Goal: Task Accomplishment & Management: Manage account settings

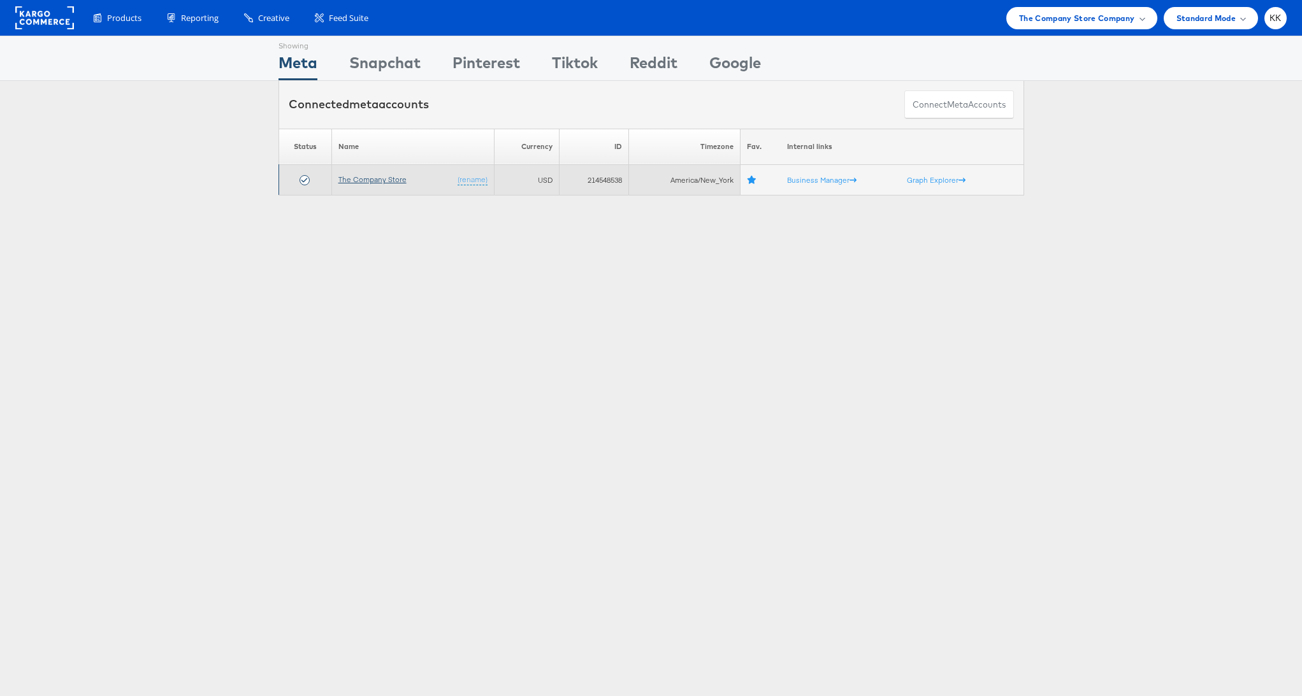
click at [369, 177] on link "The Company Store" at bounding box center [372, 180] width 68 height 10
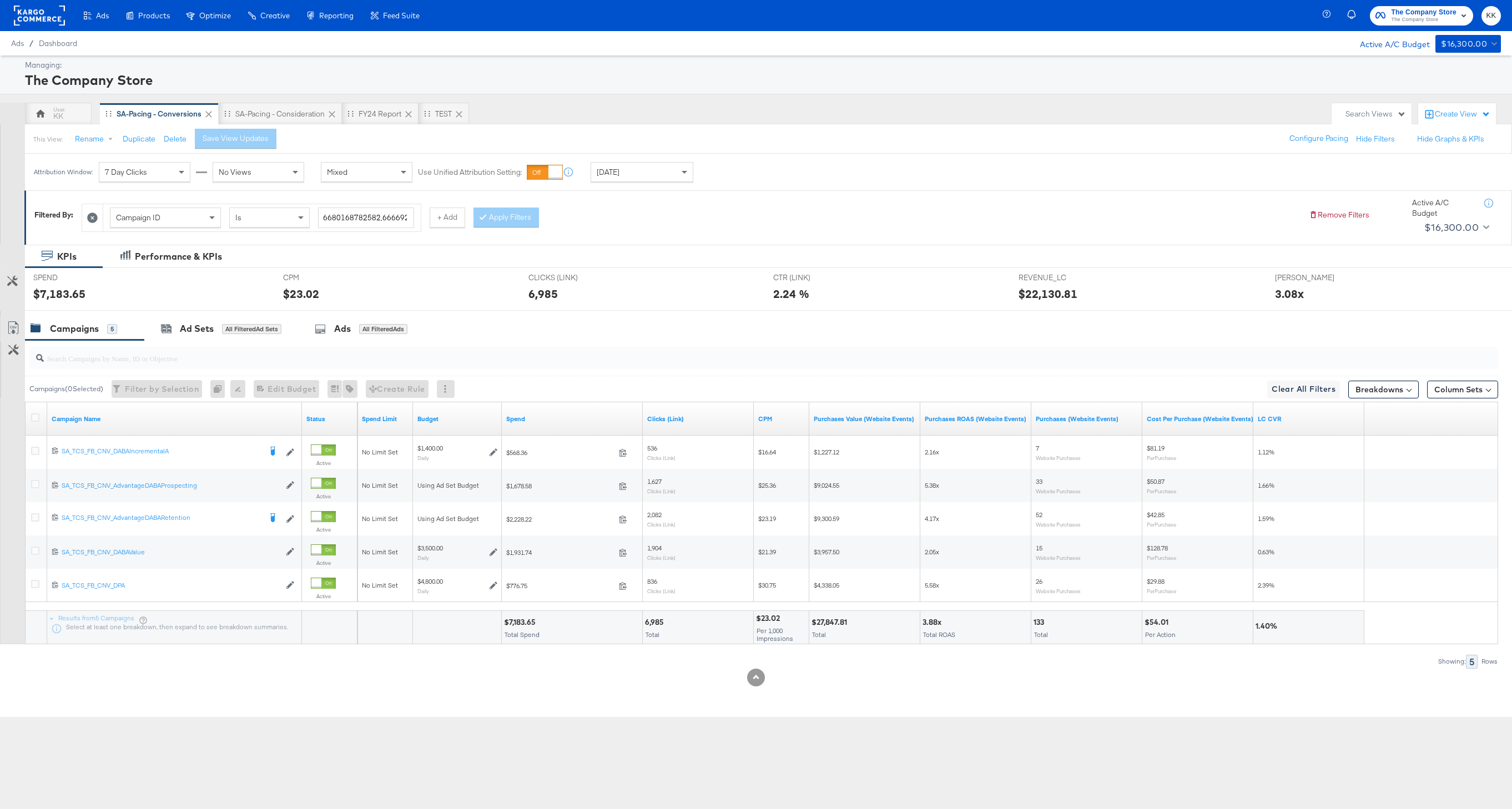
click at [300, 125] on div "This View: Rename Duplicate Delete Save View Updates Configure Pacing Hide Filt…" at bounding box center [768, 138] width 1488 height 30
click at [291, 116] on div "SA-Pacing - Consideration" at bounding box center [280, 114] width 90 height 10
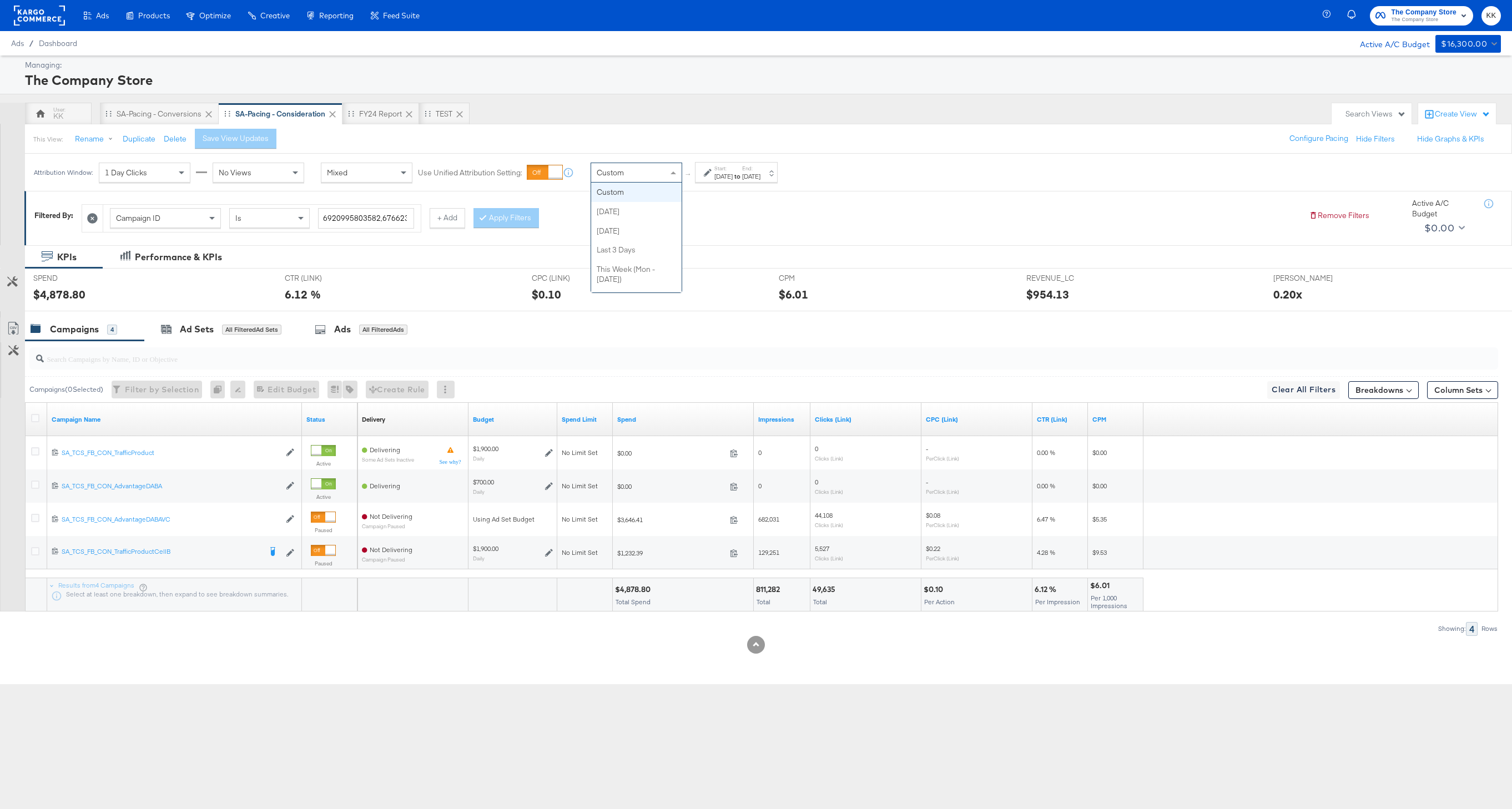
click at [652, 179] on div "Custom" at bounding box center [637, 172] width 91 height 19
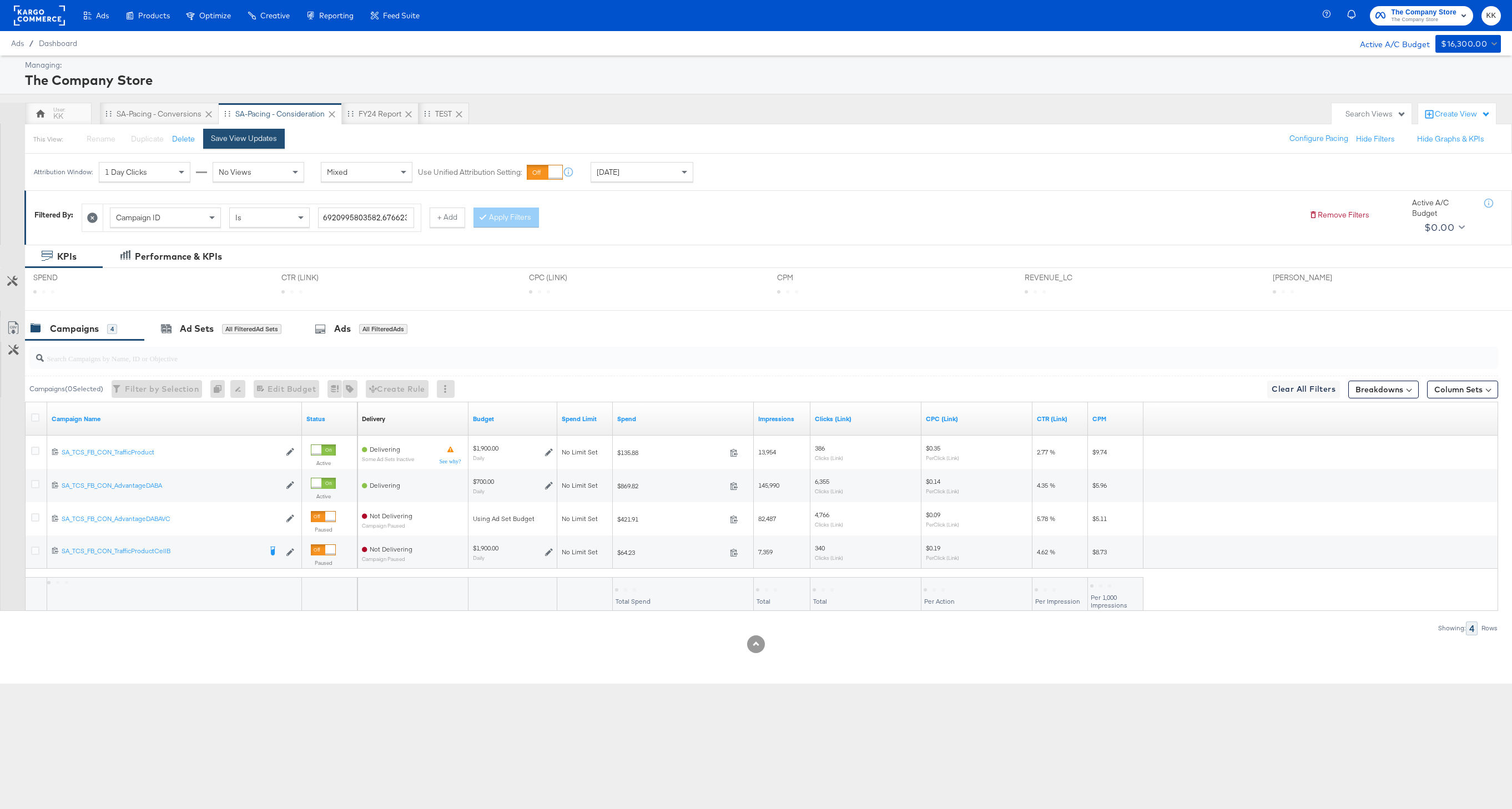
click at [264, 145] on button "Save View Updates" at bounding box center [244, 138] width 82 height 20
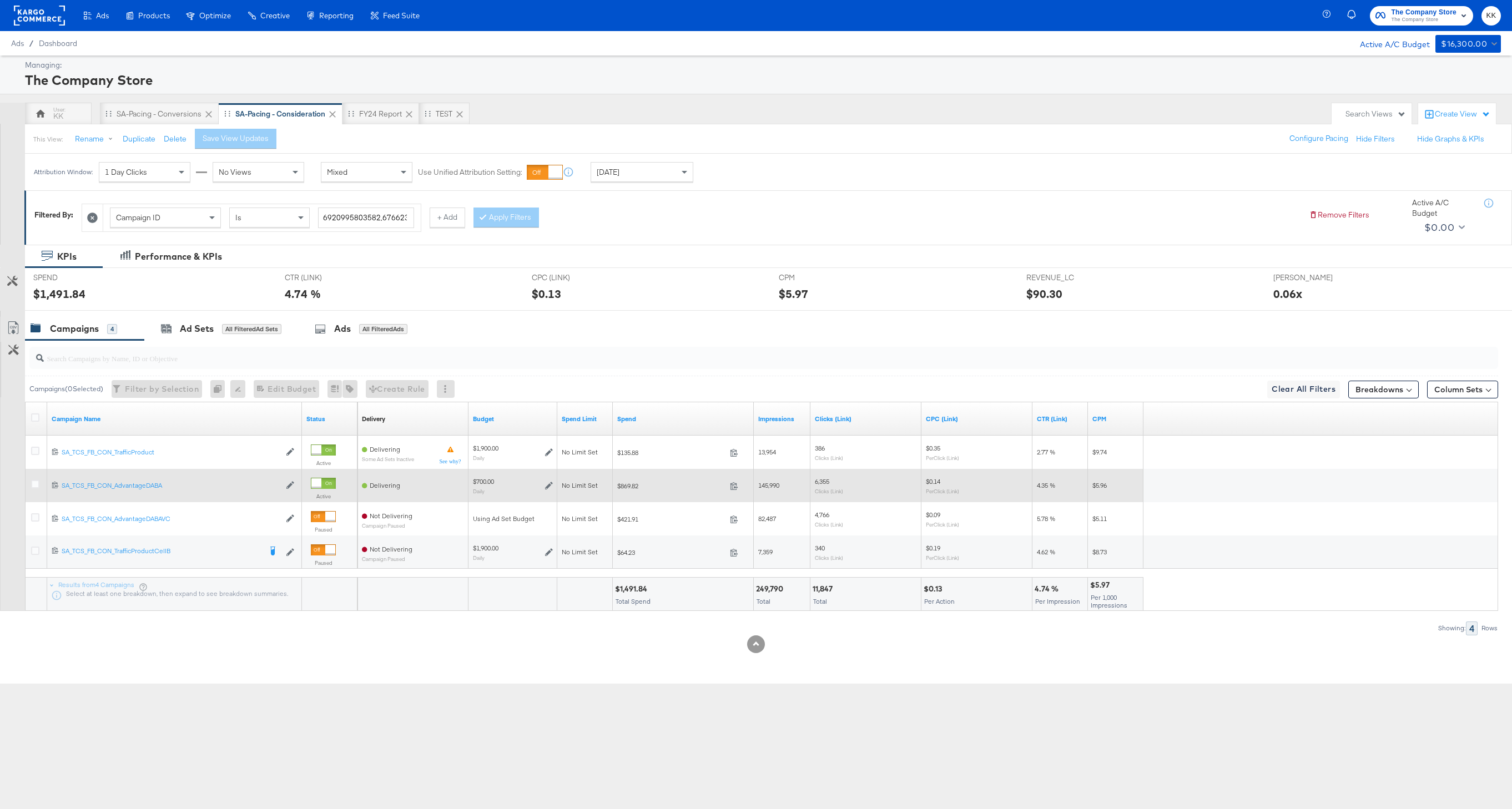
click at [33, 479] on div at bounding box center [37, 485] width 21 height 20
click at [33, 490] on div at bounding box center [37, 485] width 11 height 11
click at [35, 484] on icon at bounding box center [36, 484] width 9 height 9
click at [0, 0] on input "checkbox" at bounding box center [0, 0] width 0 height 0
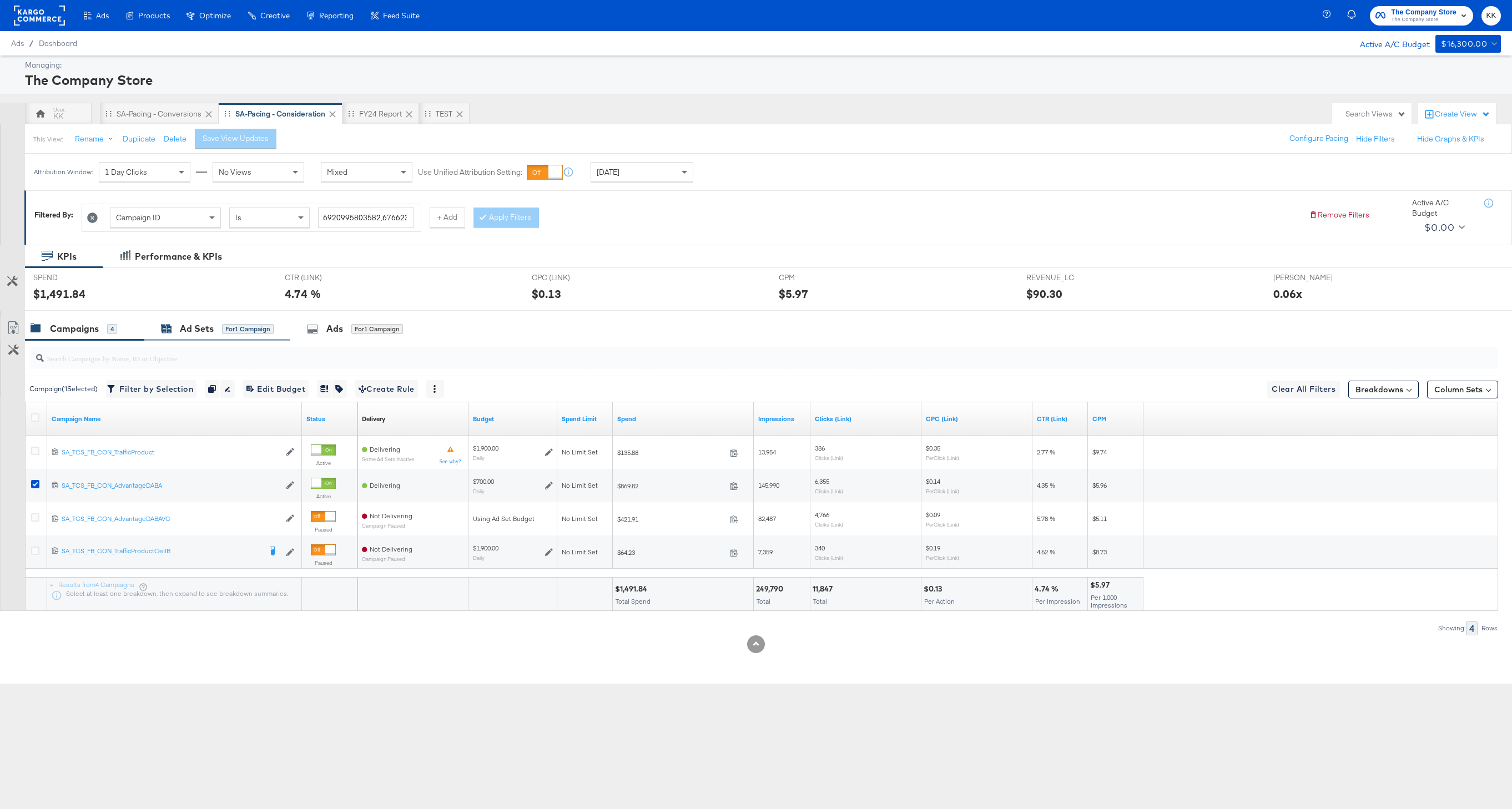
click at [217, 322] on div "Ad Sets for 1 Campaign" at bounding box center [217, 328] width 112 height 13
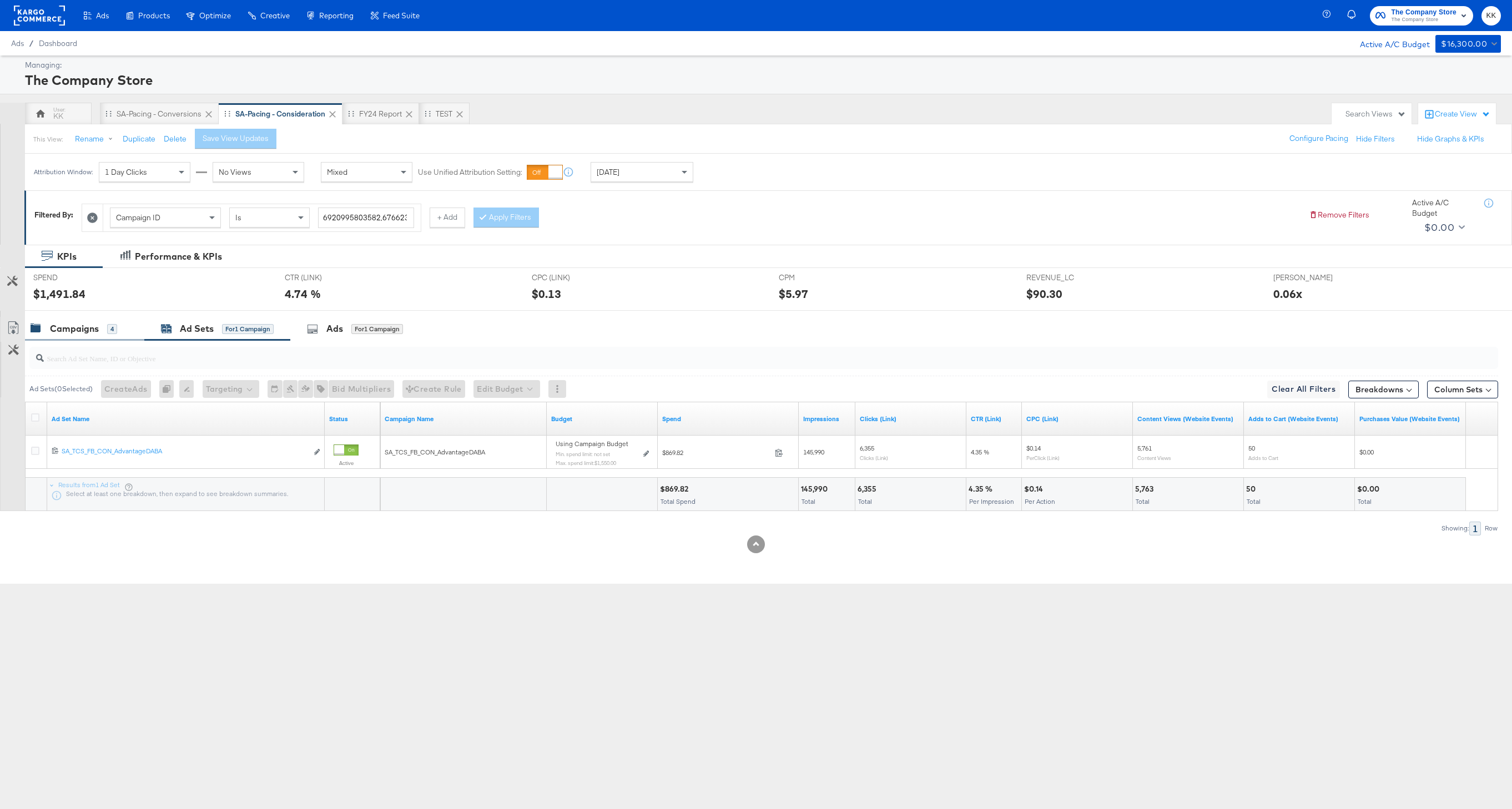
click at [88, 328] on div "Campaigns" at bounding box center [74, 328] width 49 height 13
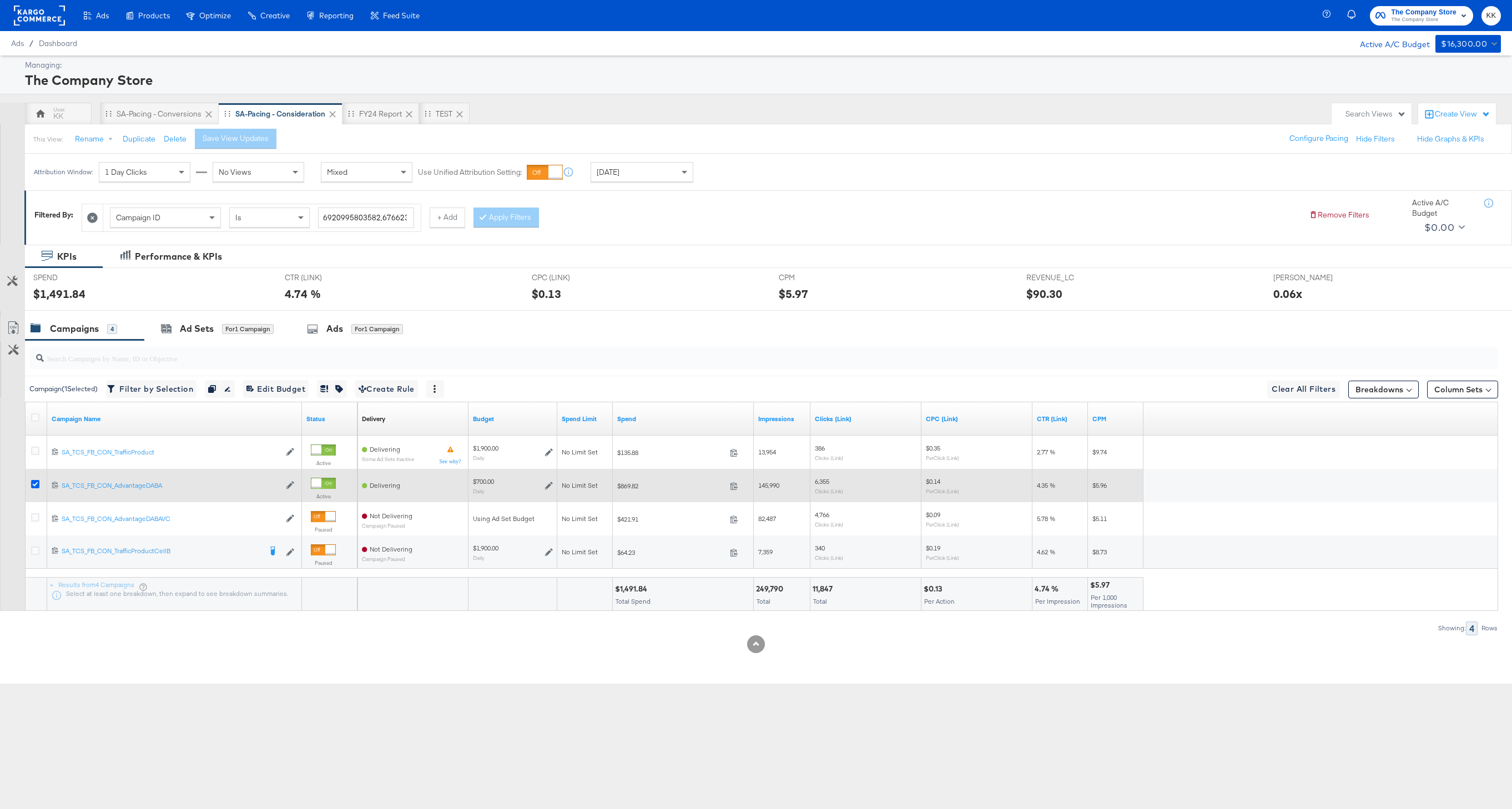
click at [35, 484] on icon at bounding box center [36, 484] width 9 height 9
click at [0, 0] on input "checkbox" at bounding box center [0, 0] width 0 height 0
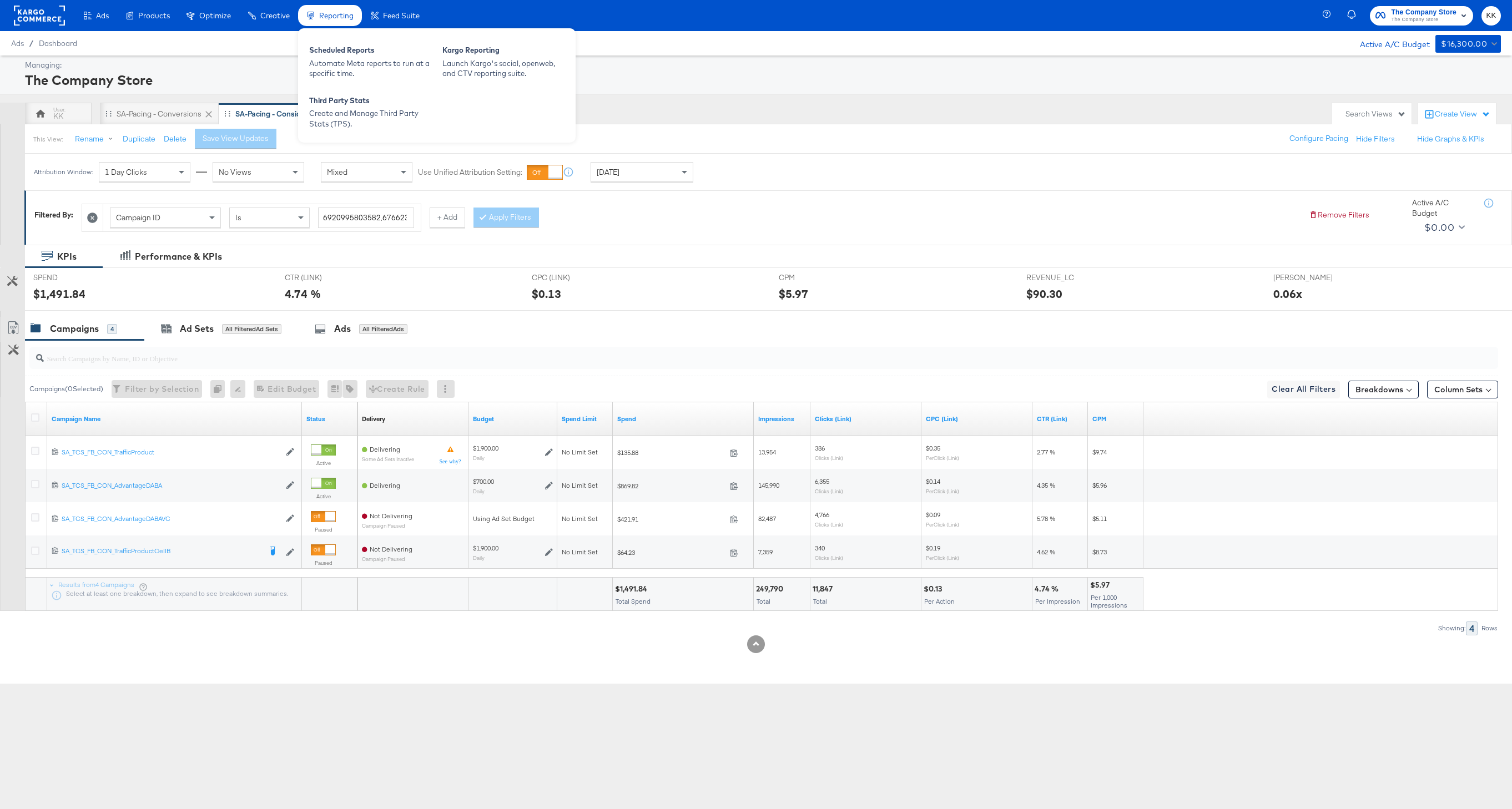
click at [157, 112] on div "SA-Pacing - Conversions" at bounding box center [159, 114] width 84 height 10
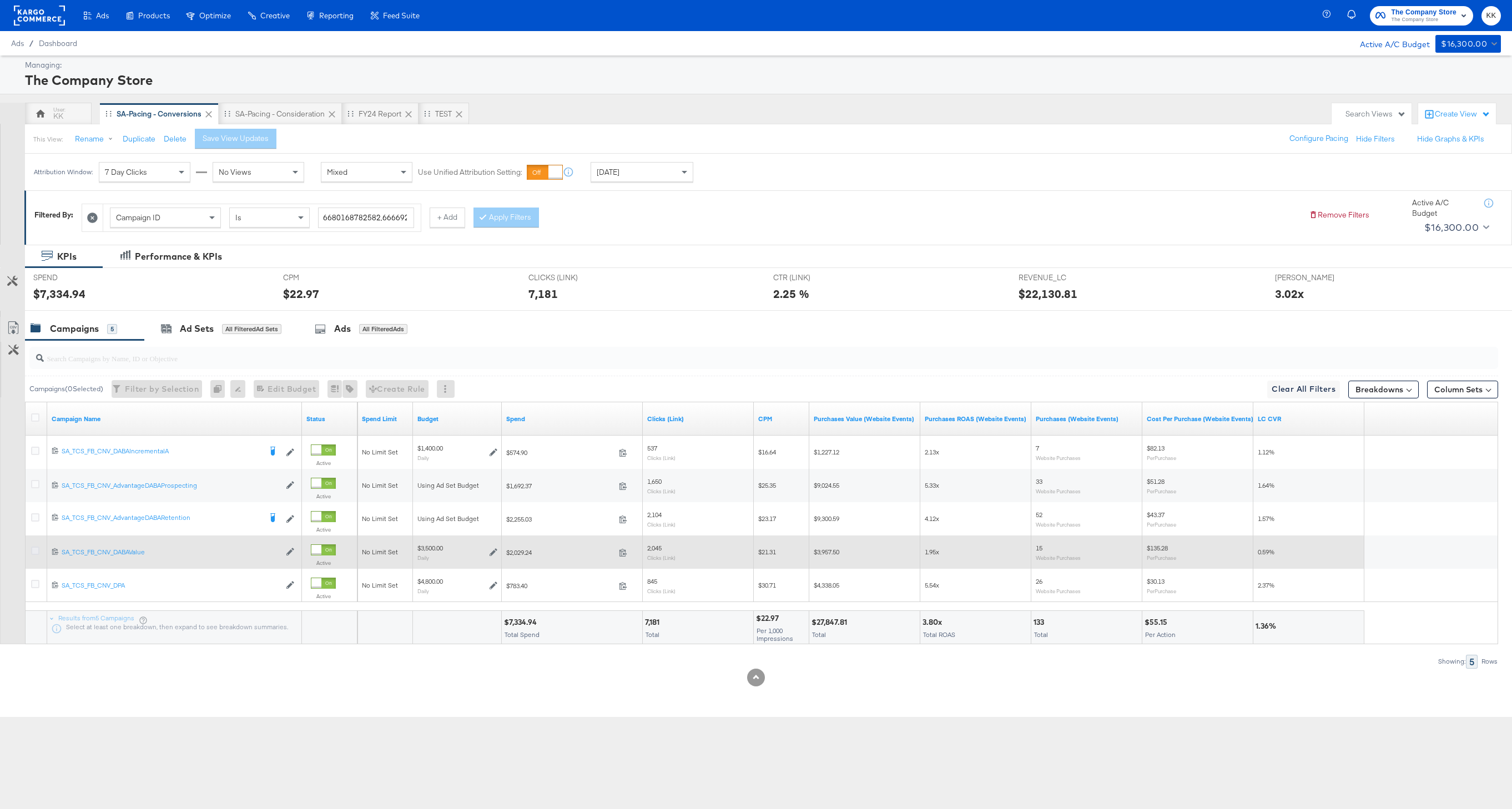
click at [33, 547] on icon at bounding box center [36, 551] width 9 height 9
click at [0, 0] on input "checkbox" at bounding box center [0, 0] width 0 height 0
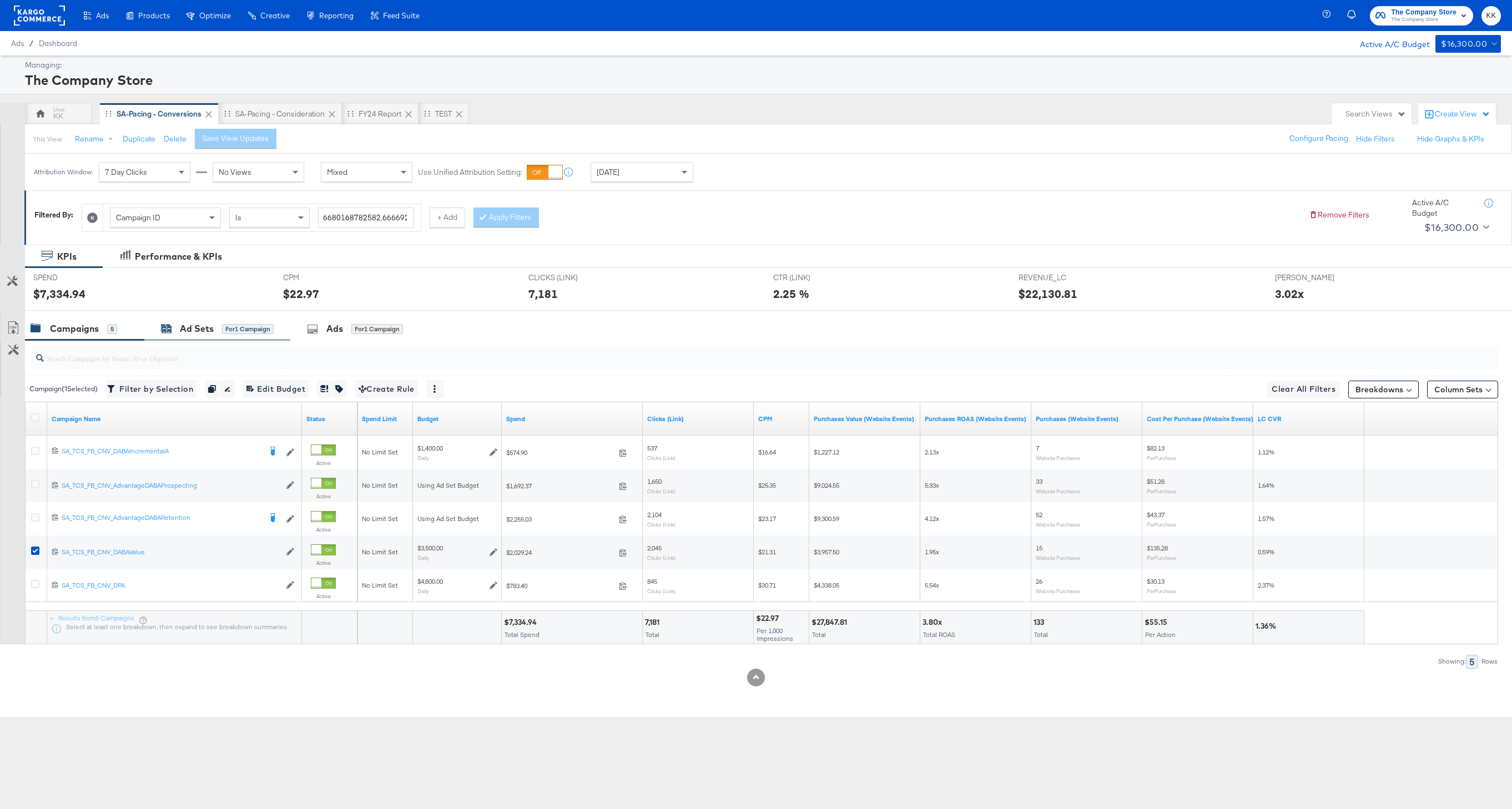
click at [201, 335] on div "Ad Sets for 1 Campaign" at bounding box center [218, 328] width 146 height 24
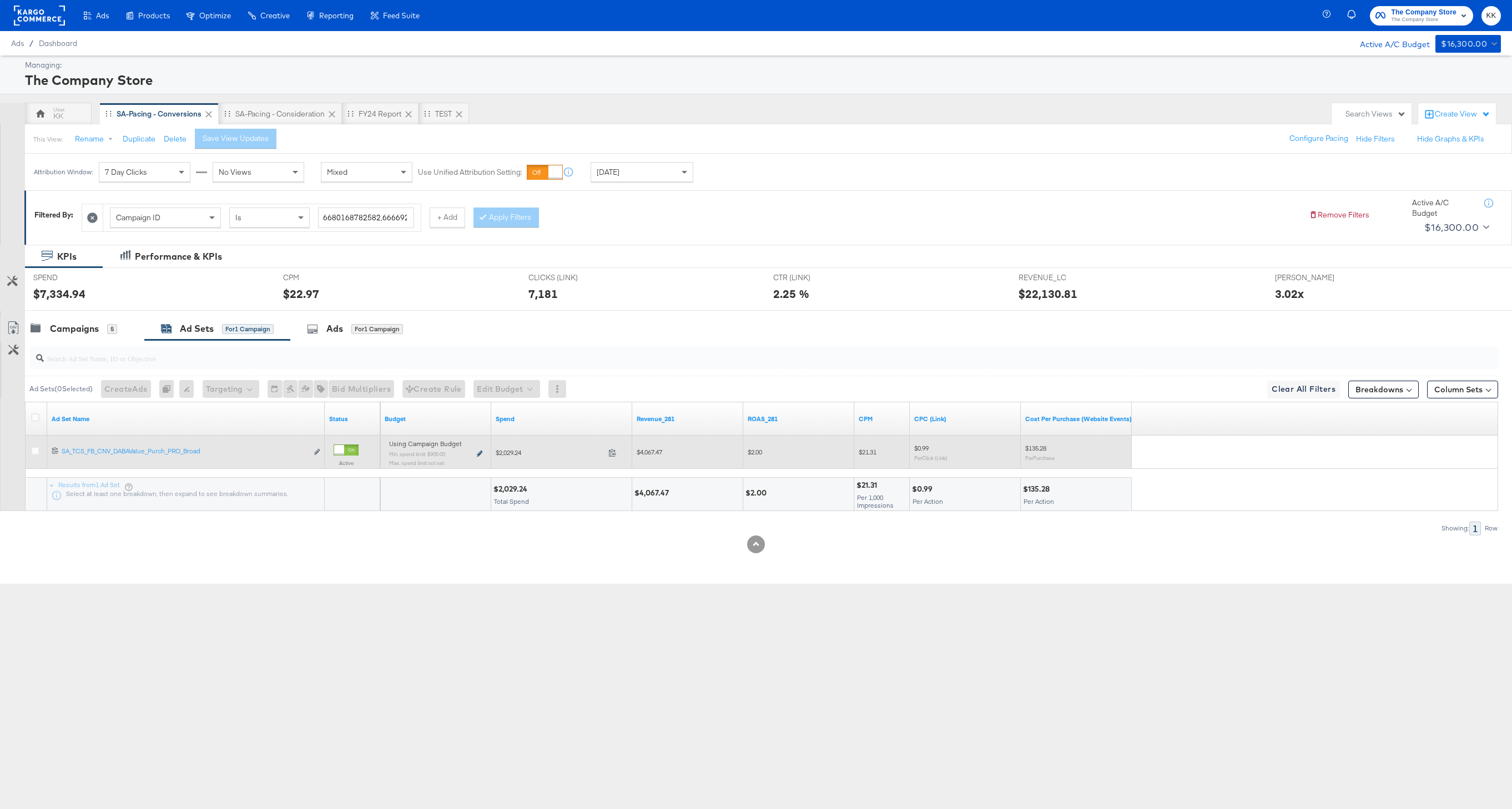
click at [480, 452] on icon at bounding box center [479, 453] width 5 height 6
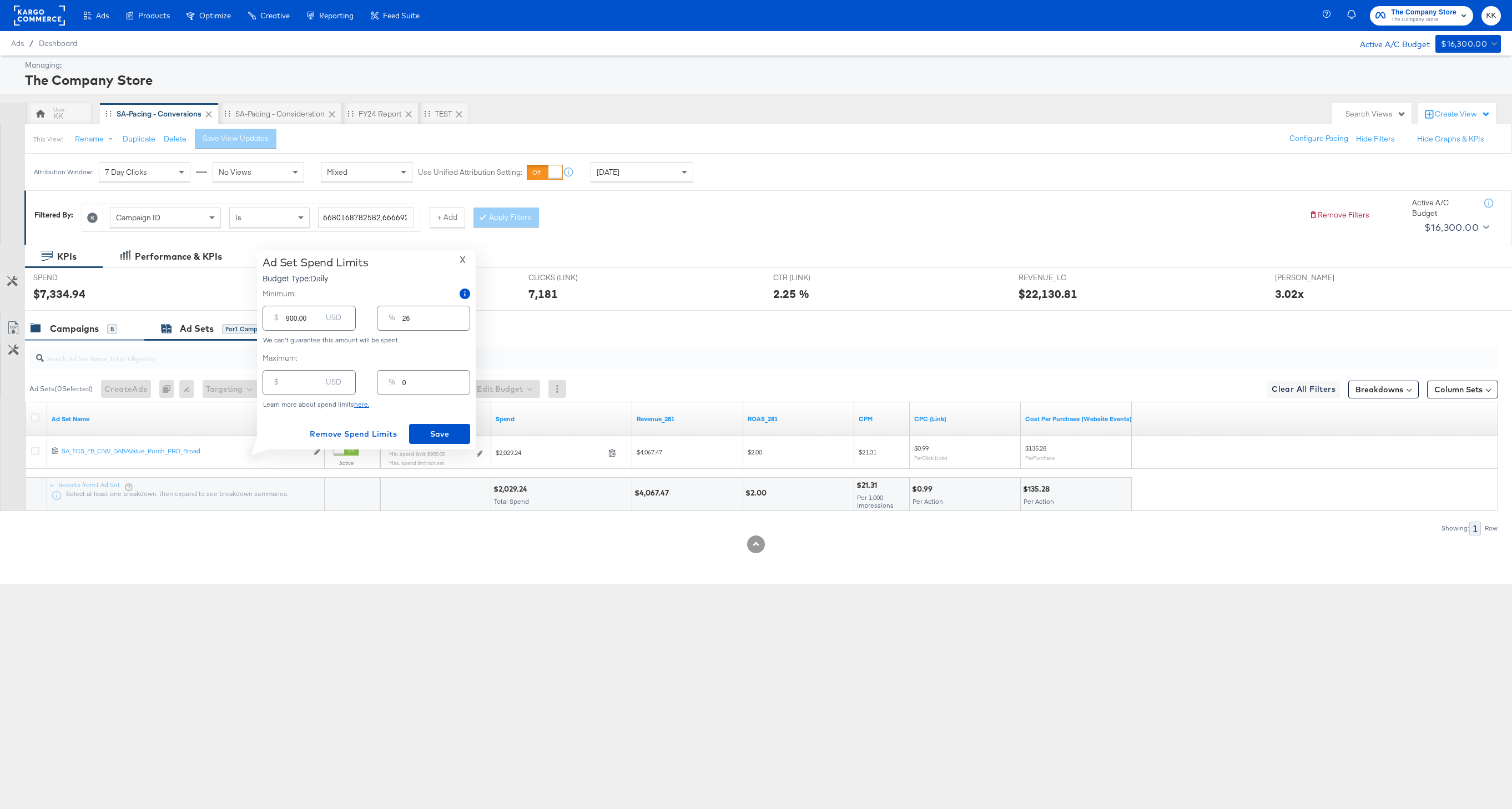
click at [92, 320] on div "Campaigns 5" at bounding box center [84, 328] width 119 height 24
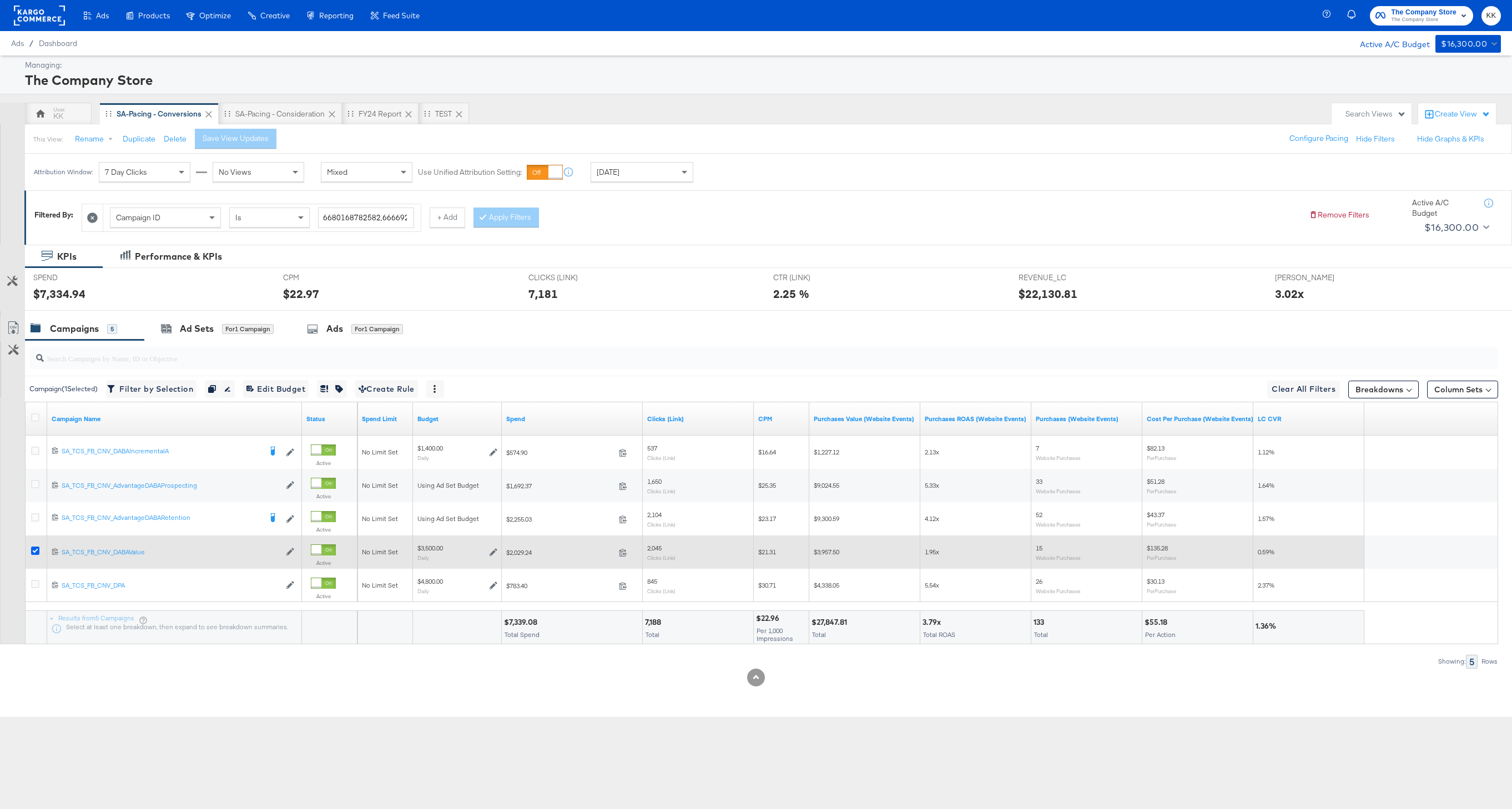
click at [32, 548] on icon at bounding box center [36, 551] width 9 height 9
click at [0, 0] on input "checkbox" at bounding box center [0, 0] width 0 height 0
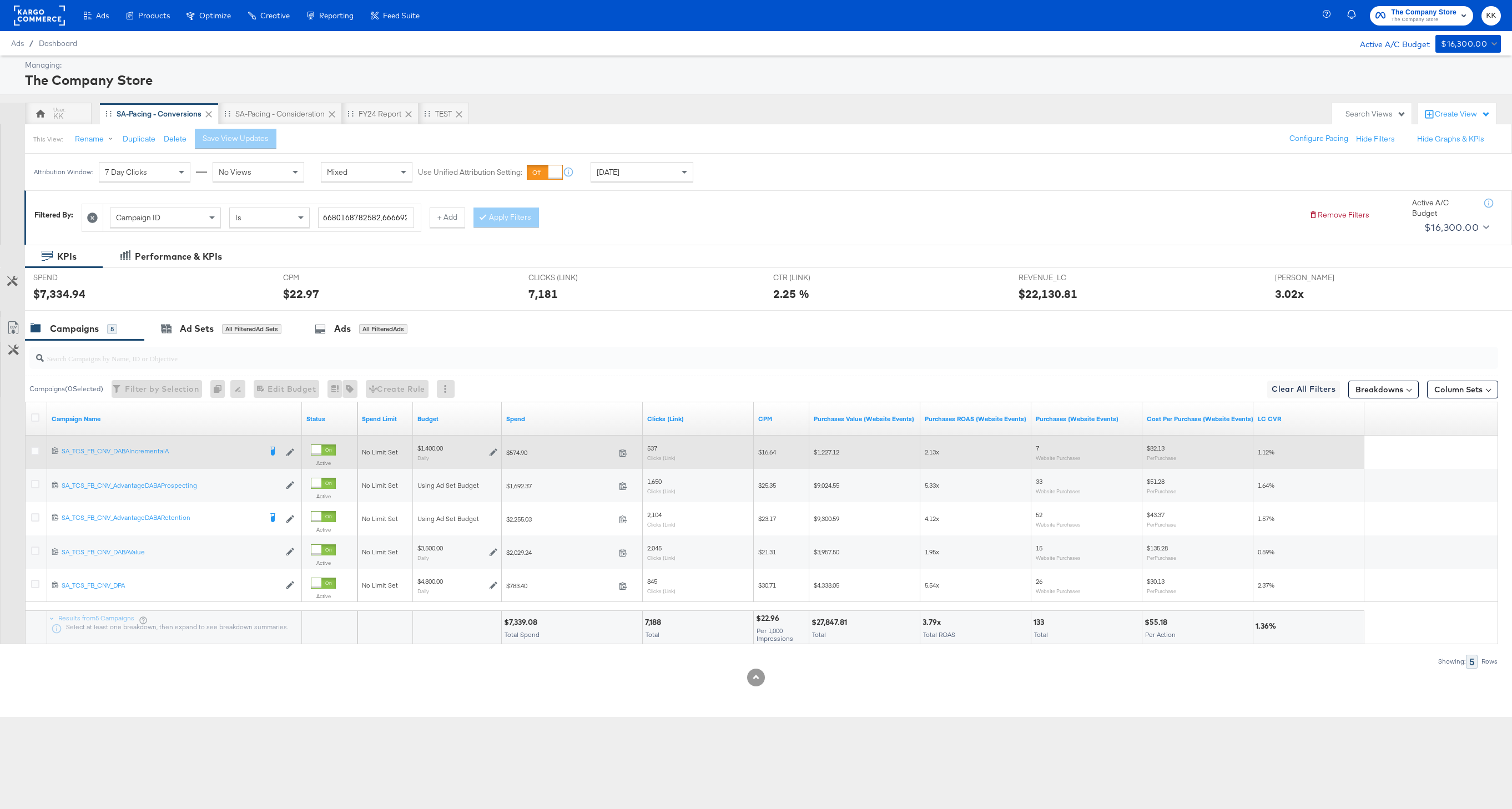
click at [33, 446] on div at bounding box center [37, 452] width 21 height 20
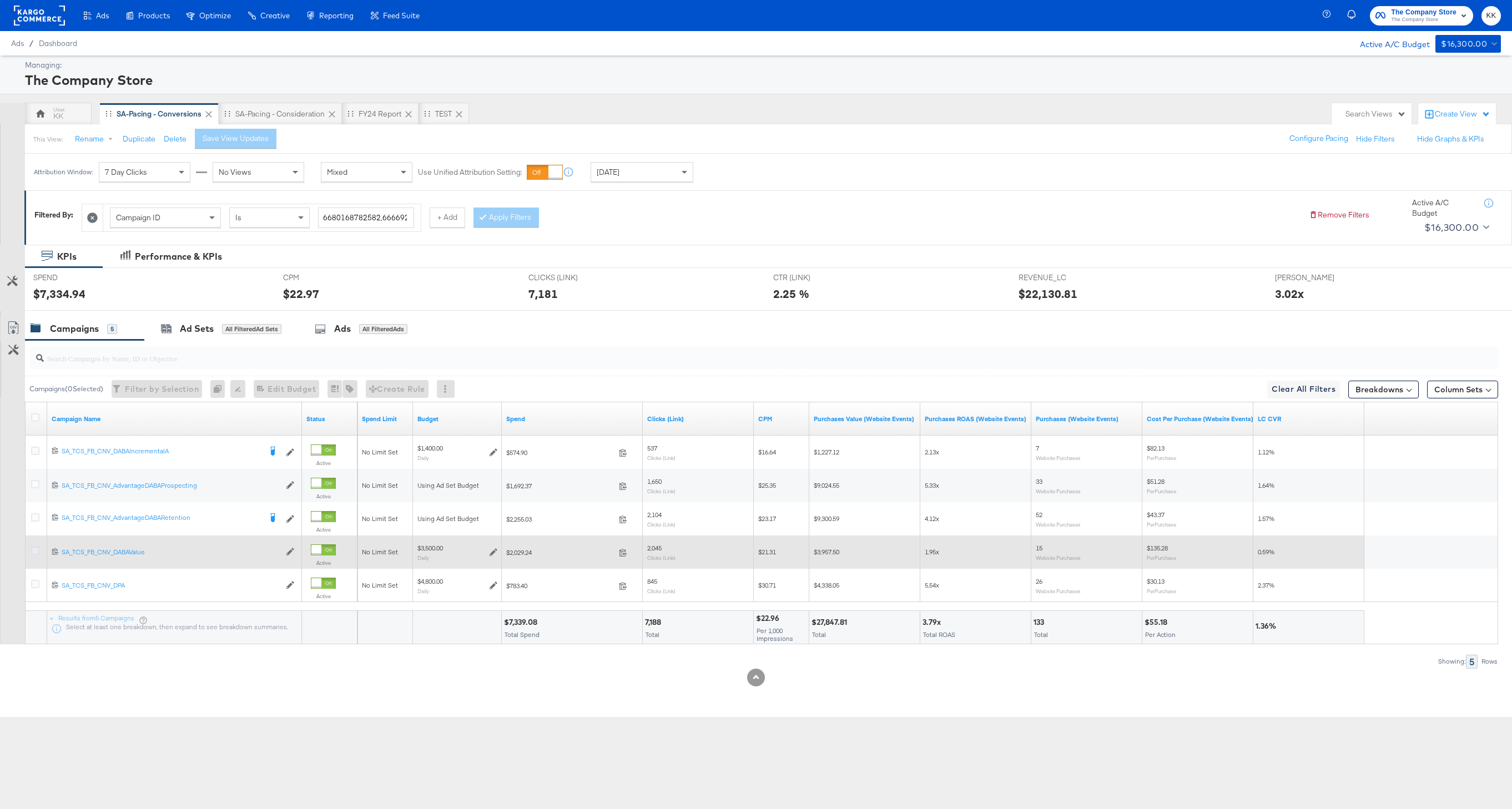
click at [33, 548] on icon at bounding box center [36, 551] width 9 height 9
click at [0, 0] on input "checkbox" at bounding box center [0, 0] width 0 height 0
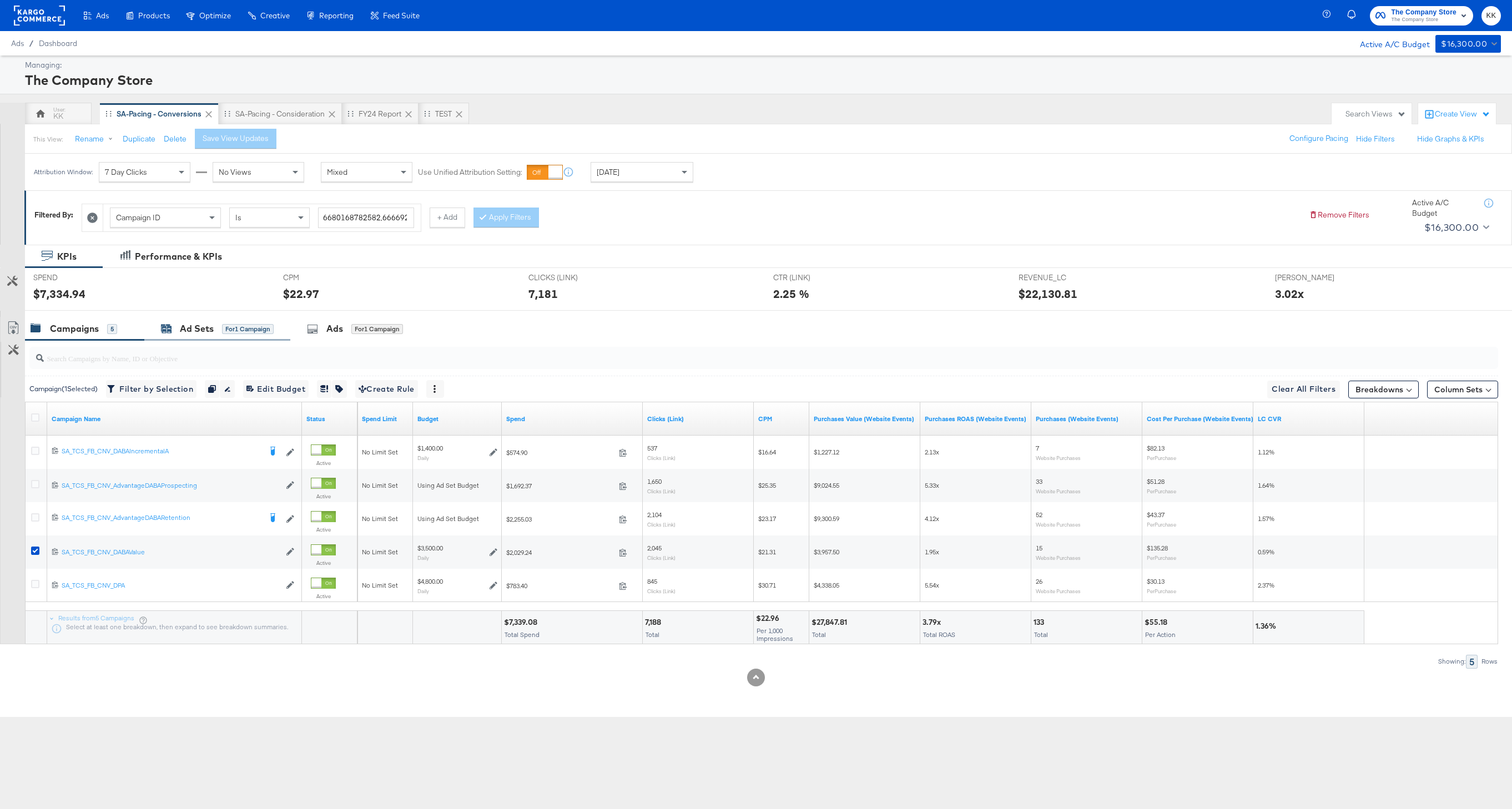
click at [189, 330] on div "Ad Sets" at bounding box center [196, 328] width 34 height 13
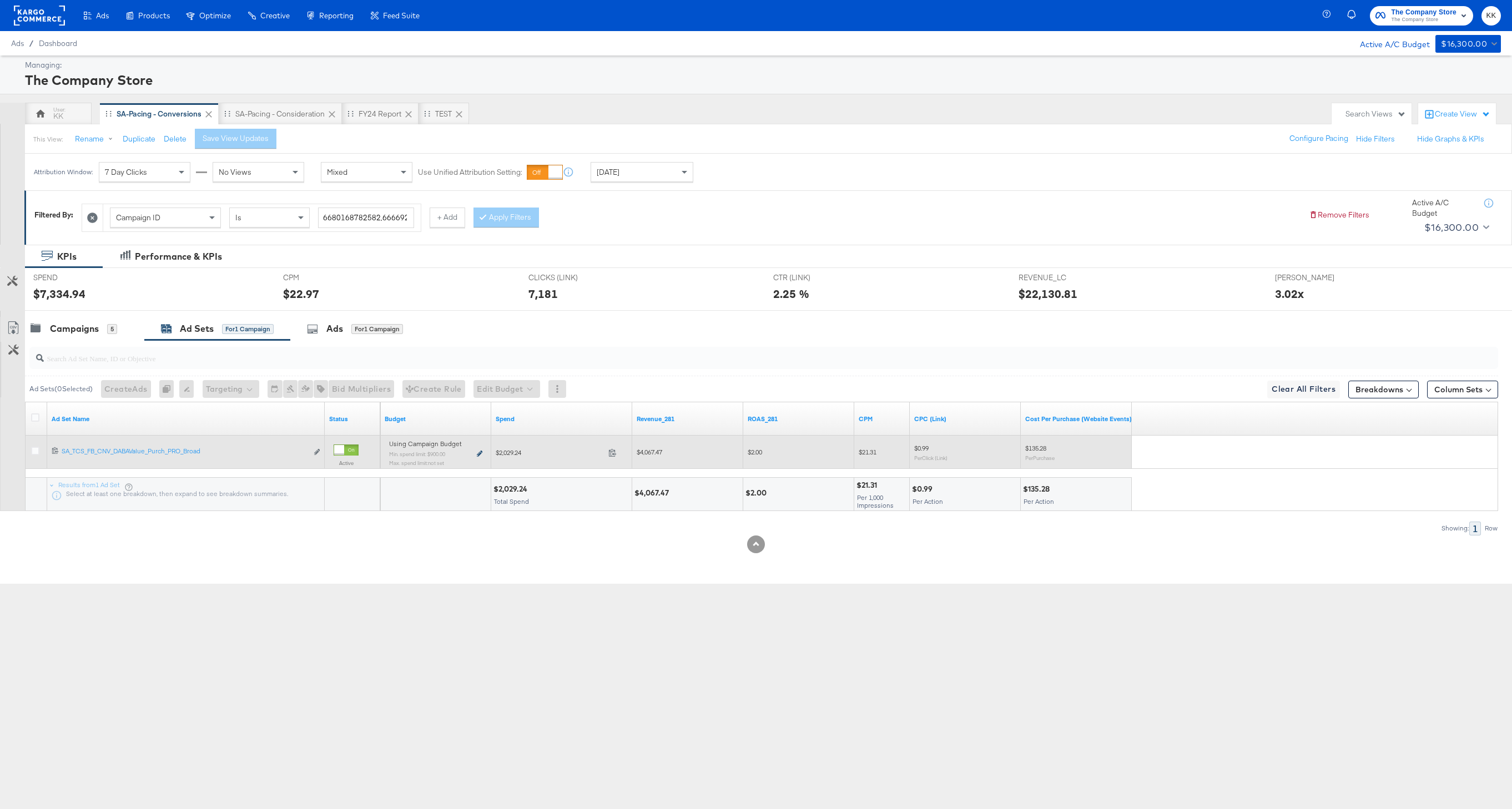
click at [479, 455] on icon at bounding box center [479, 453] width 5 height 6
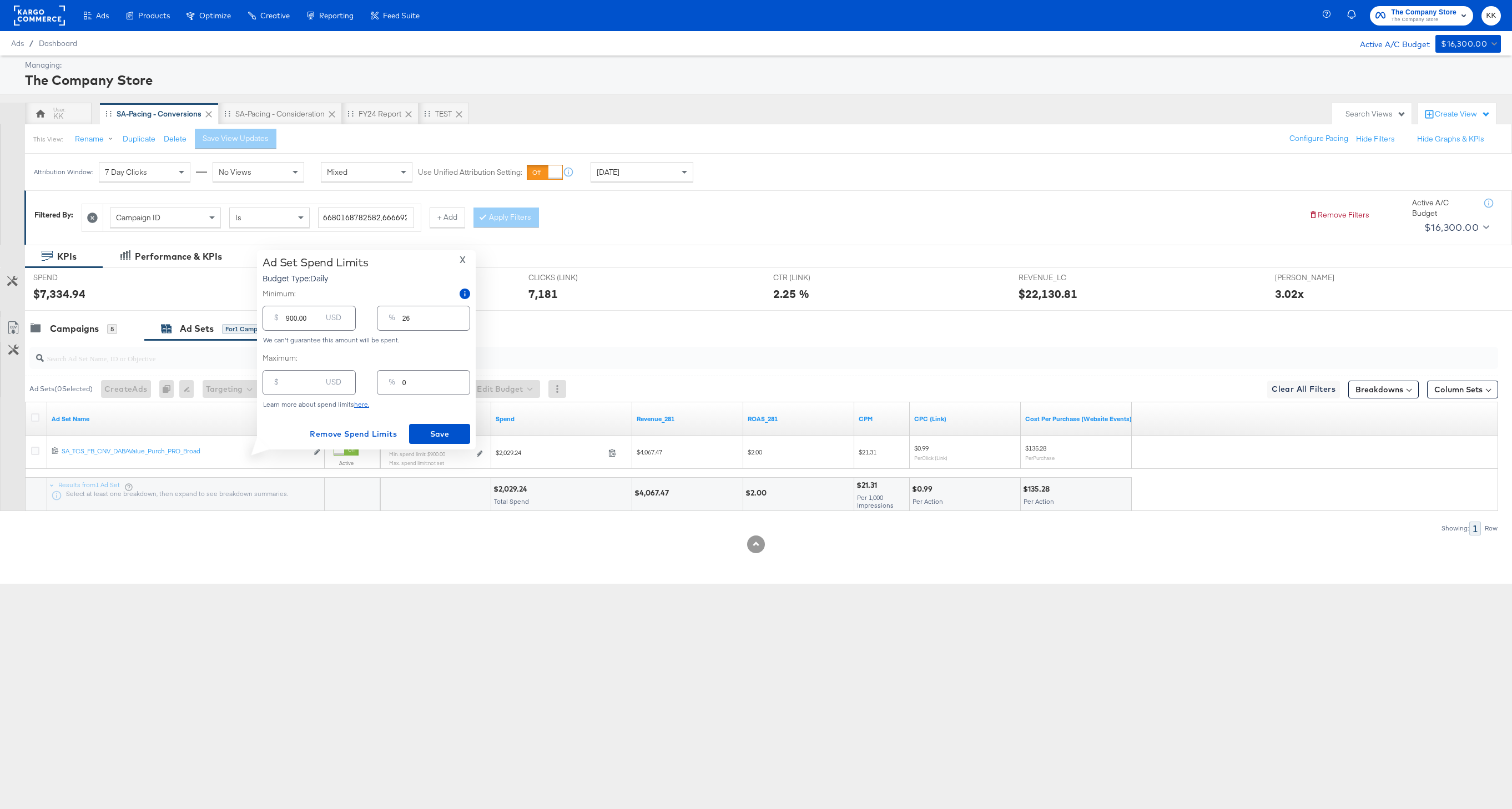
click at [289, 320] on input "900.00" at bounding box center [303, 313] width 36 height 24
type input "00.00"
type input "0"
type input "500.00"
type input "14"
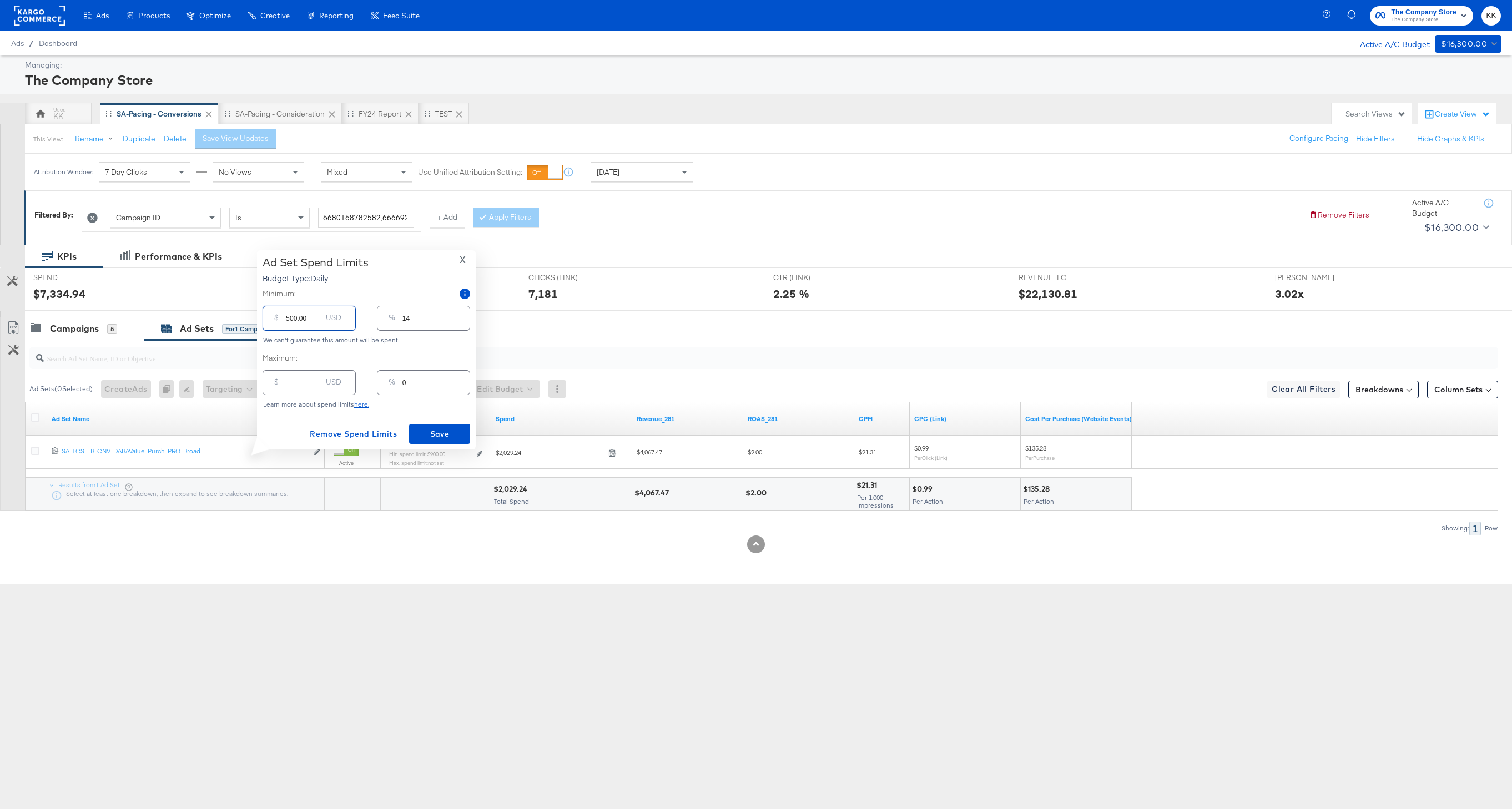
type input "500.00"
click at [294, 385] on input "number" at bounding box center [303, 378] width 36 height 24
type input "30.00"
type input "1"
type input "300.00"
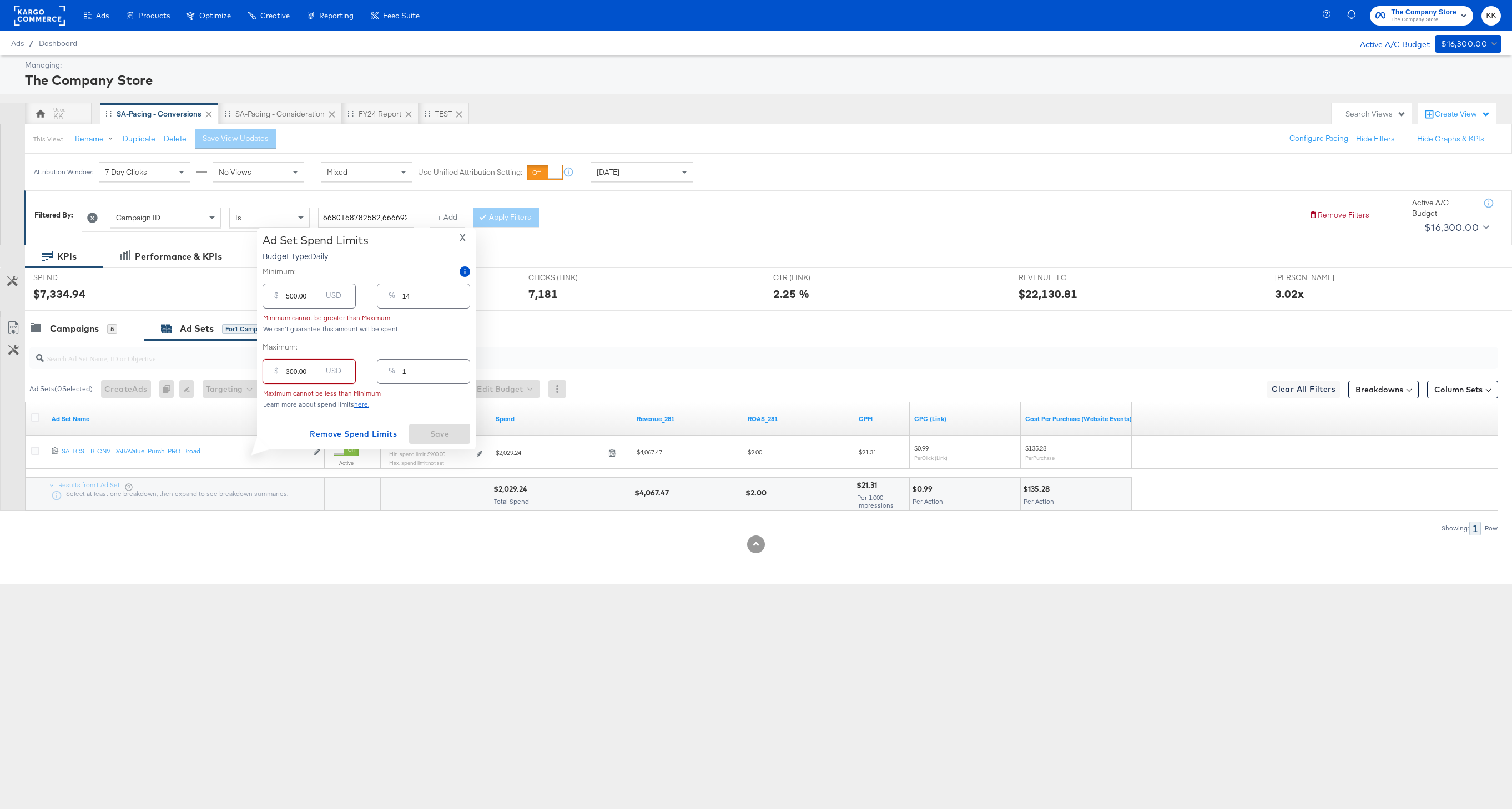
type input "9"
type input "3000.00"
type input "86"
type input "300.00"
type input "9"
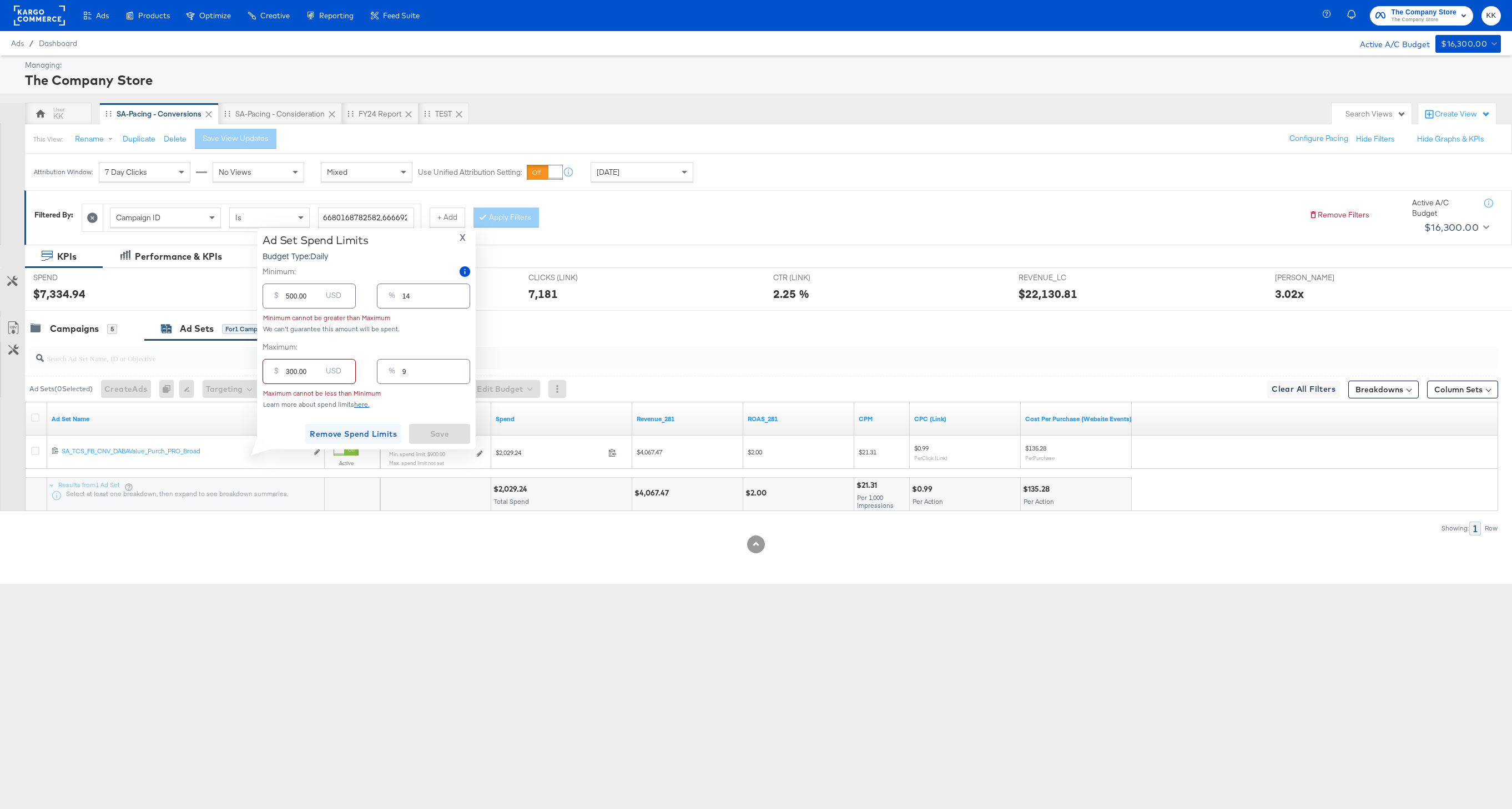
type input "3000.00"
type input "86"
type input "300.00"
type input "9"
type input "3500.00"
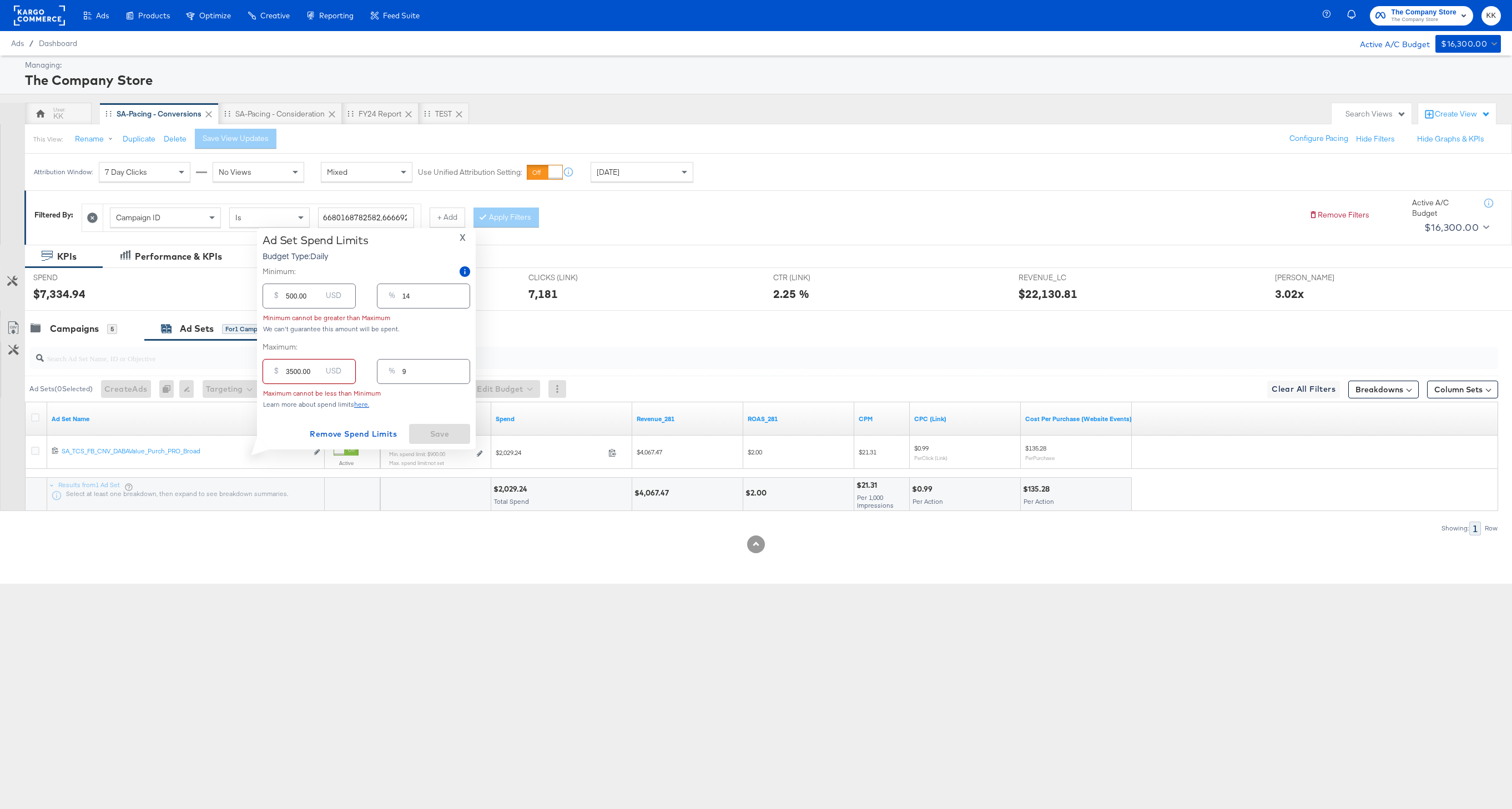
type input "100"
type input "3500.00"
click at [412, 426] on button "Save" at bounding box center [440, 434] width 61 height 20
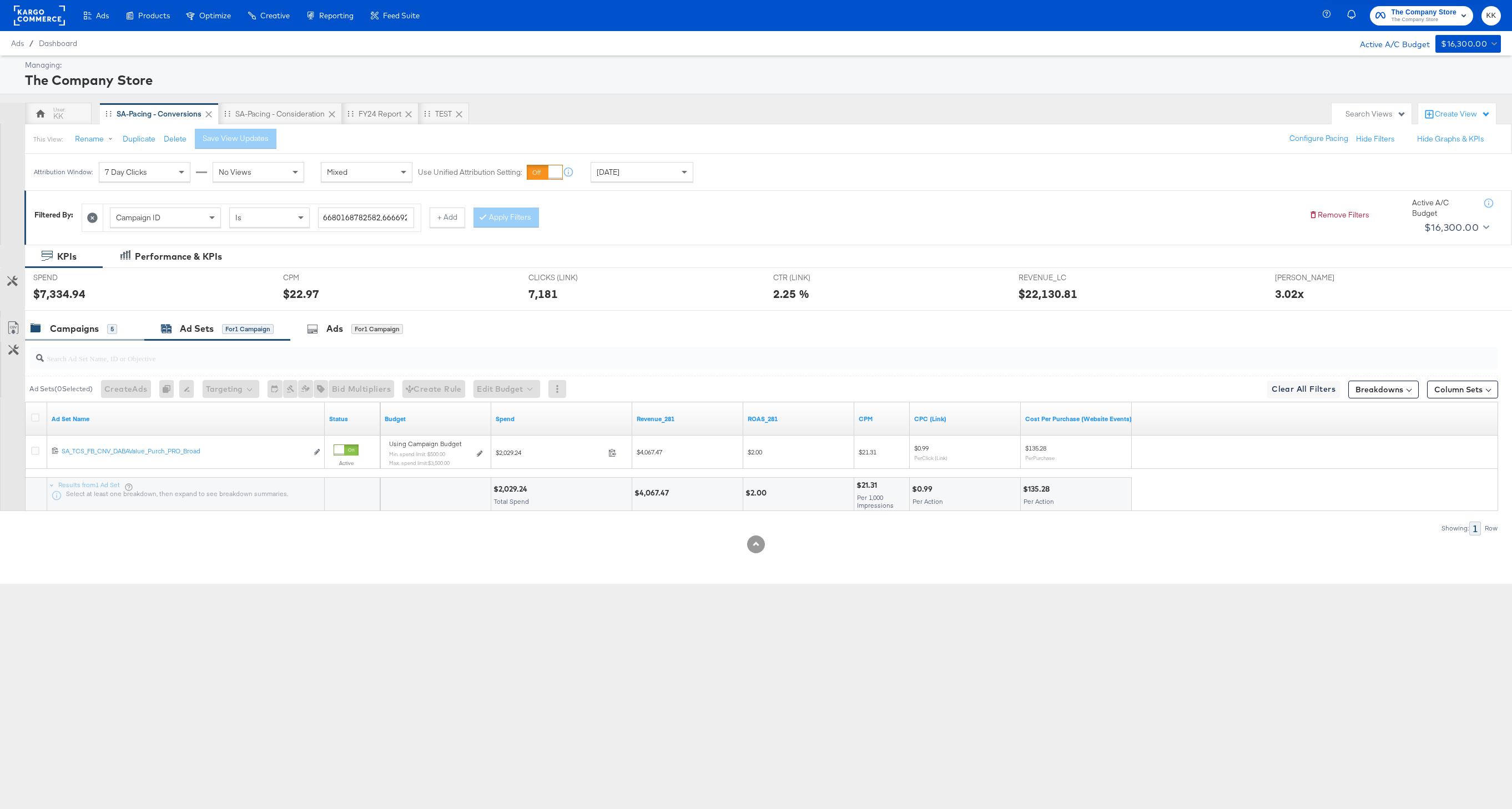
drag, startPoint x: 84, startPoint y: 319, endPoint x: 84, endPoint y: 330, distance: 11.0
click at [85, 319] on div "Campaigns 5" at bounding box center [84, 328] width 119 height 24
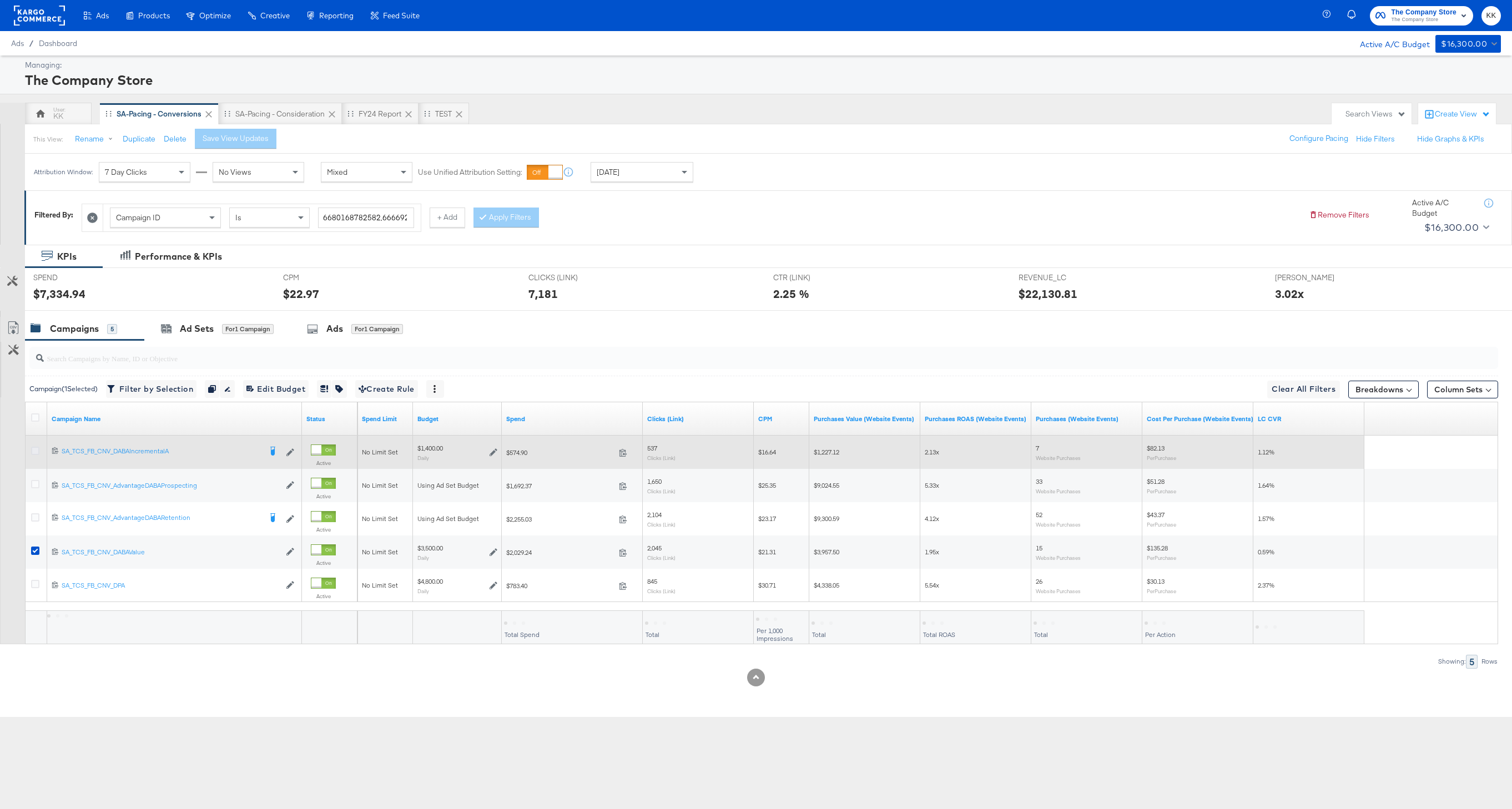
click at [33, 450] on icon at bounding box center [36, 451] width 9 height 9
click at [0, 0] on input "checkbox" at bounding box center [0, 0] width 0 height 0
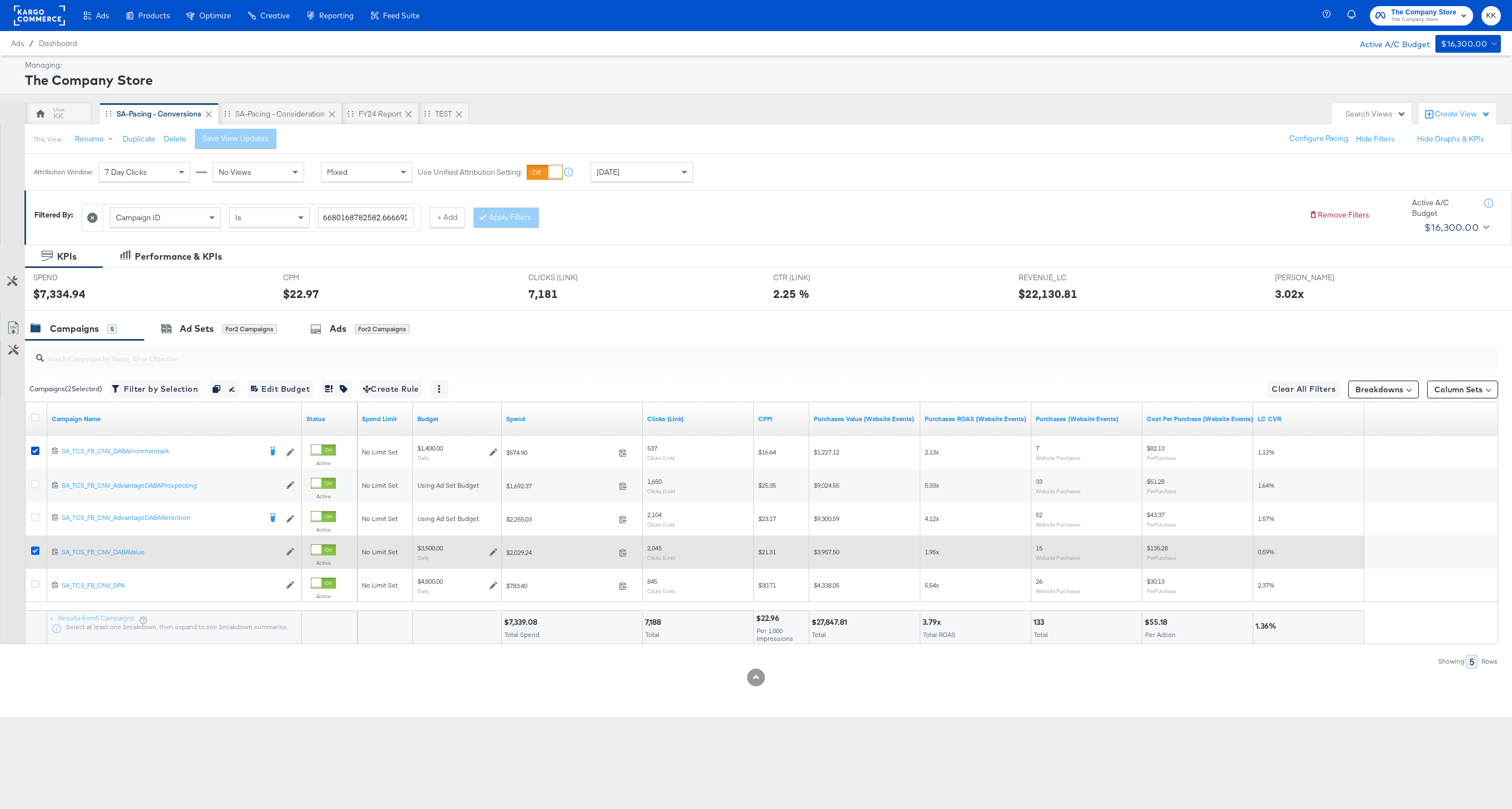
click at [36, 549] on icon at bounding box center [36, 551] width 9 height 9
click at [0, 0] on input "checkbox" at bounding box center [0, 0] width 0 height 0
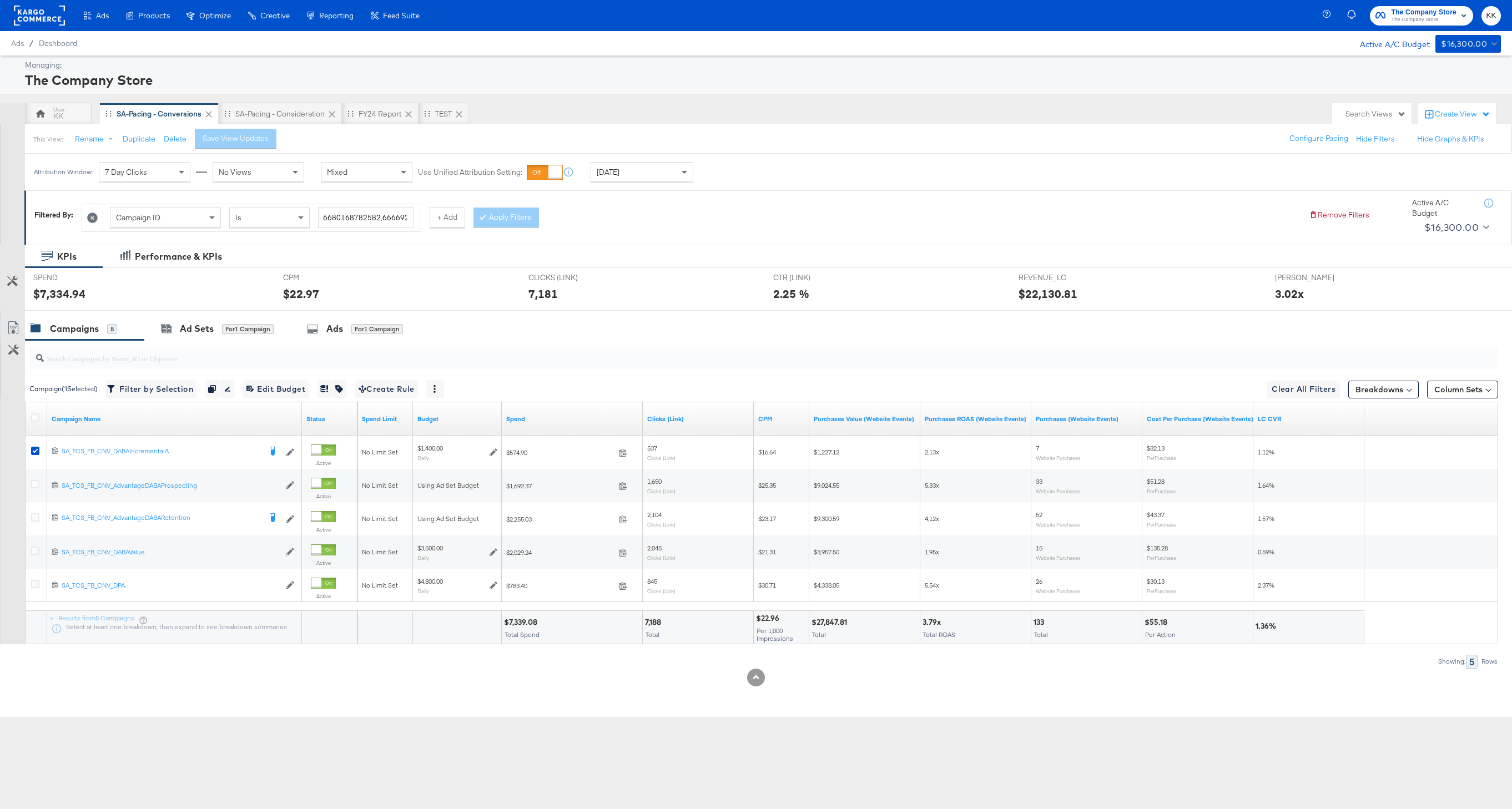
click at [186, 313] on div at bounding box center [756, 315] width 1512 height 9
click at [212, 334] on div "Ad Sets" at bounding box center [196, 328] width 34 height 13
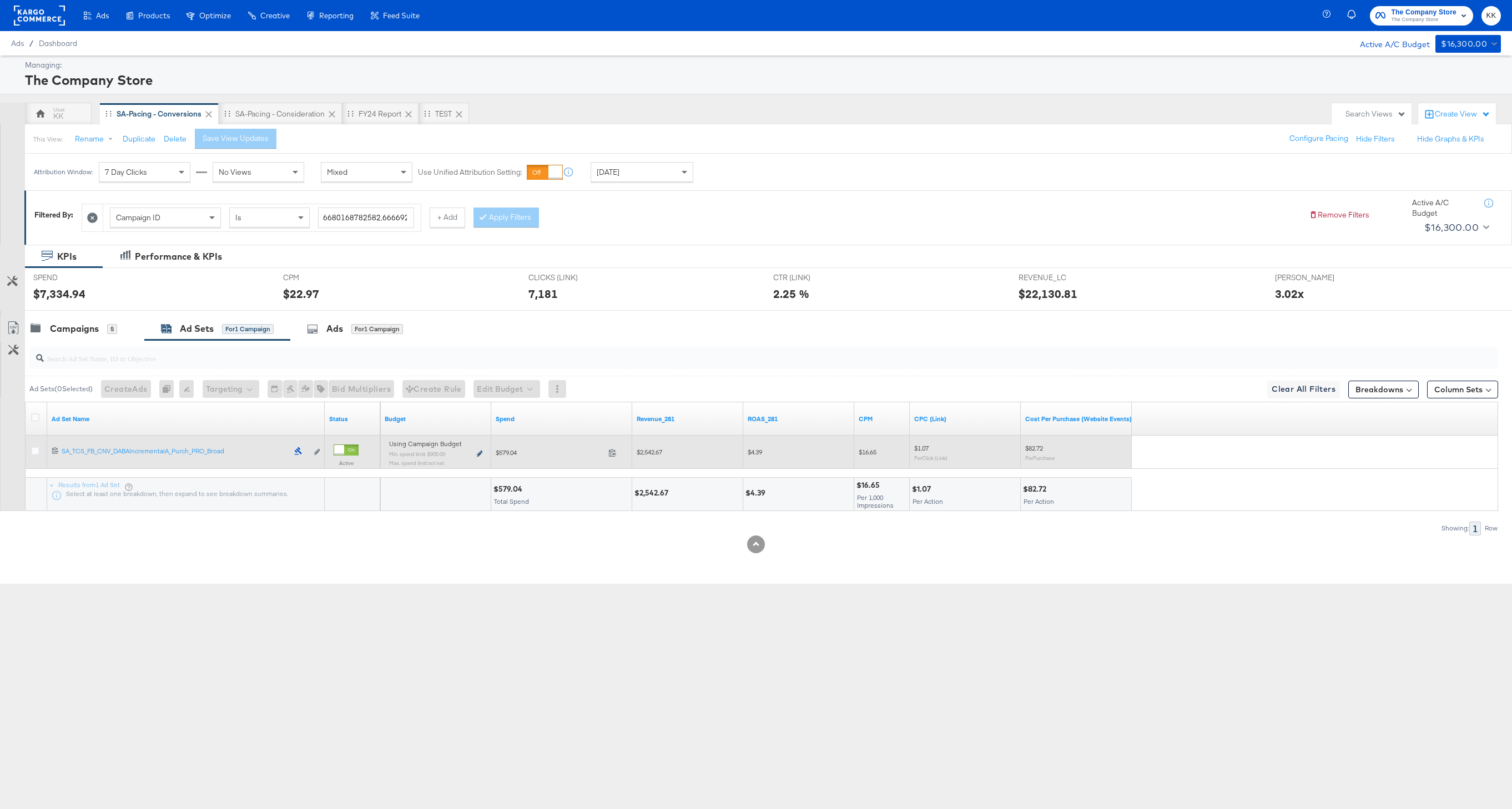
click at [476, 452] on icon at bounding box center [479, 453] width 5 height 6
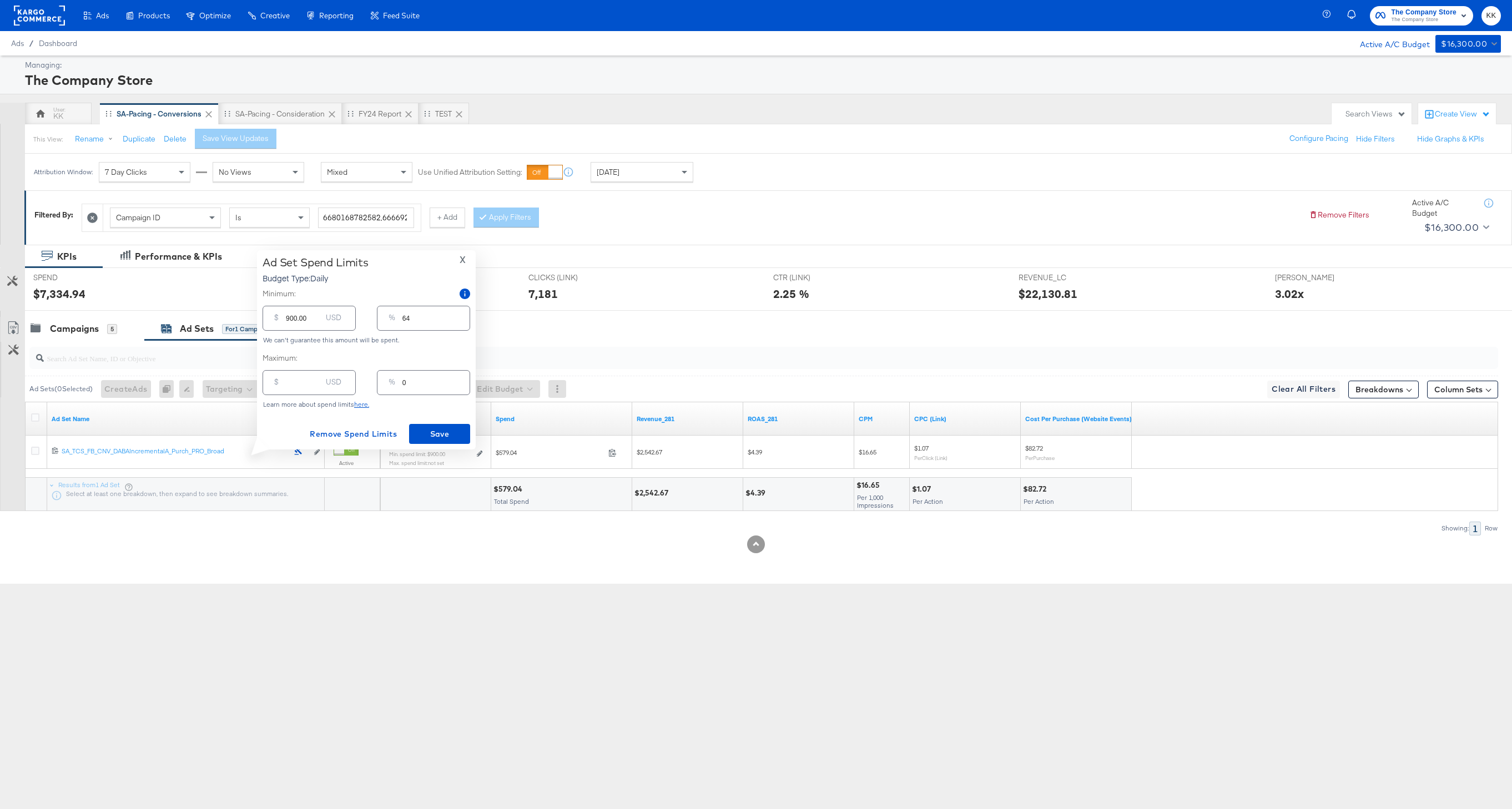
click at [304, 383] on input "number" at bounding box center [303, 378] width 36 height 24
type input "14"
type input "1"
type input "140"
type input "10"
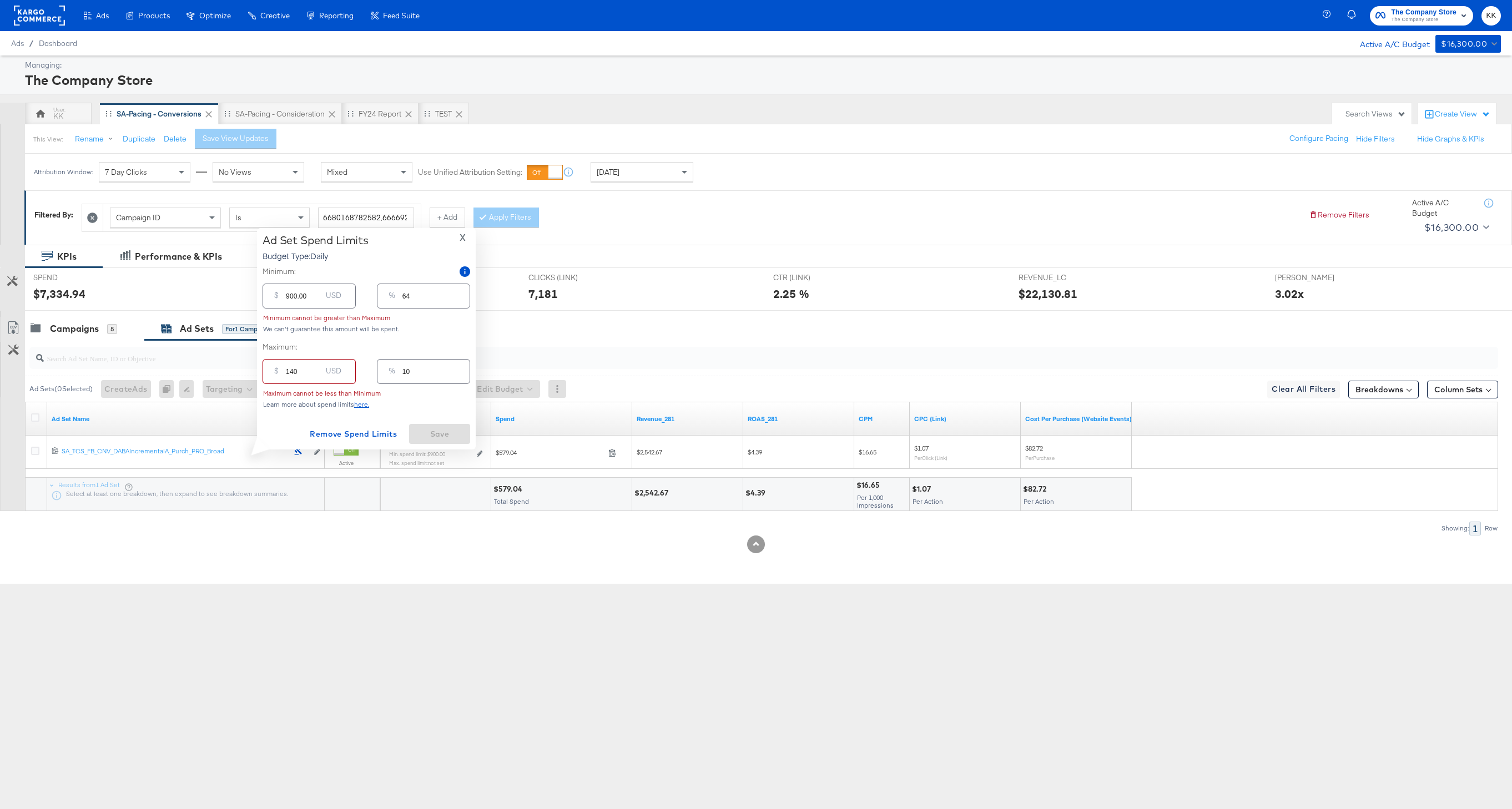
type input "1400"
type input "100"
type input "7"
type input "1300"
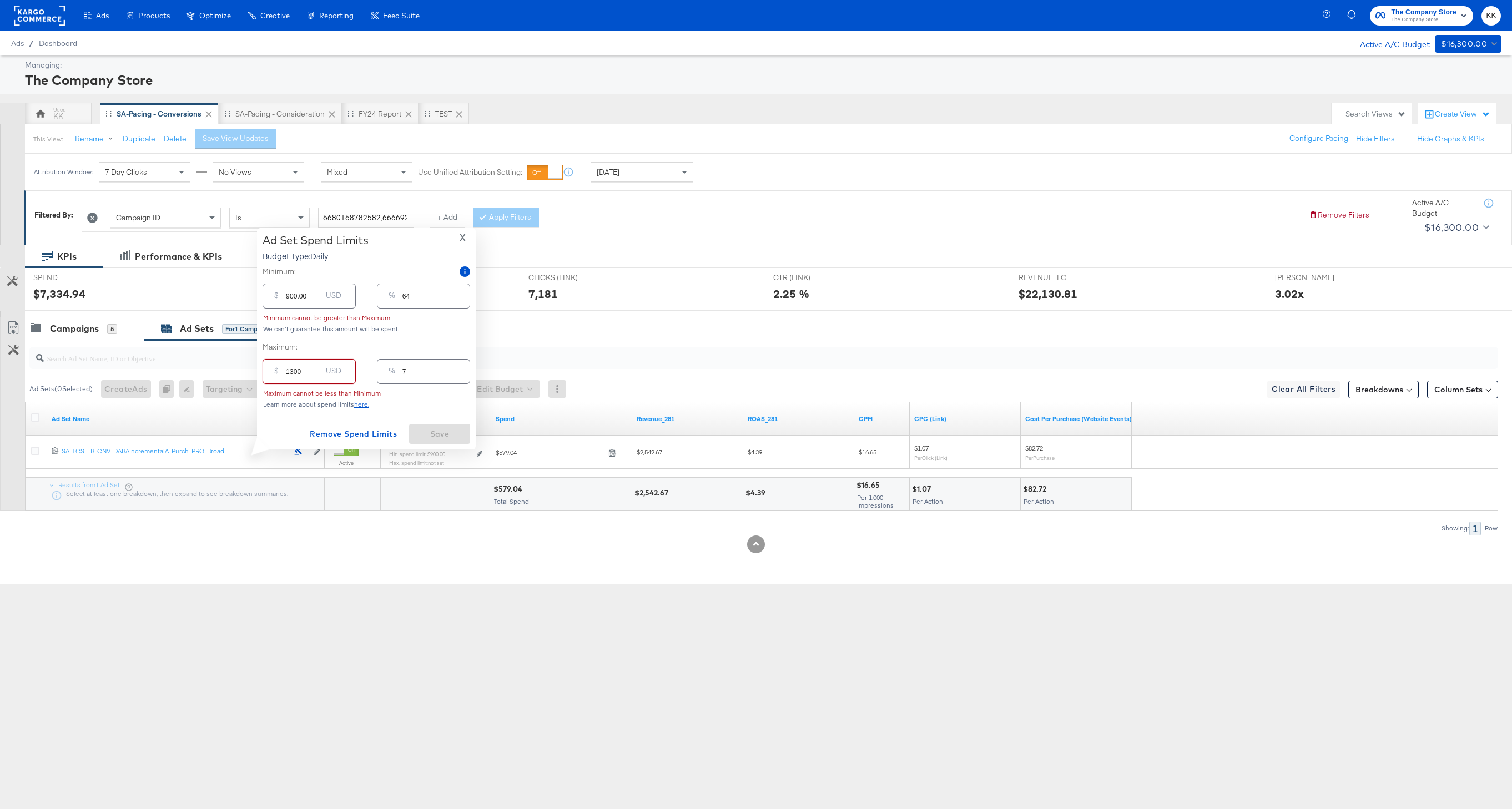
type input "93"
type input "100"
type input "7"
type input "1400"
type input "100"
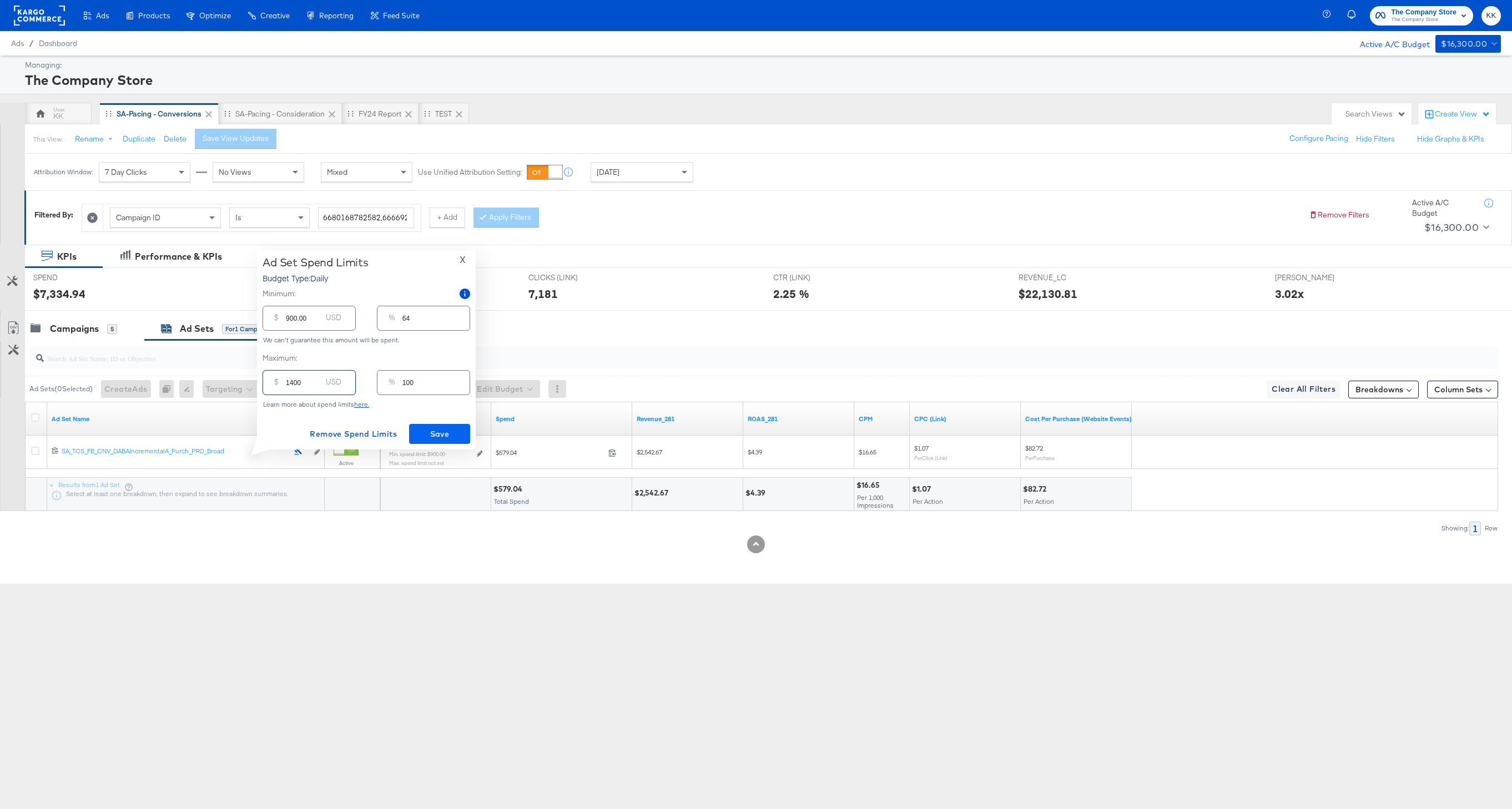
type input "100"
type input "7"
type input "1300"
type input "93"
type input "1300.00"
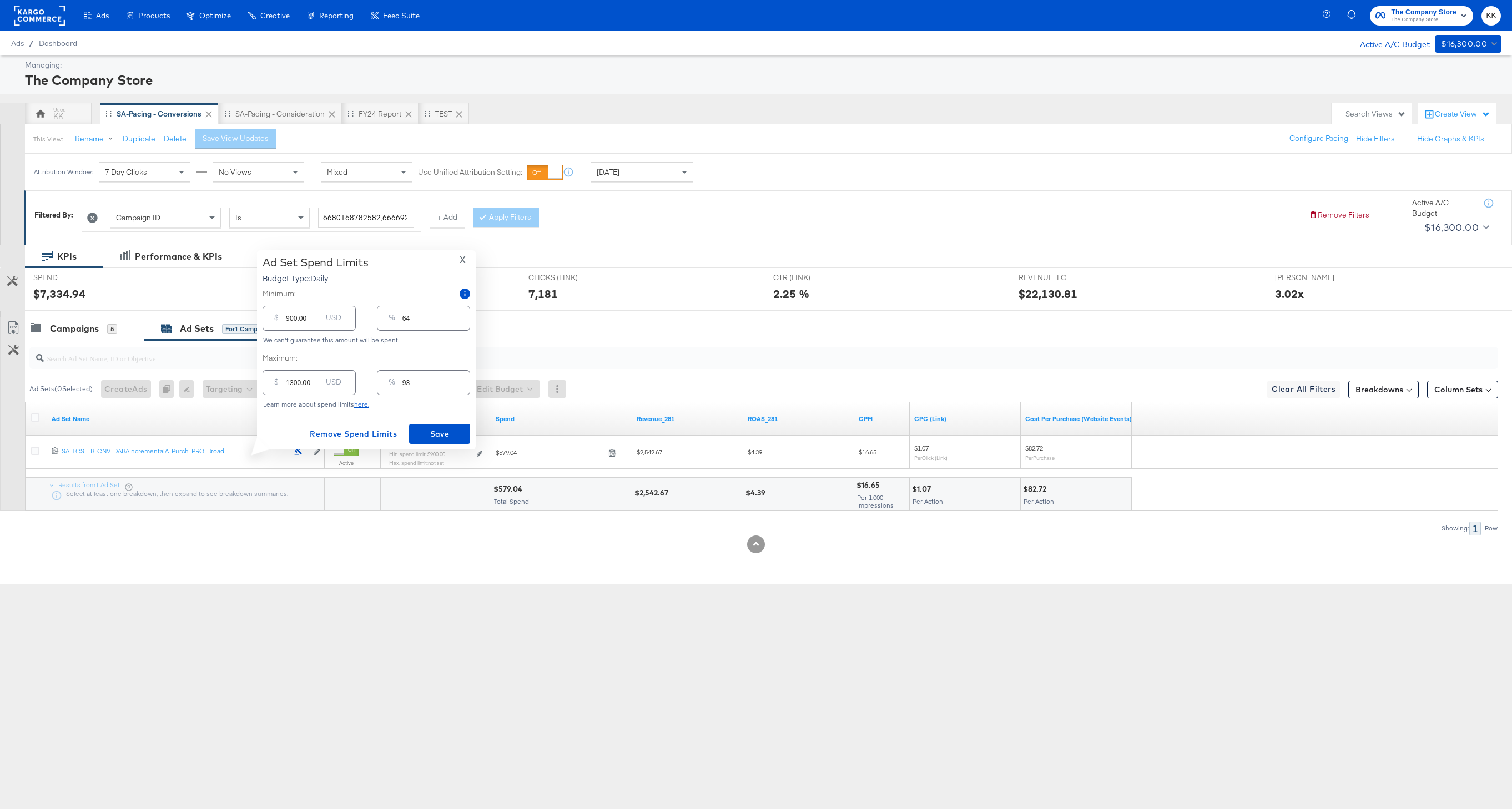
click at [470, 440] on div "Ad Set Spend Limits Budget Type: Daily X Minimum: $ 900.00 USD % 64 We can't gu…" at bounding box center [366, 349] width 219 height 199
click at [449, 434] on span "Save" at bounding box center [440, 435] width 52 height 14
click at [78, 344] on input "search" at bounding box center [701, 354] width 1316 height 22
click at [60, 324] on div "Campaigns" at bounding box center [74, 328] width 49 height 13
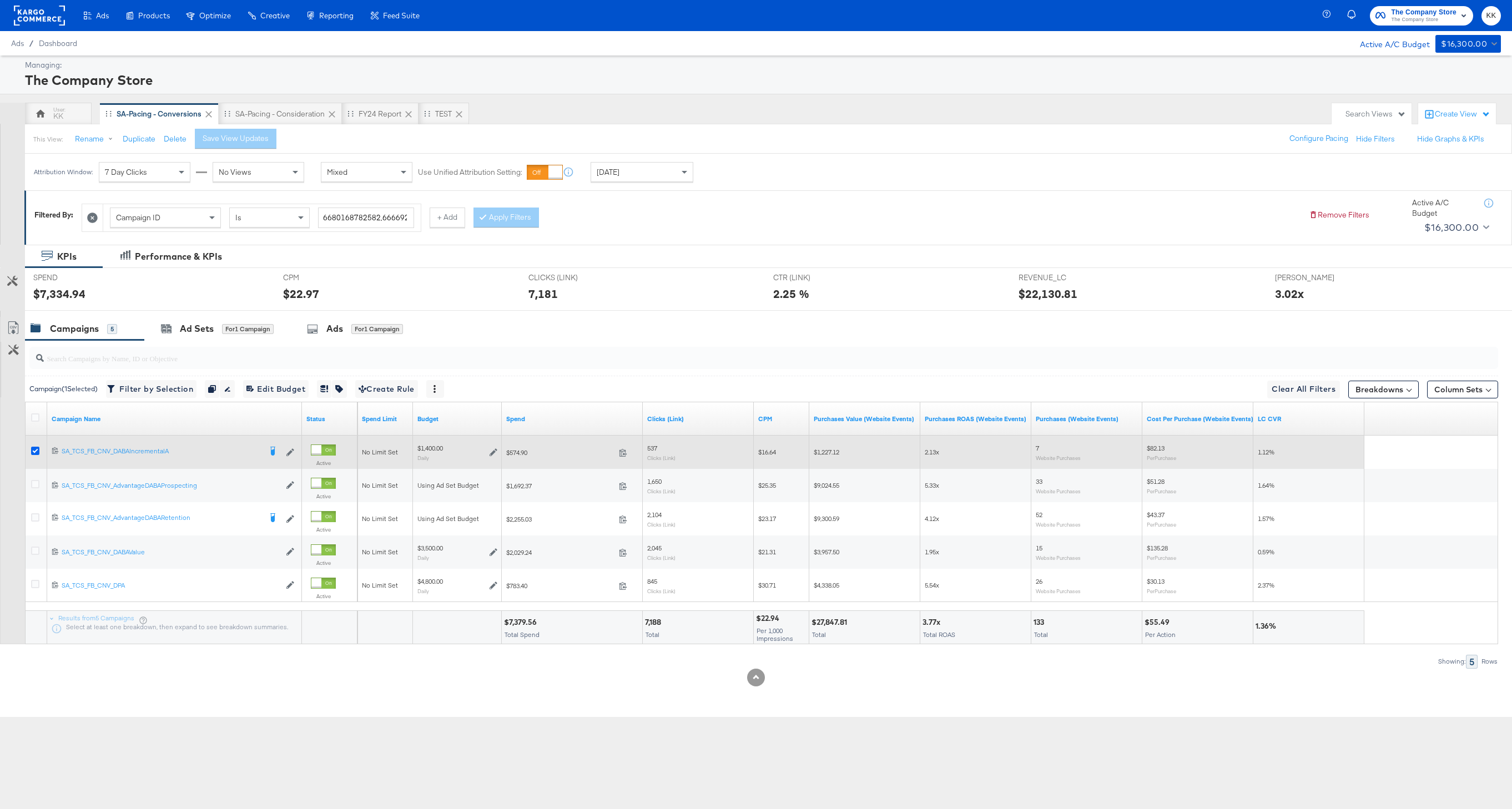
click at [36, 450] on icon at bounding box center [36, 451] width 9 height 9
click at [0, 0] on input "checkbox" at bounding box center [0, 0] width 0 height 0
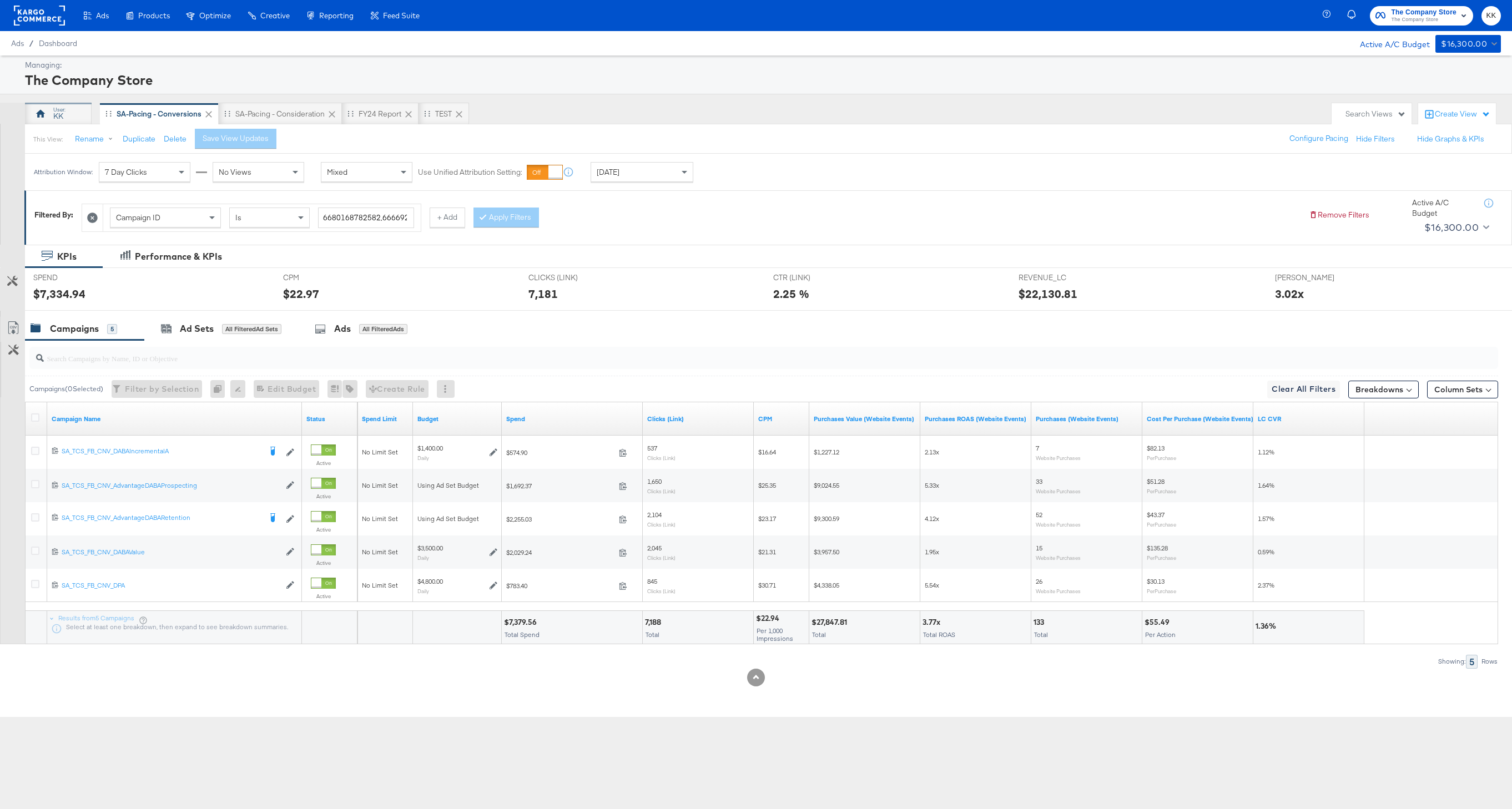
click at [51, 110] on div "KK" at bounding box center [58, 113] width 66 height 22
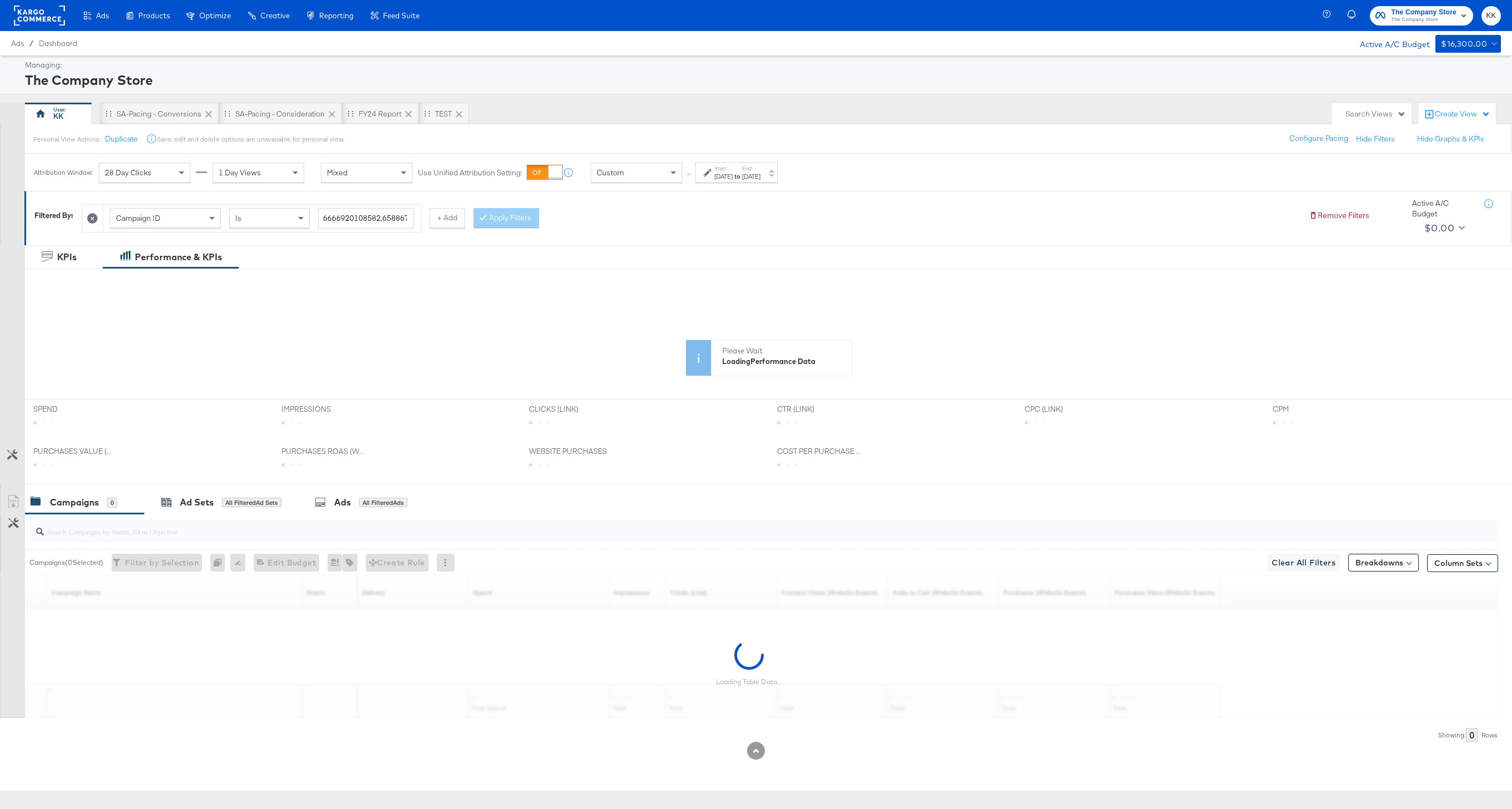
click at [631, 177] on div "Custom" at bounding box center [637, 172] width 91 height 19
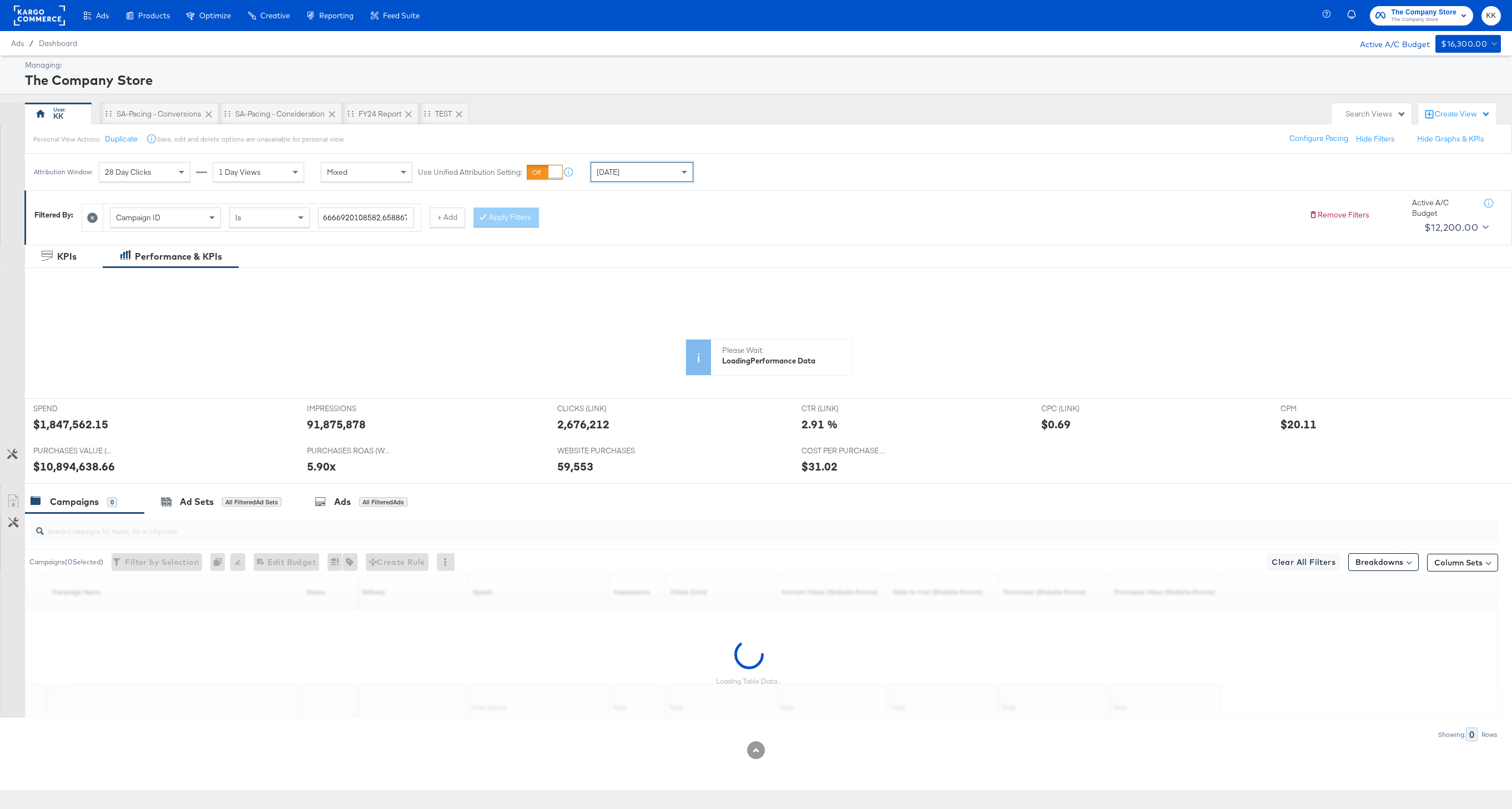
click at [641, 175] on div "[DATE]" at bounding box center [642, 172] width 102 height 19
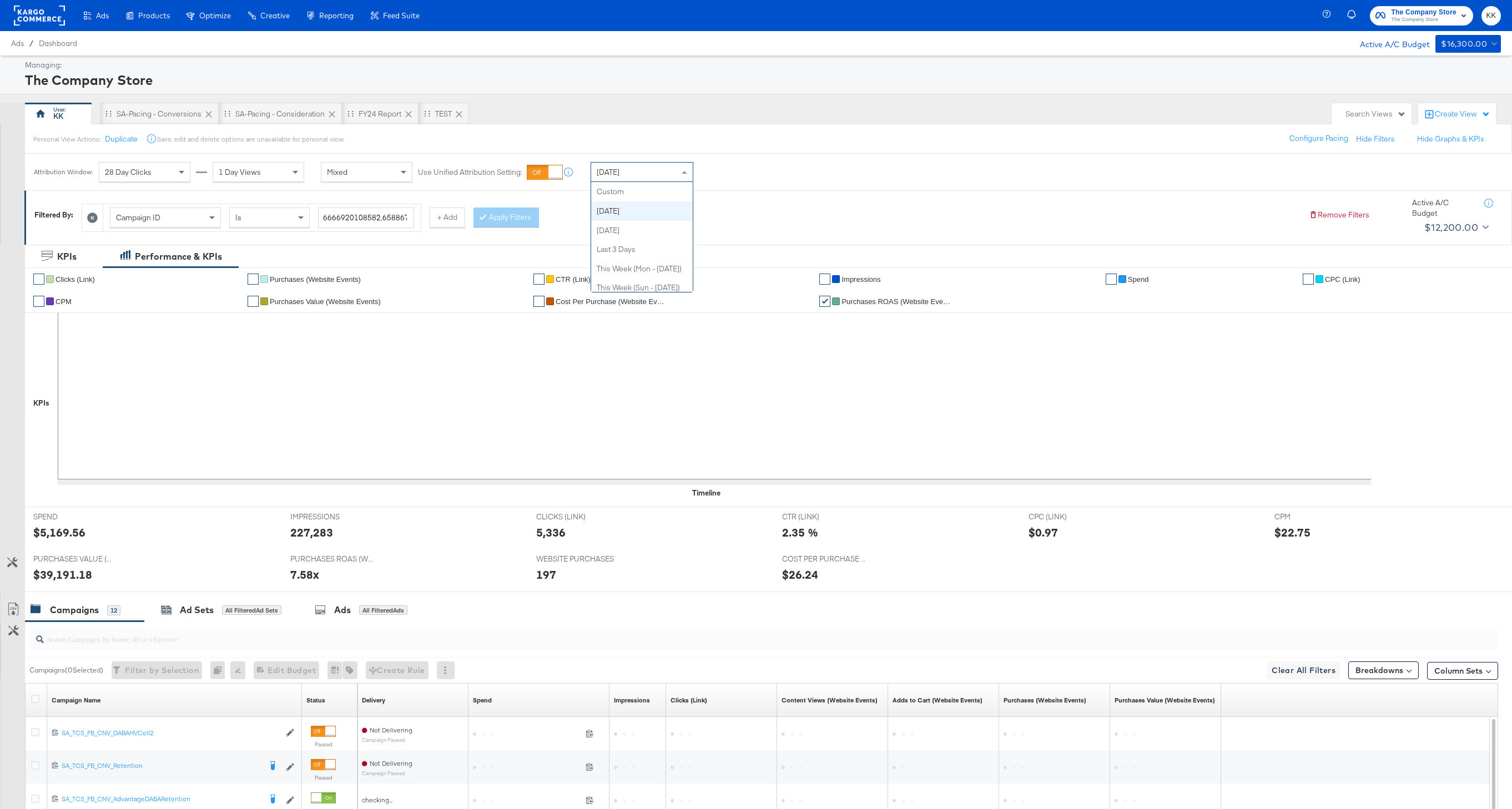
scroll to position [19, 0]
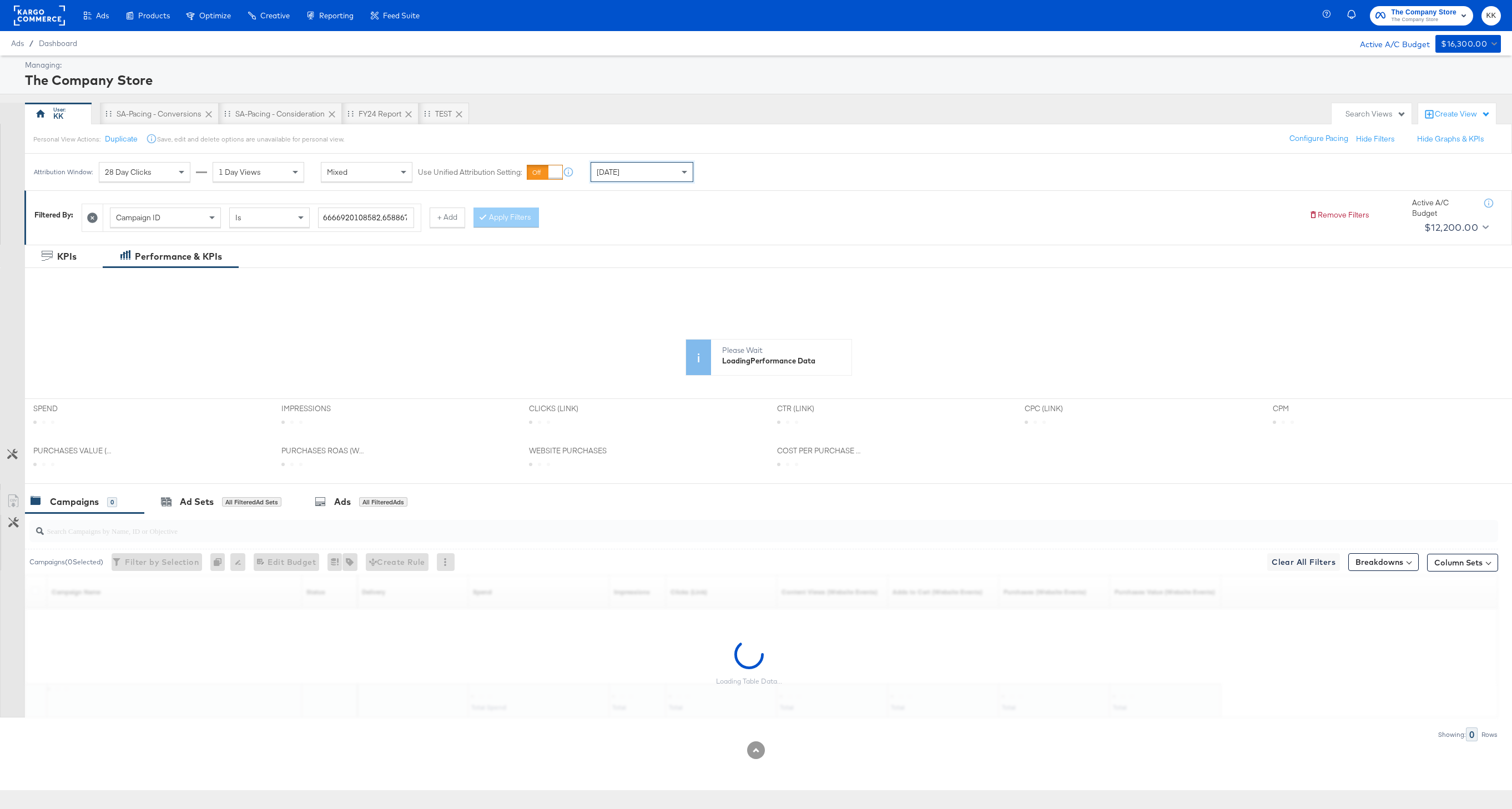
click at [665, 167] on div "[DATE]" at bounding box center [642, 172] width 102 height 19
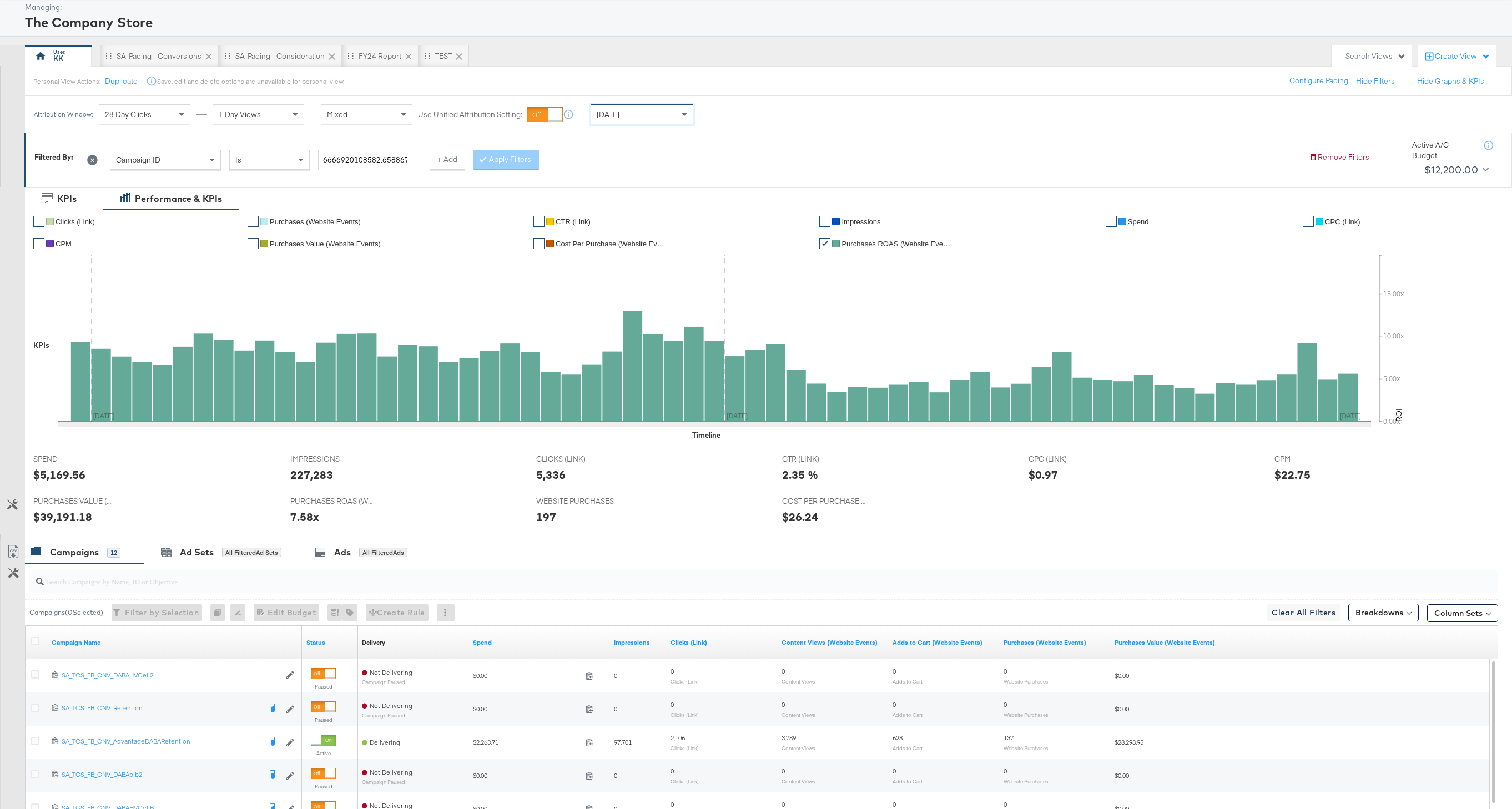
scroll to position [16, 0]
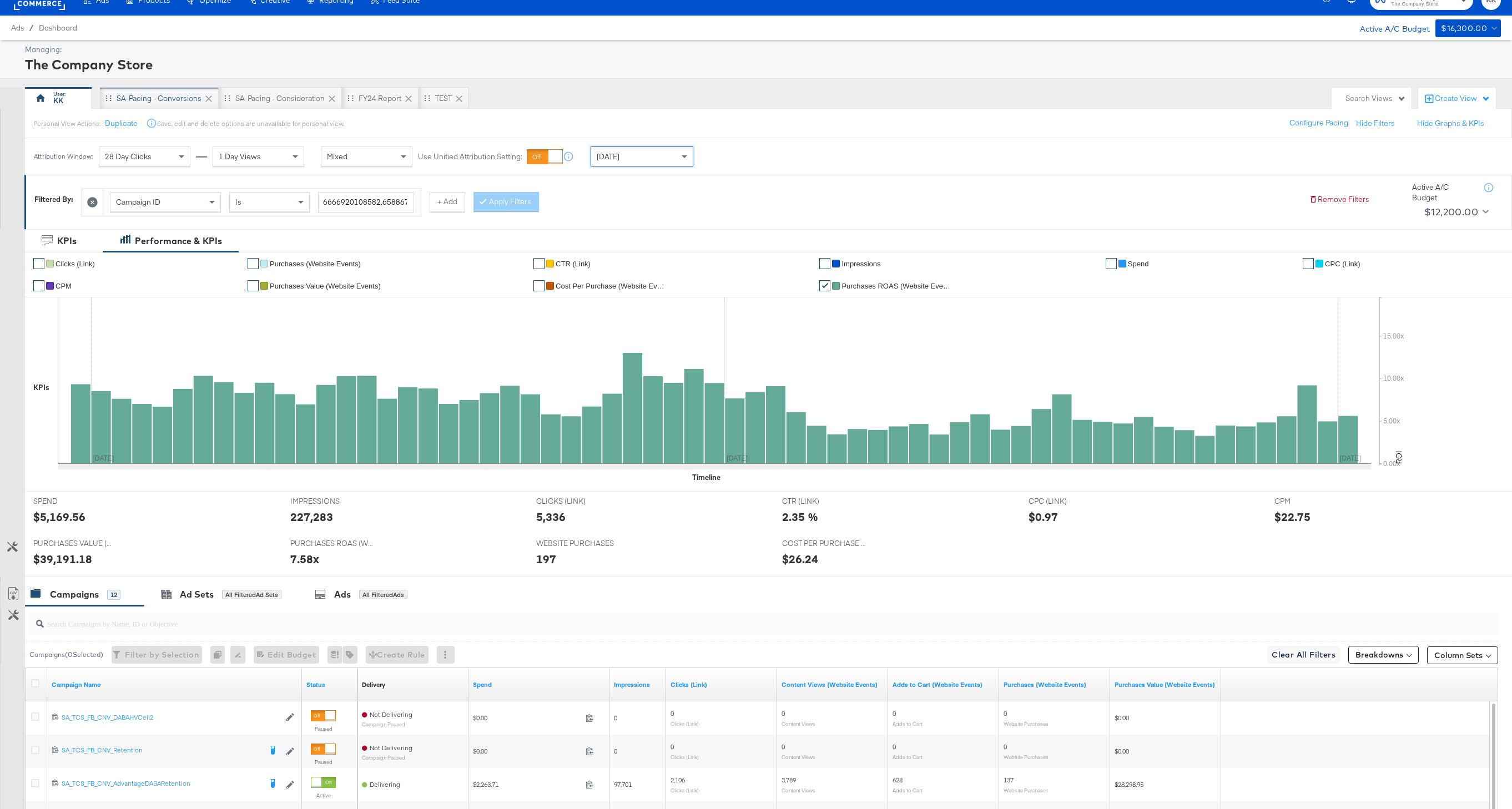
click at [165, 93] on div "SA-Pacing - Conversions" at bounding box center [159, 98] width 84 height 10
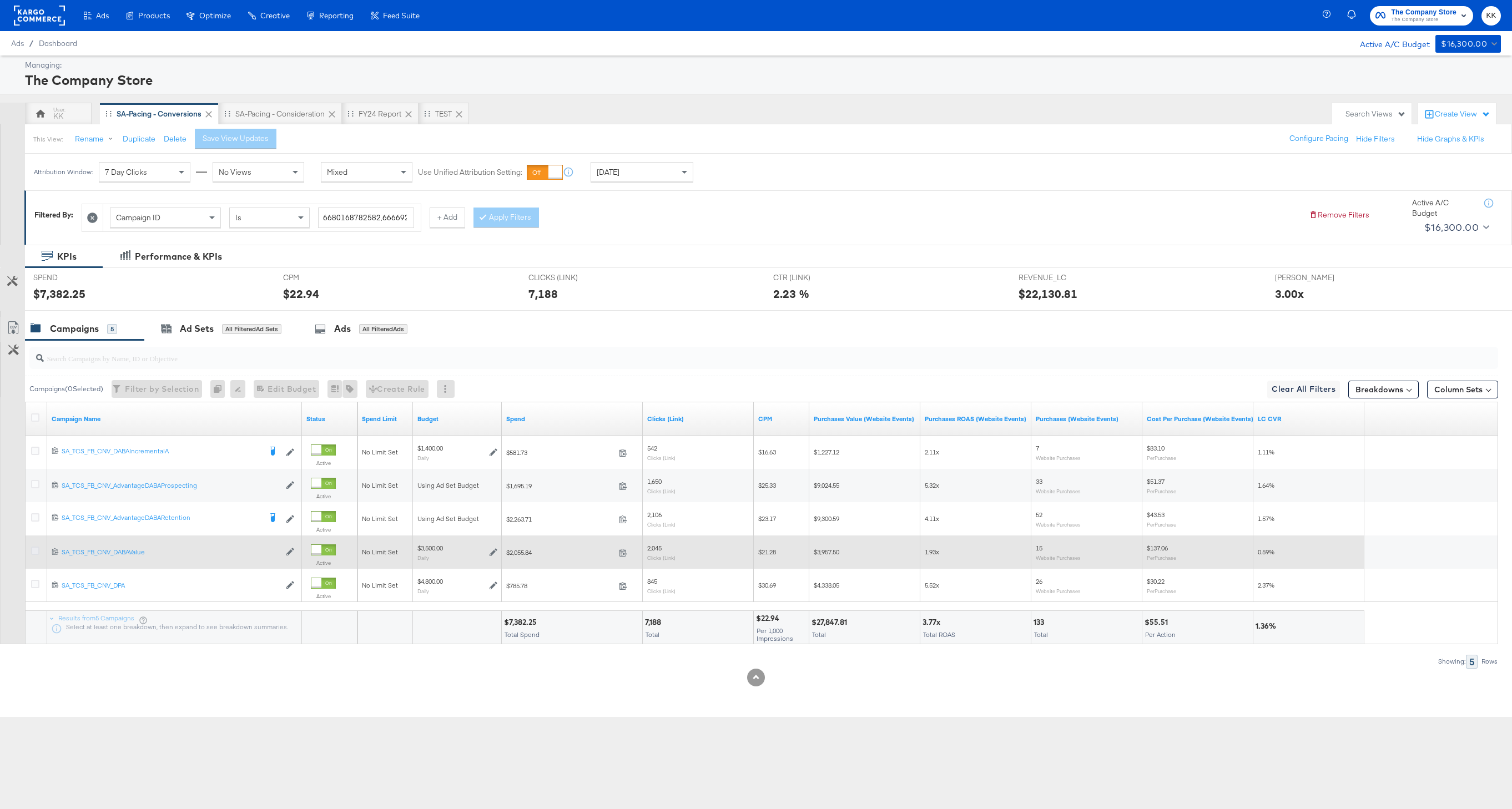
click at [34, 552] on icon at bounding box center [36, 551] width 9 height 9
click at [0, 0] on input "checkbox" at bounding box center [0, 0] width 0 height 0
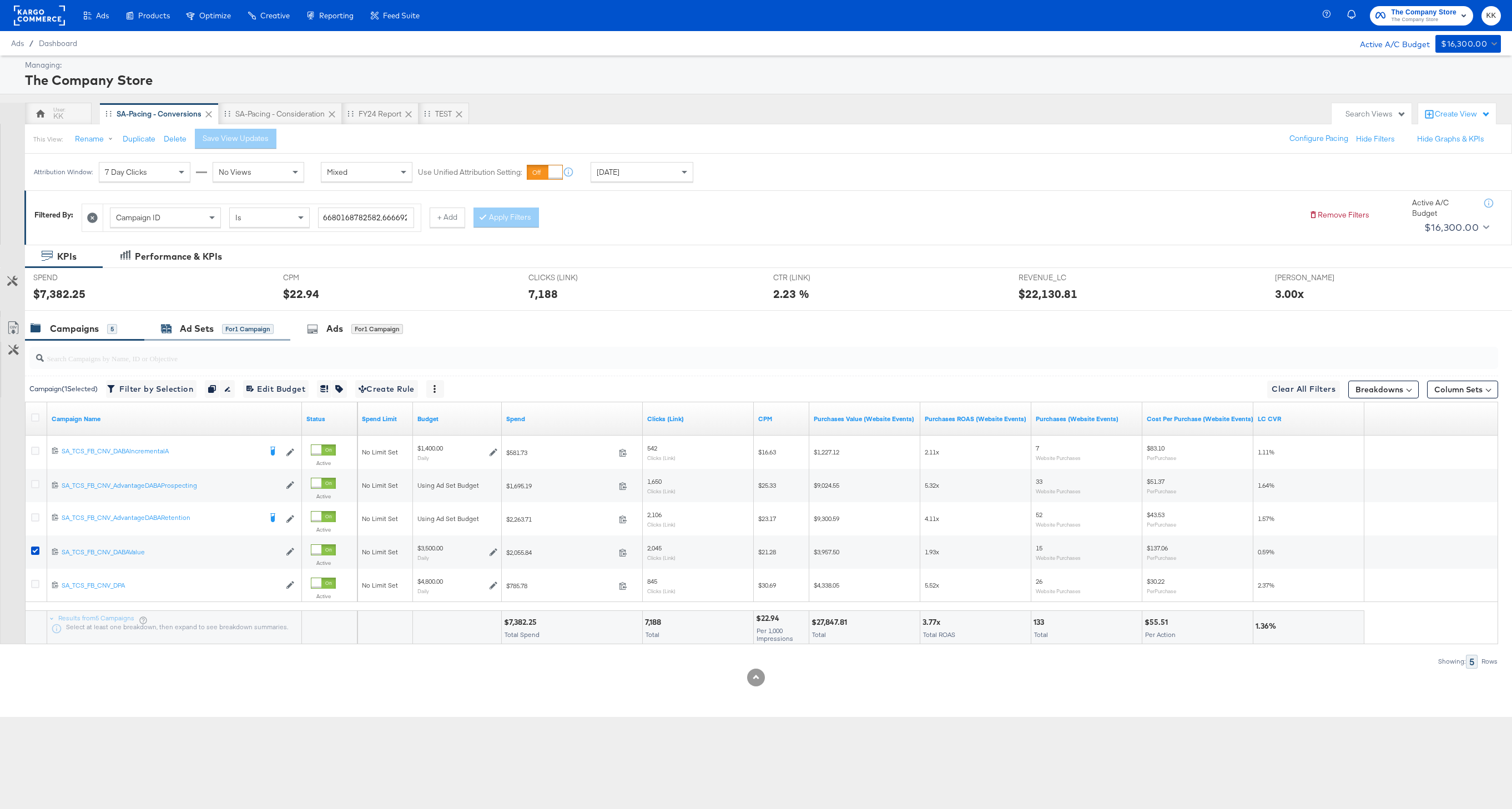
click at [196, 333] on div "Ad Sets" at bounding box center [196, 328] width 34 height 13
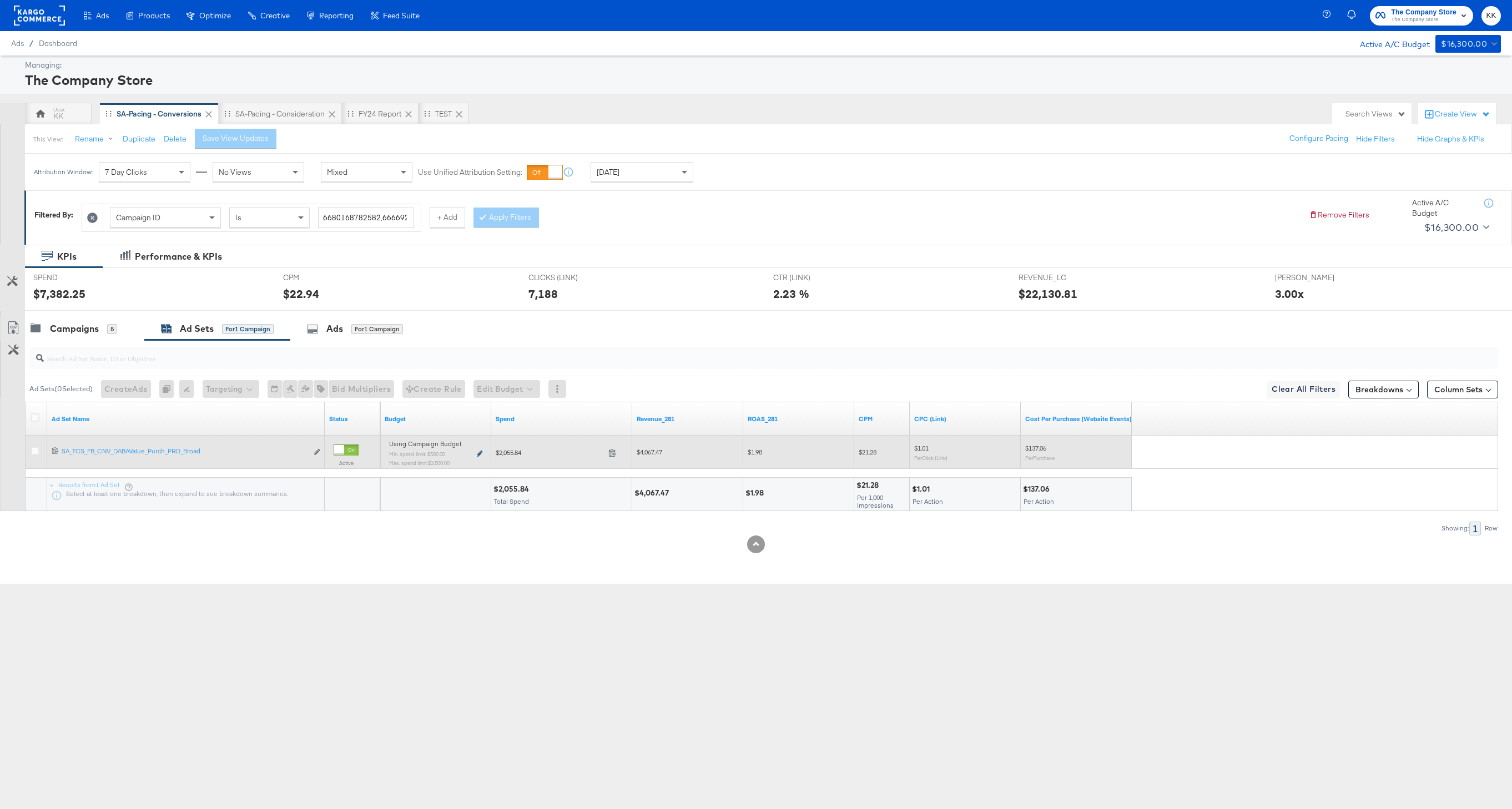
click at [477, 454] on icon at bounding box center [479, 453] width 5 height 6
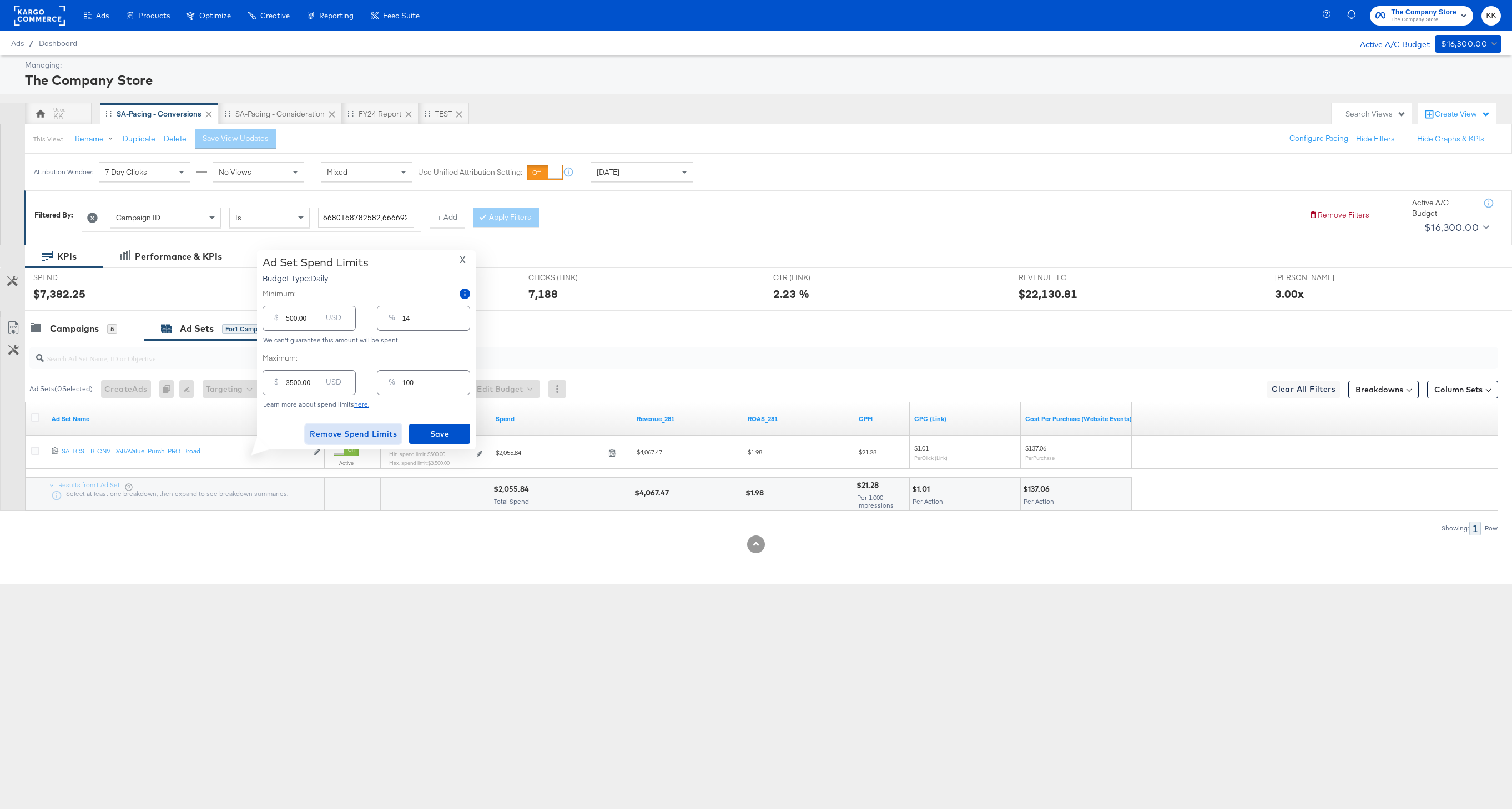
click at [353, 432] on span "Remove Spend Limits" at bounding box center [354, 435] width 87 height 14
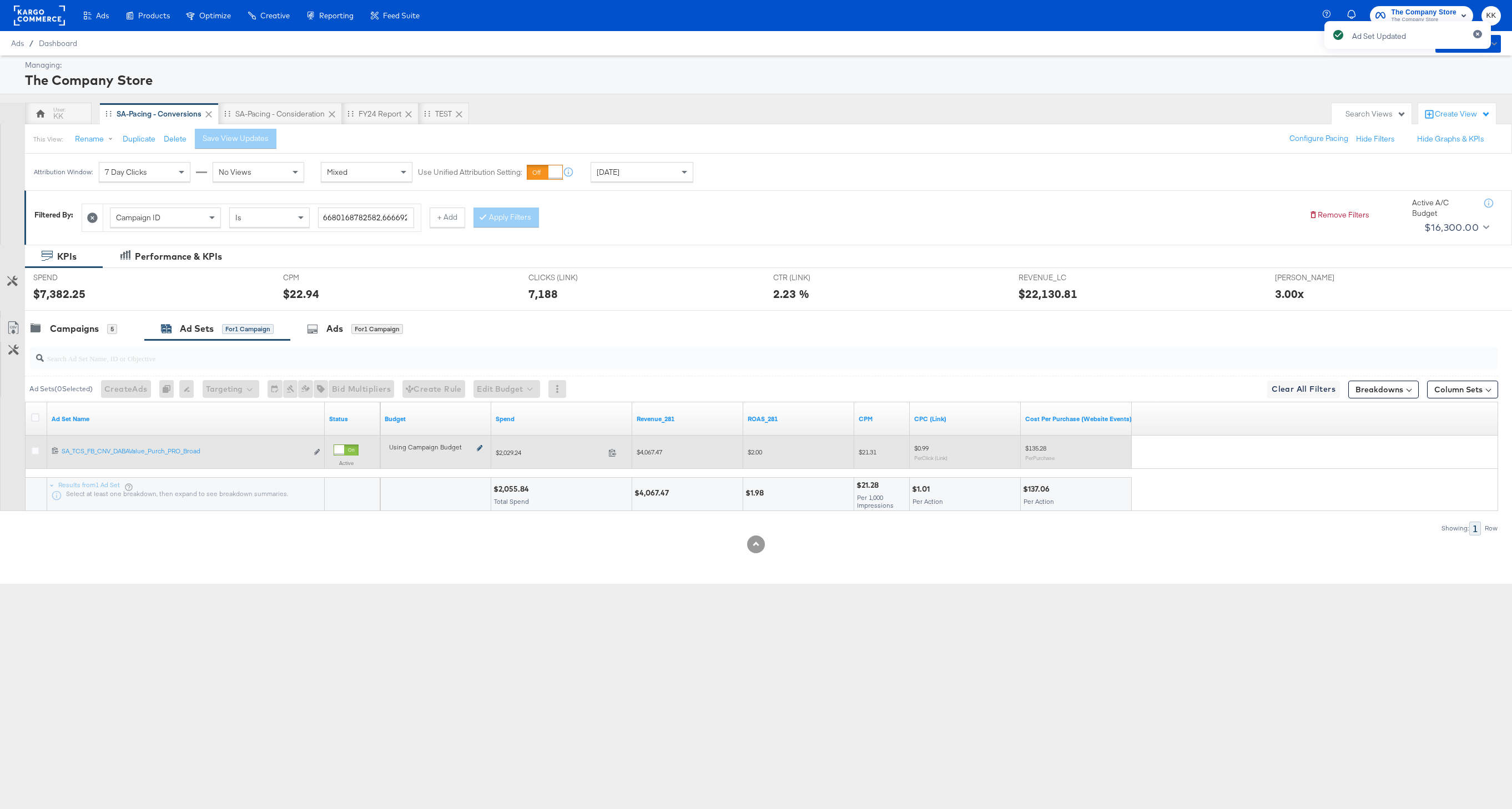
click at [480, 449] on icon at bounding box center [479, 448] width 5 height 6
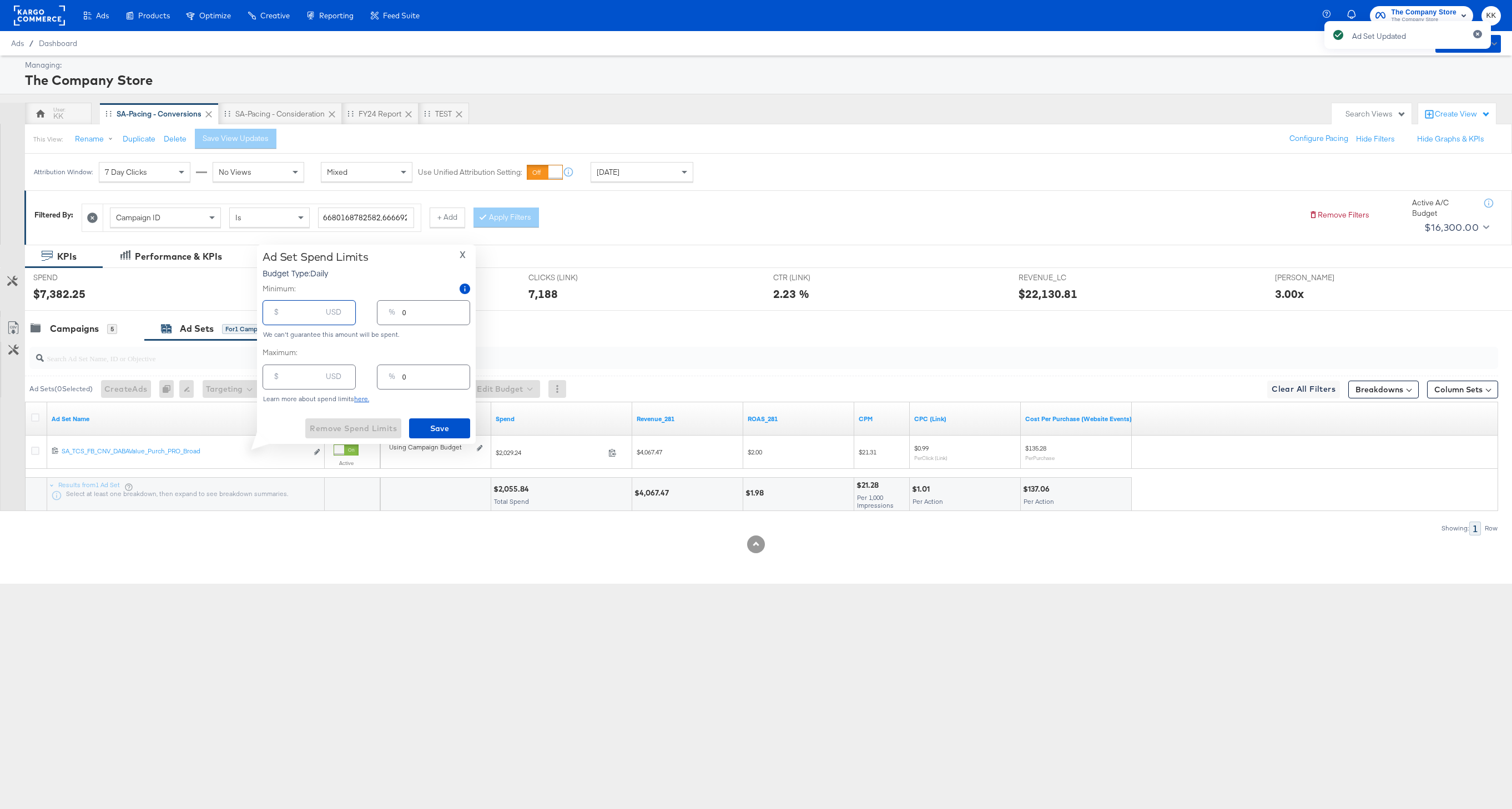
click at [297, 317] on input "number" at bounding box center [303, 307] width 36 height 24
type input "1"
type input "10"
type input "100"
type input "3"
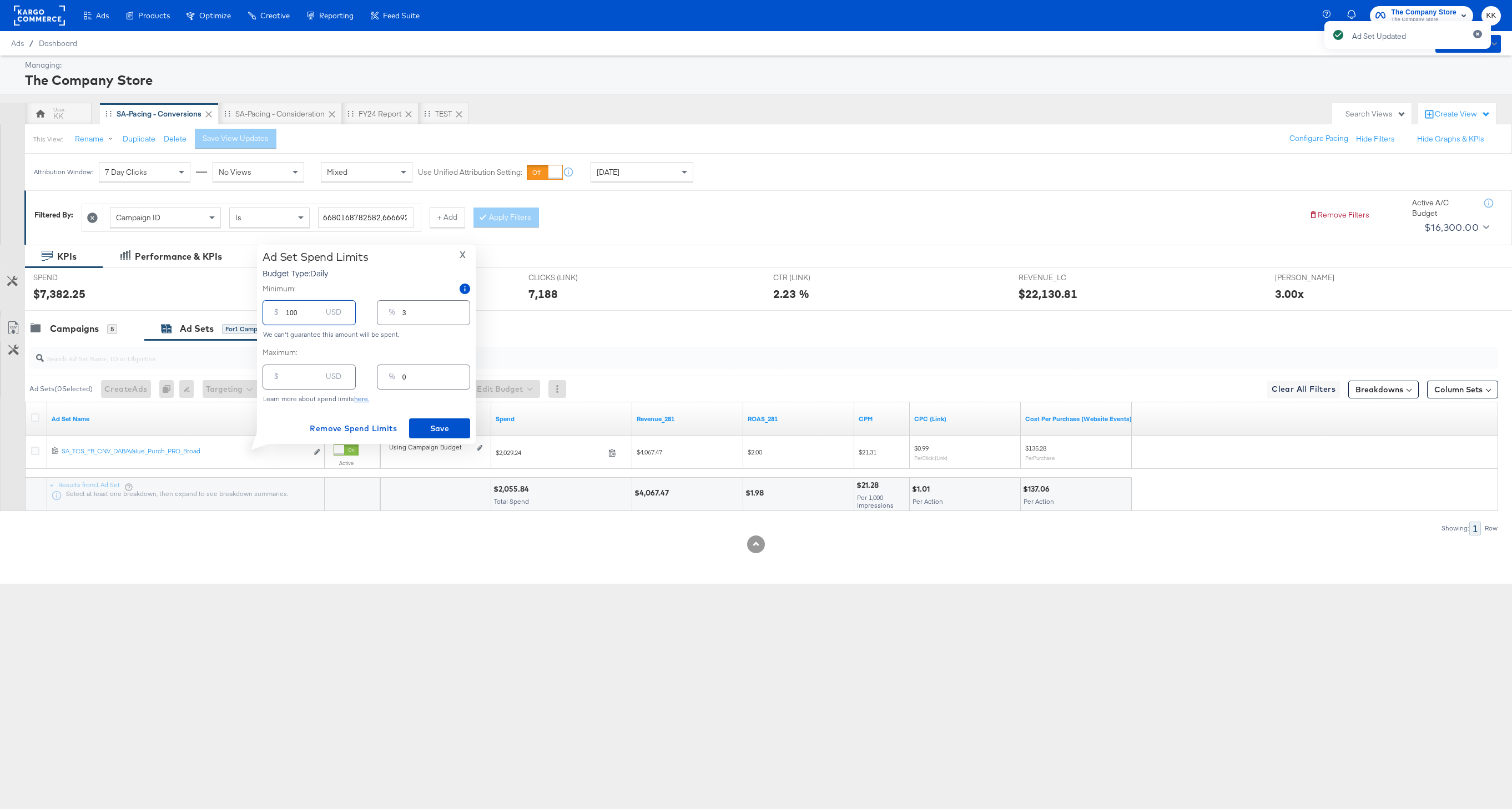
type input "1000"
type input "29"
type input "100"
type input "3"
type input "10"
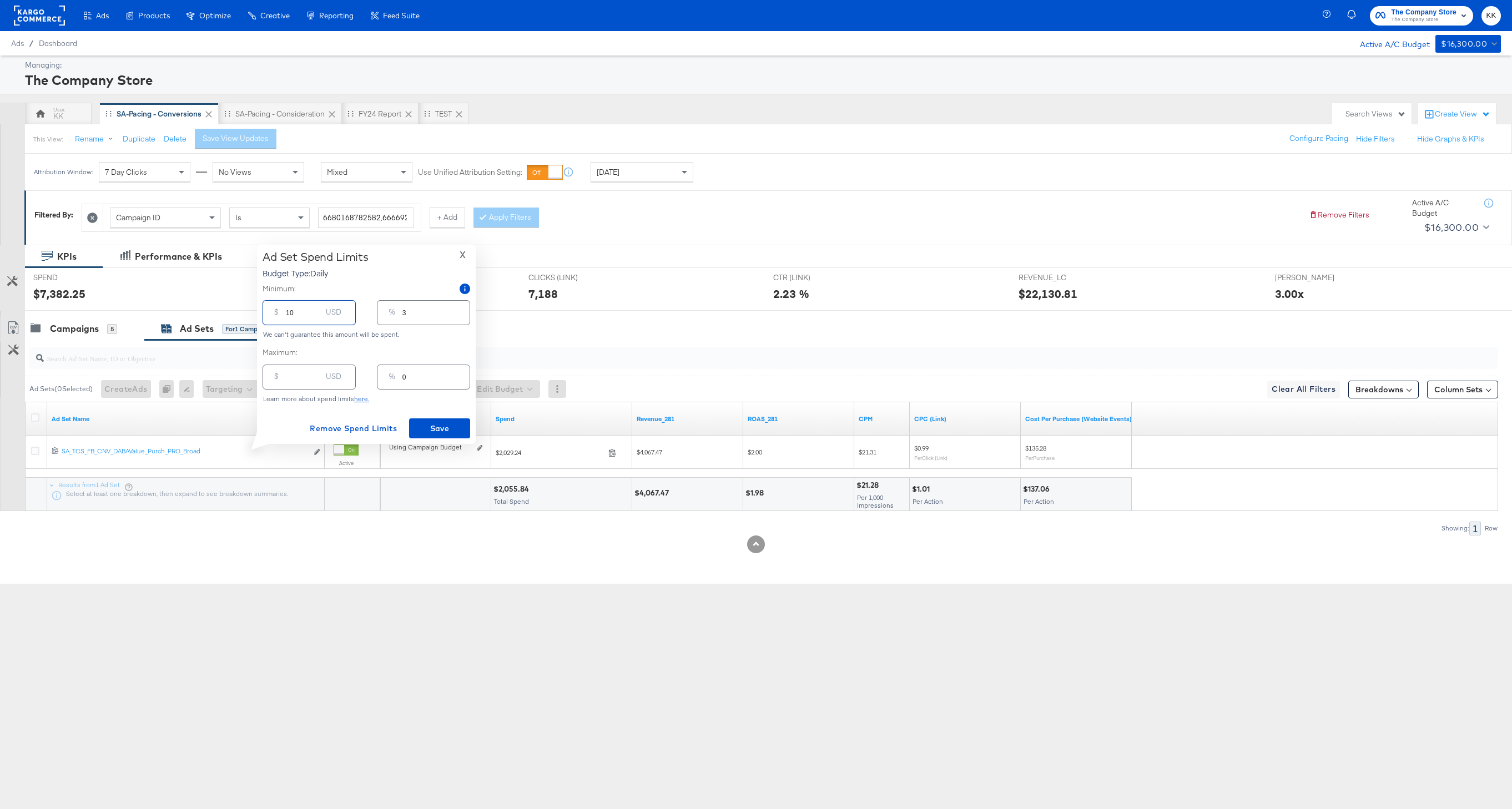
type input "0"
type input "1"
type input "12"
type input "120"
type input "3"
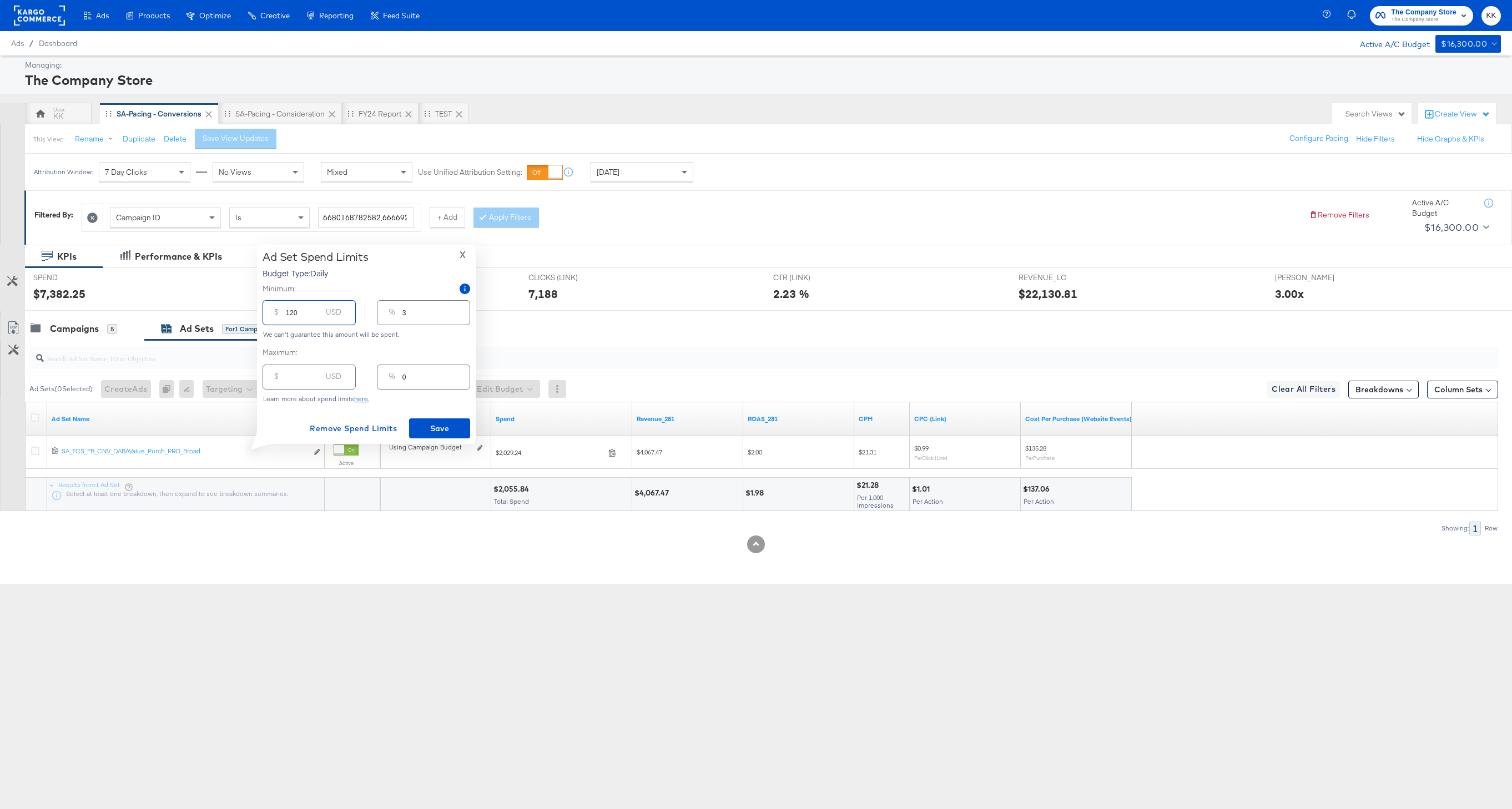
type input "1200"
type input "34"
type input "1200.00"
click at [423, 430] on span "Save" at bounding box center [440, 428] width 52 height 14
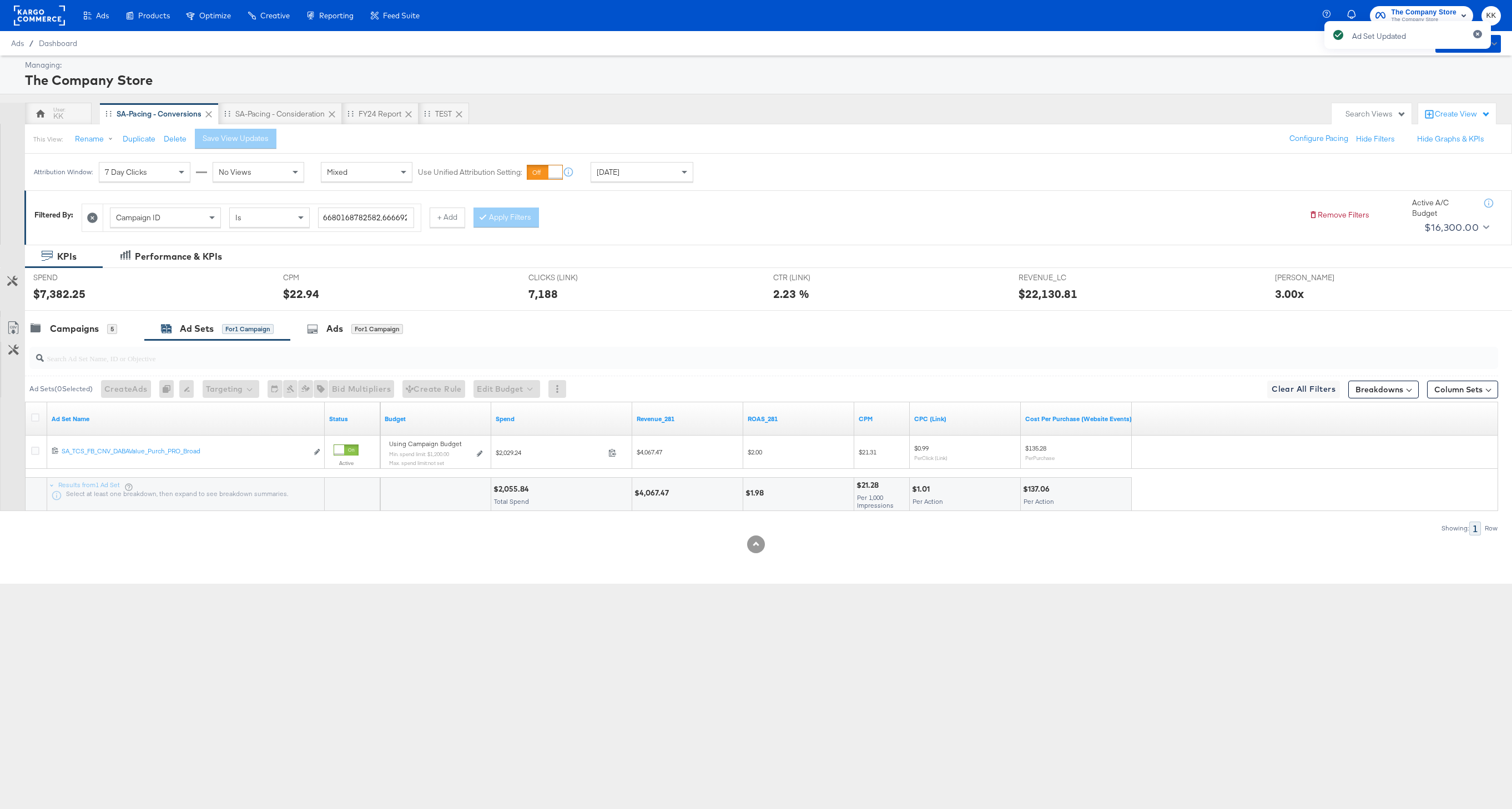
click at [48, 309] on div "SPEND SPEND $7,382.25" at bounding box center [150, 289] width 250 height 42
click at [53, 320] on div "Campaigns 5" at bounding box center [84, 328] width 119 height 24
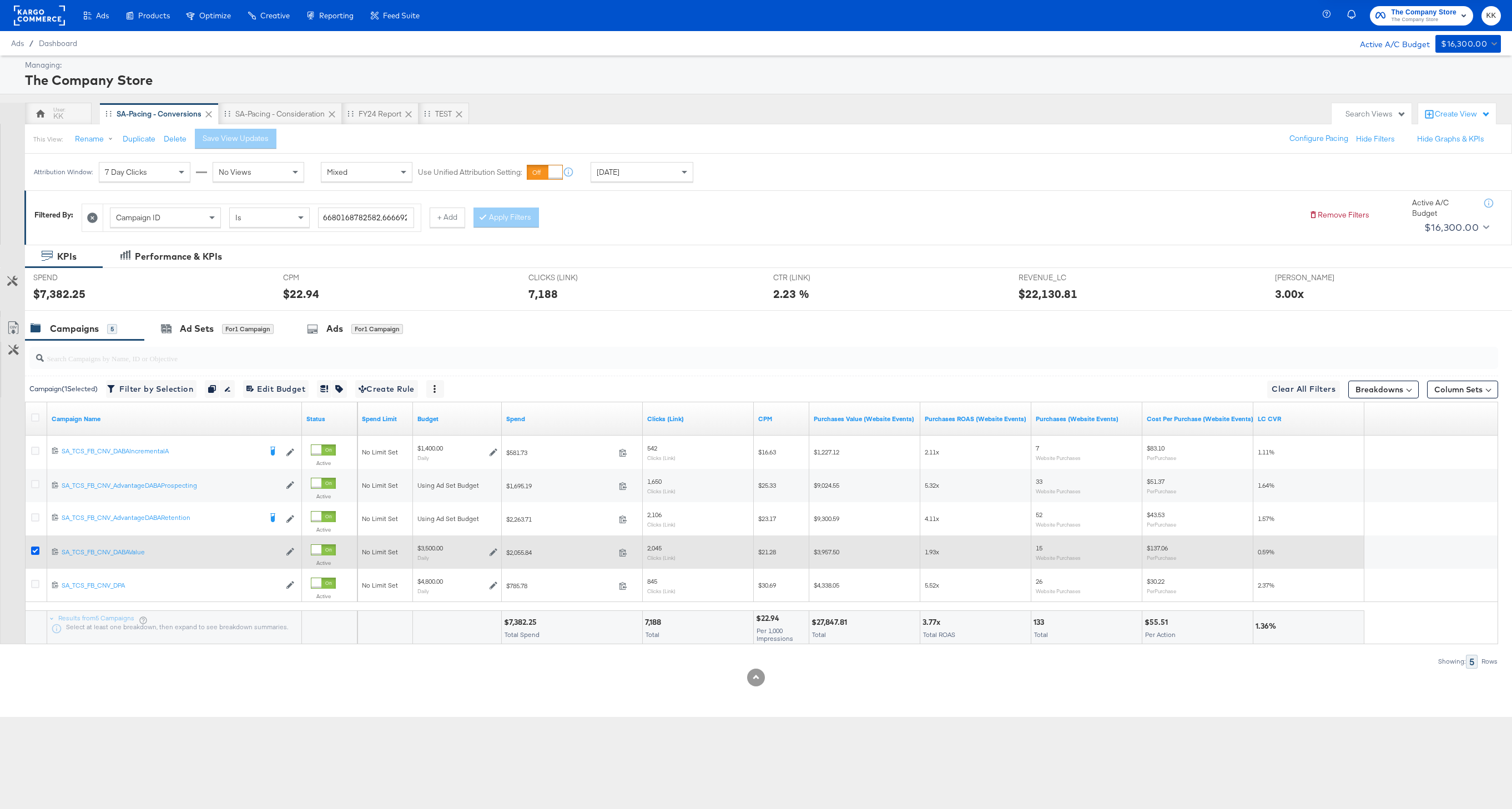
click at [31, 549] on icon at bounding box center [36, 551] width 9 height 9
click at [0, 0] on input "checkbox" at bounding box center [0, 0] width 0 height 0
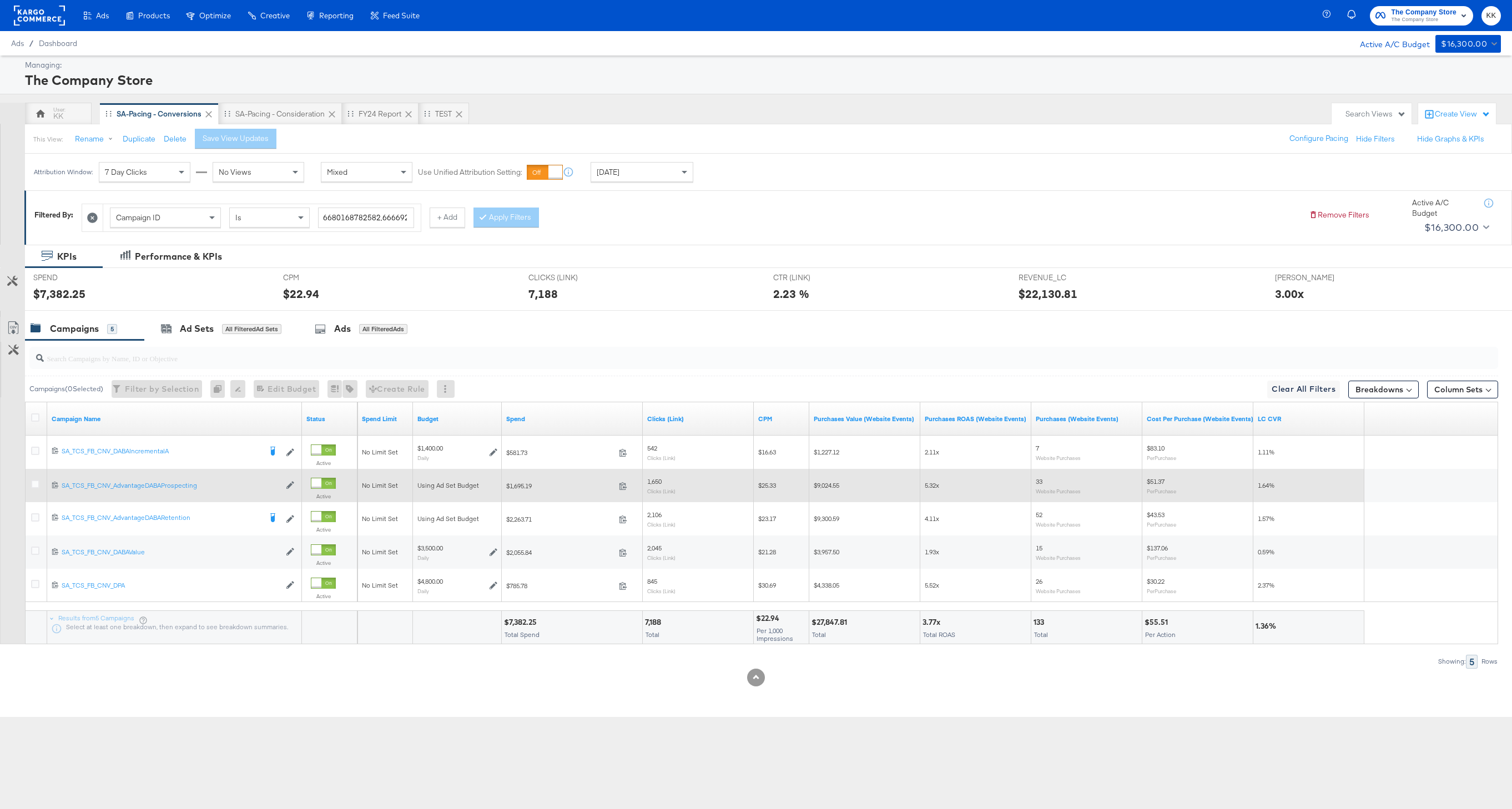
click at [41, 486] on div at bounding box center [37, 485] width 11 height 11
click at [36, 486] on icon at bounding box center [36, 484] width 9 height 9
click at [0, 0] on input "checkbox" at bounding box center [0, 0] width 0 height 0
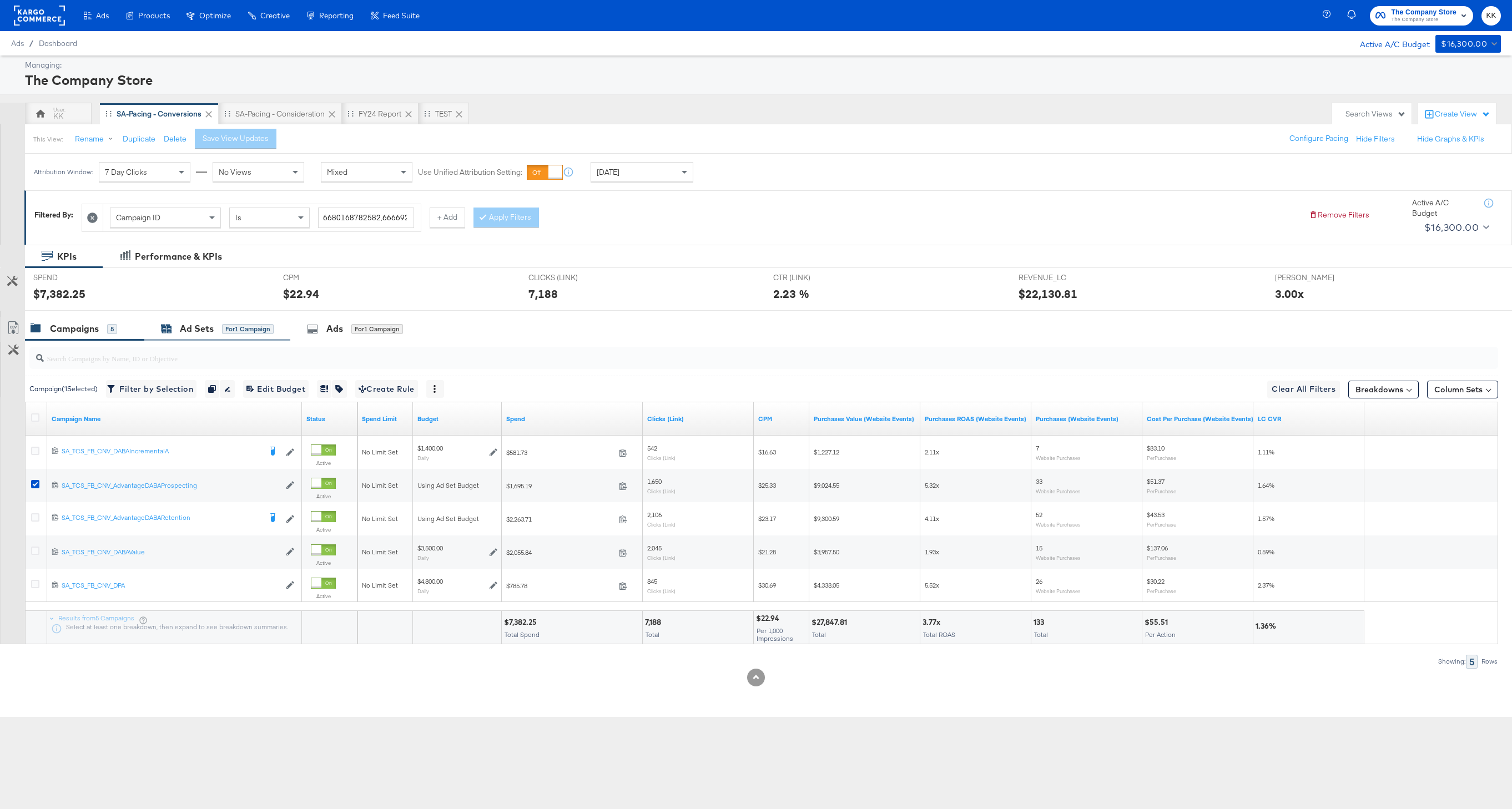
click at [246, 327] on div "for 1 Campaign" at bounding box center [247, 328] width 51 height 10
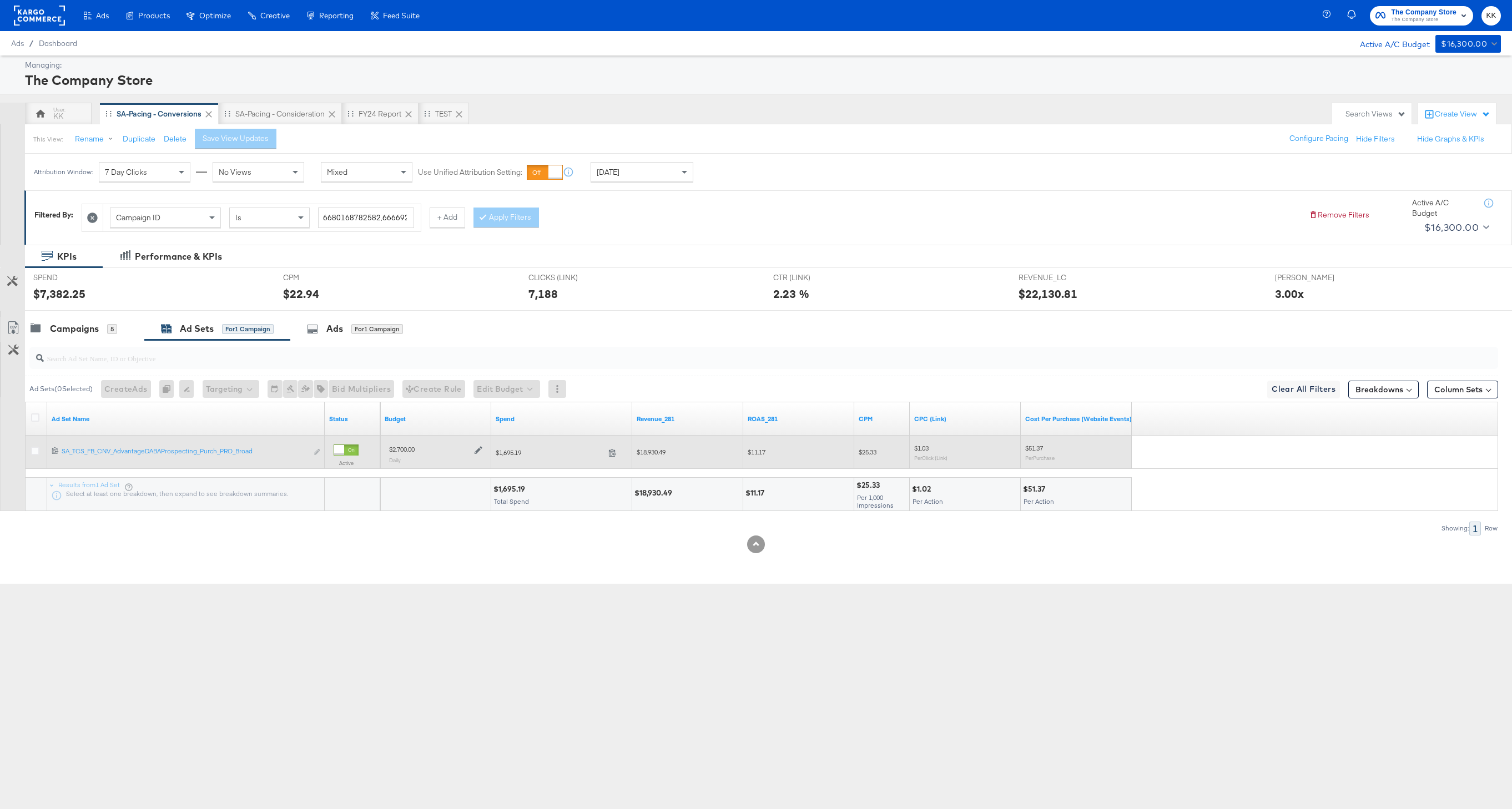
click at [476, 449] on icon at bounding box center [478, 449] width 8 height 8
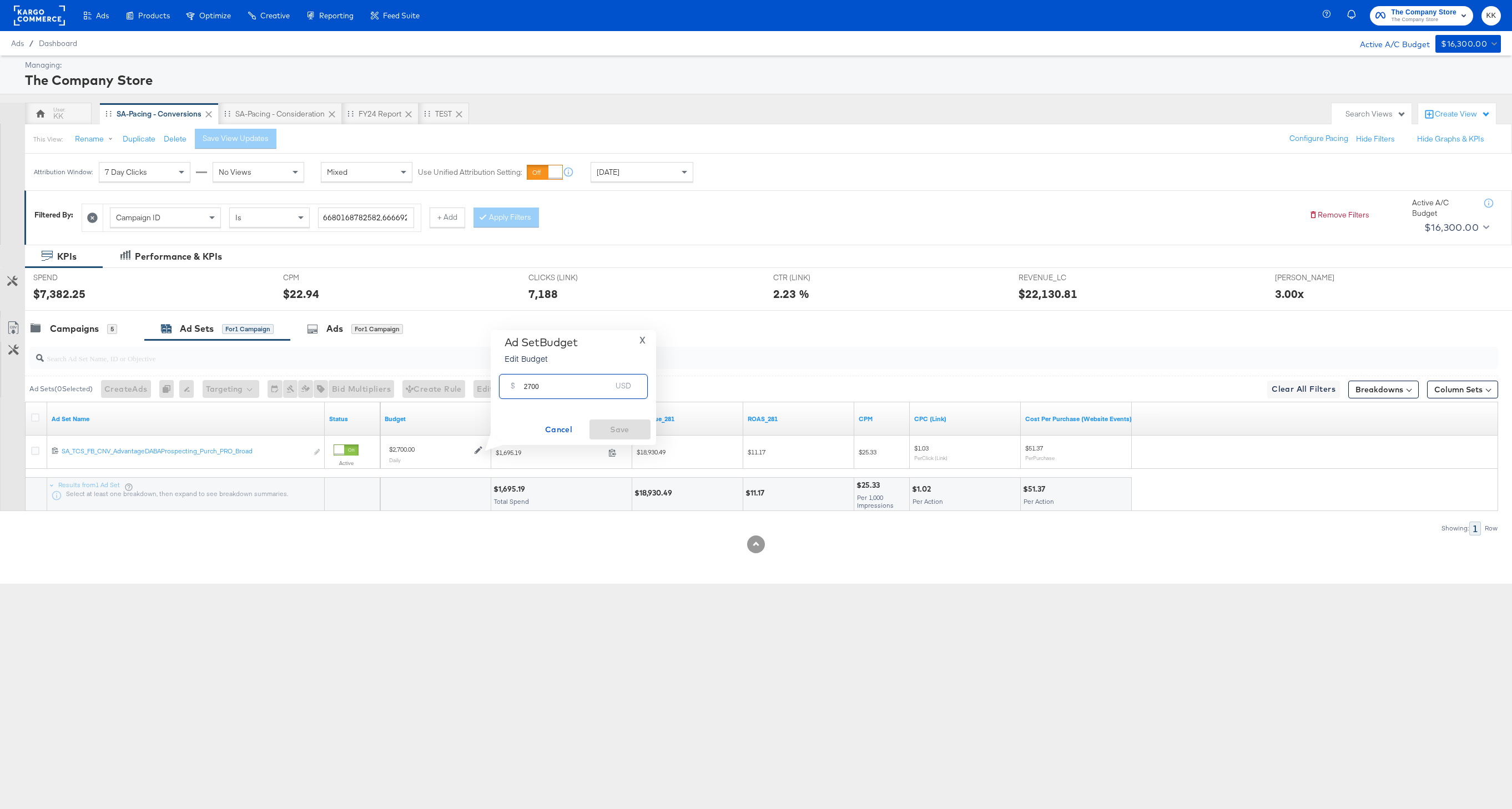
drag, startPoint x: 530, startPoint y: 388, endPoint x: 518, endPoint y: 387, distance: 12.0
click at [518, 388] on div "$ 2700 USD" at bounding box center [573, 386] width 149 height 25
type input "3100"
click at [624, 426] on span "Save" at bounding box center [620, 430] width 52 height 14
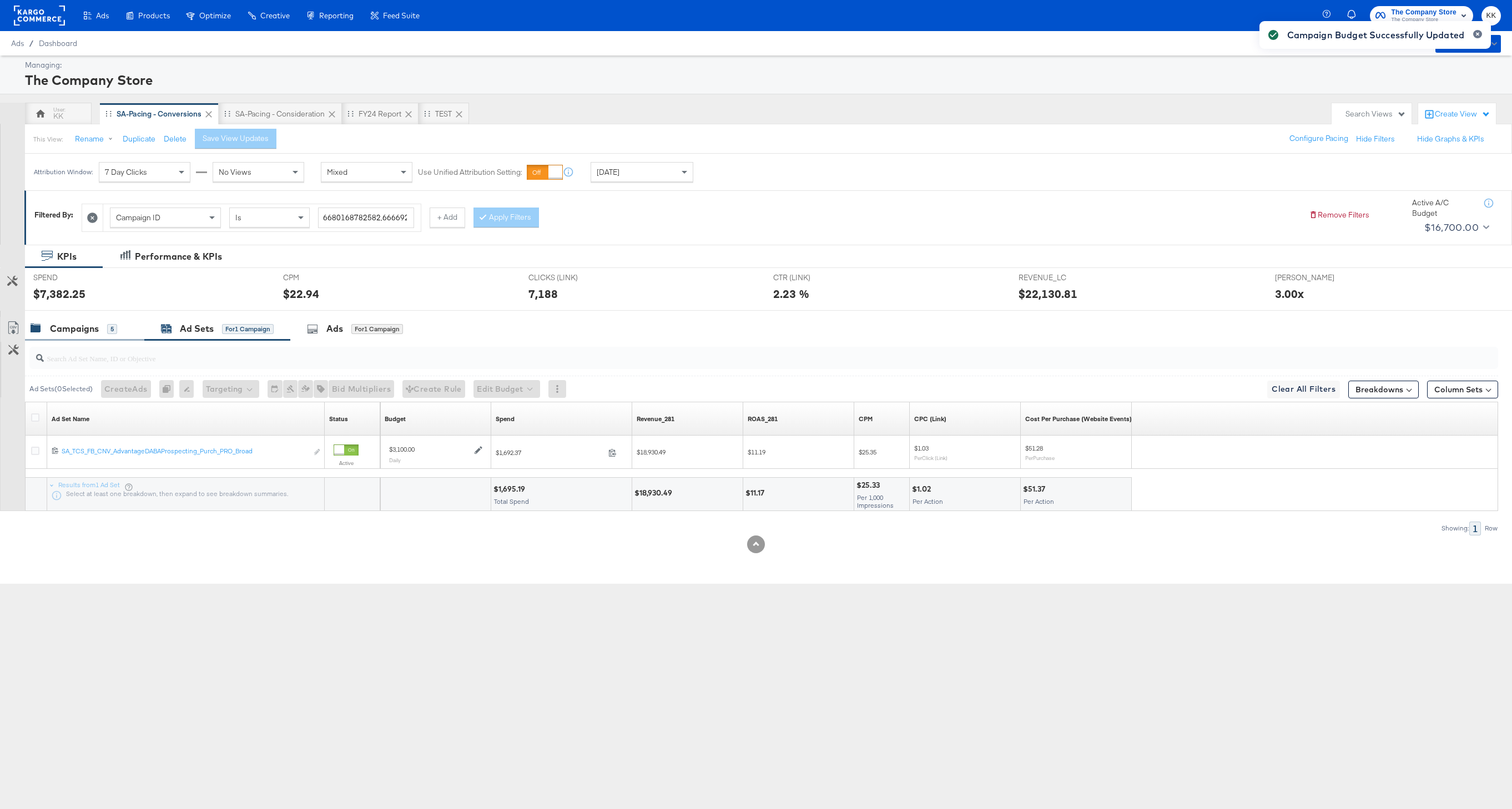
click at [72, 327] on div "Campaigns" at bounding box center [74, 328] width 49 height 13
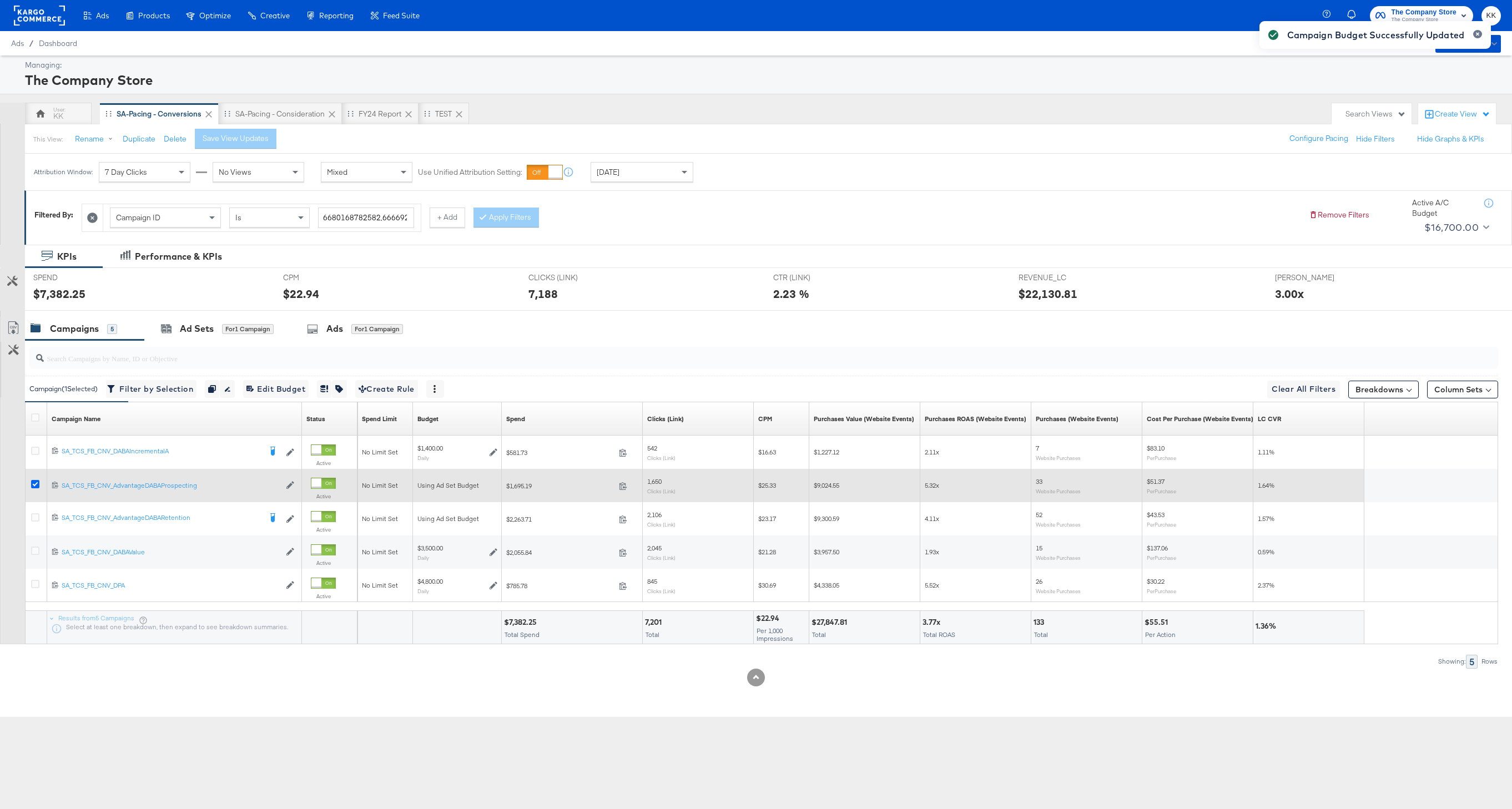
click at [36, 484] on icon at bounding box center [36, 484] width 9 height 9
click at [0, 0] on input "checkbox" at bounding box center [0, 0] width 0 height 0
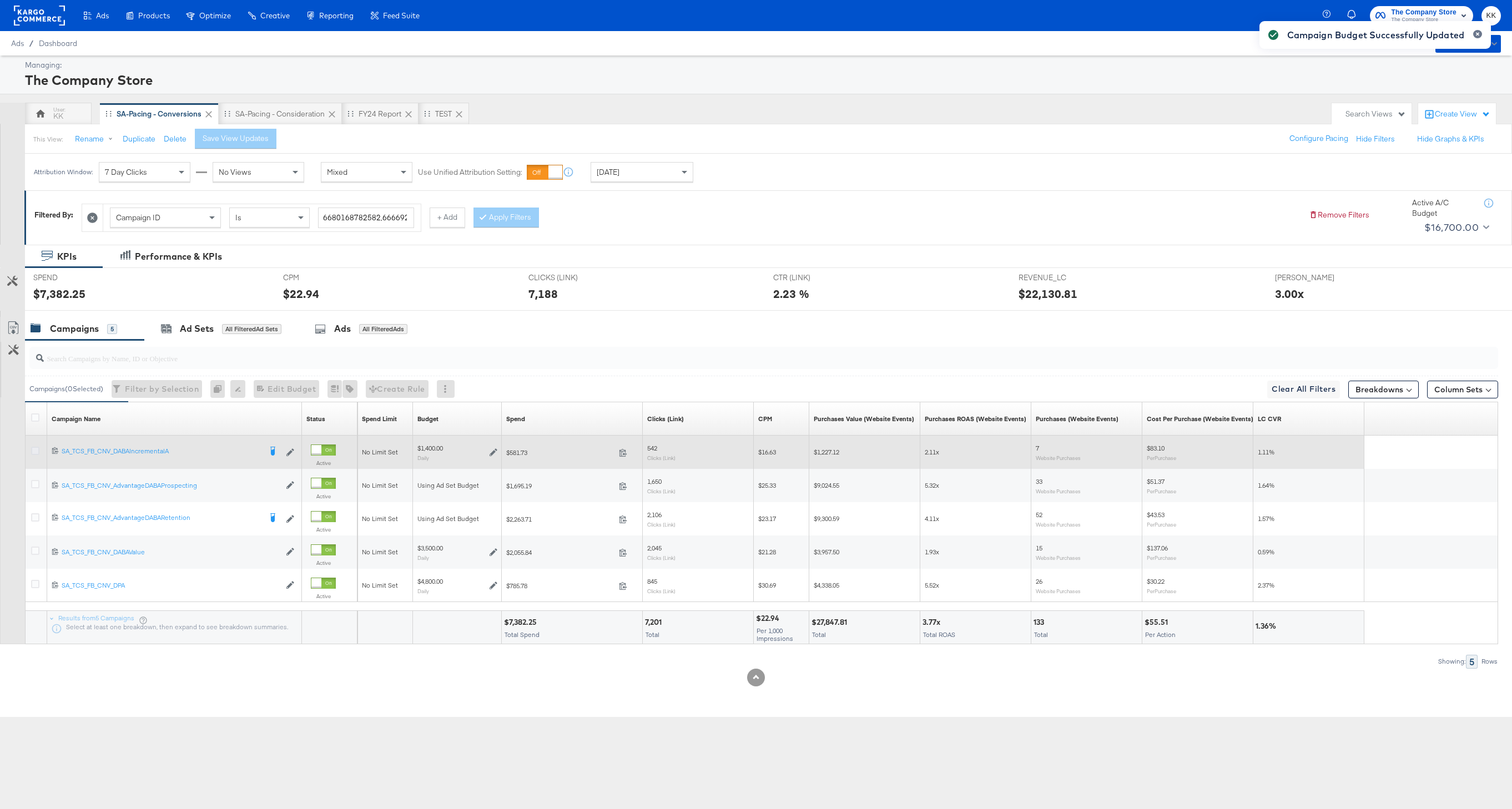
click at [36, 447] on icon at bounding box center [36, 451] width 9 height 9
click at [0, 0] on input "checkbox" at bounding box center [0, 0] width 0 height 0
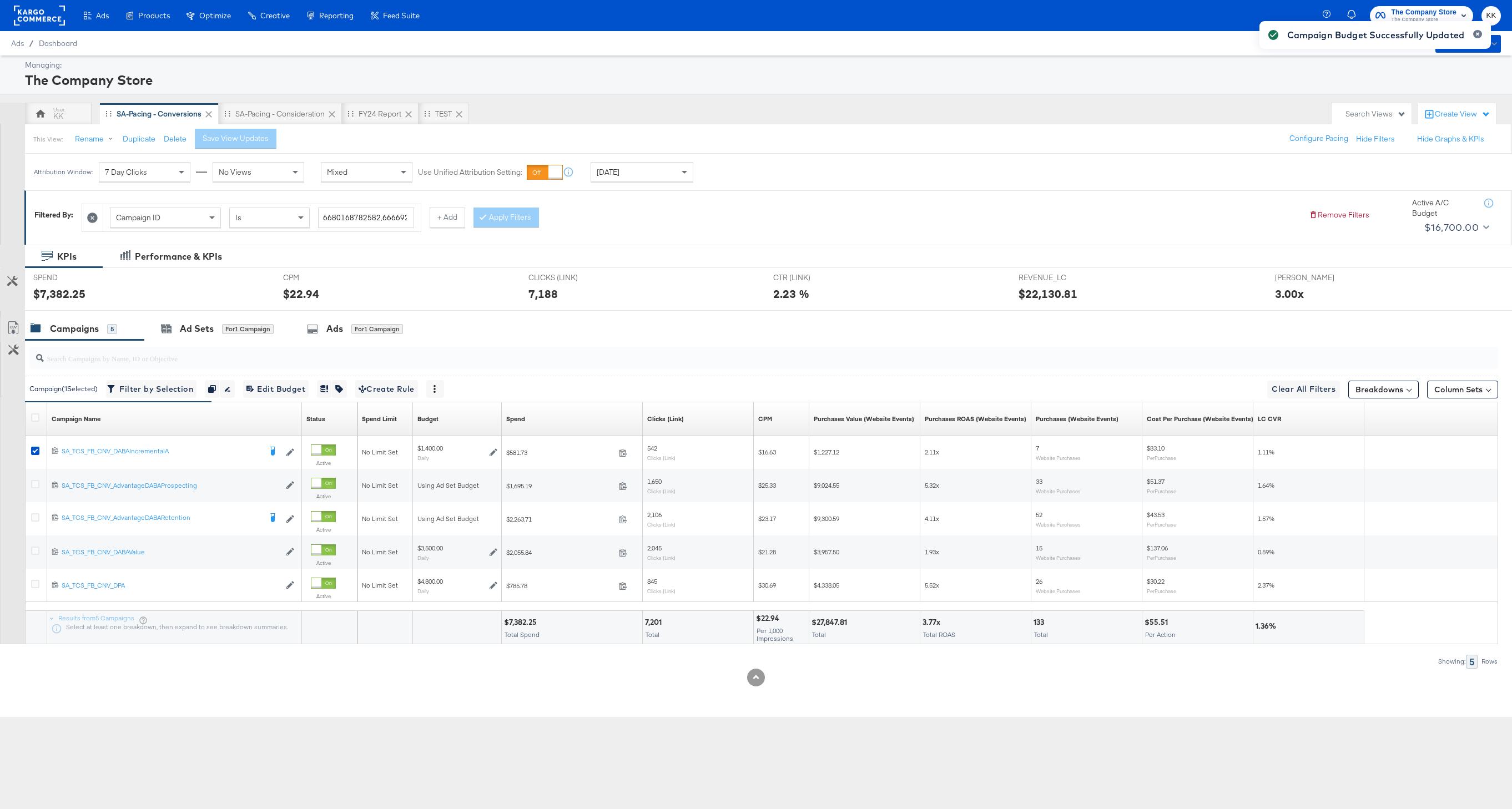
click at [185, 302] on div "SPEND SPEND $7,382.25" at bounding box center [150, 289] width 250 height 42
click at [185, 319] on div "Ad Sets for 1 Campaign" at bounding box center [218, 328] width 146 height 24
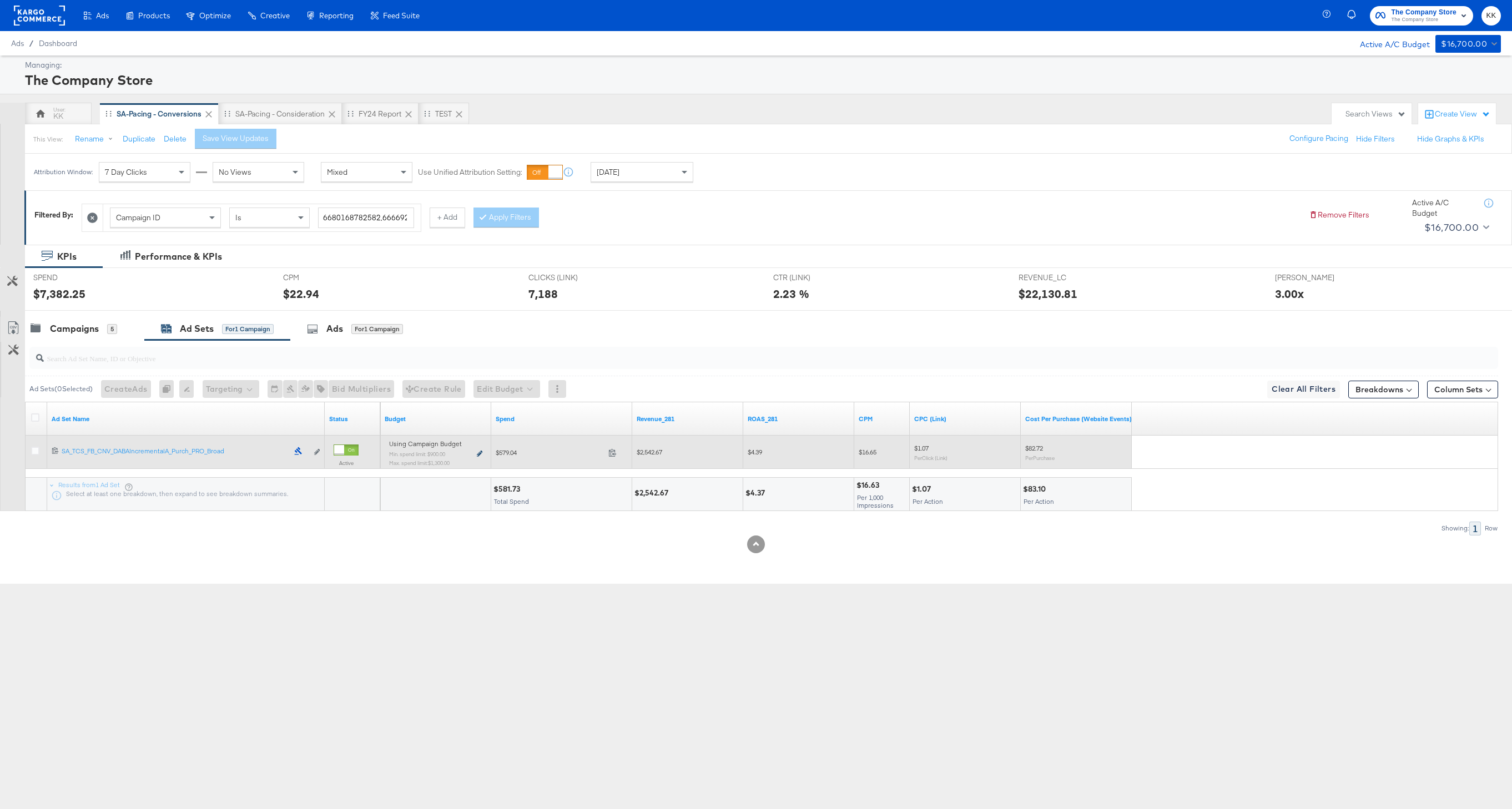
click at [480, 453] on icon at bounding box center [479, 453] width 5 height 6
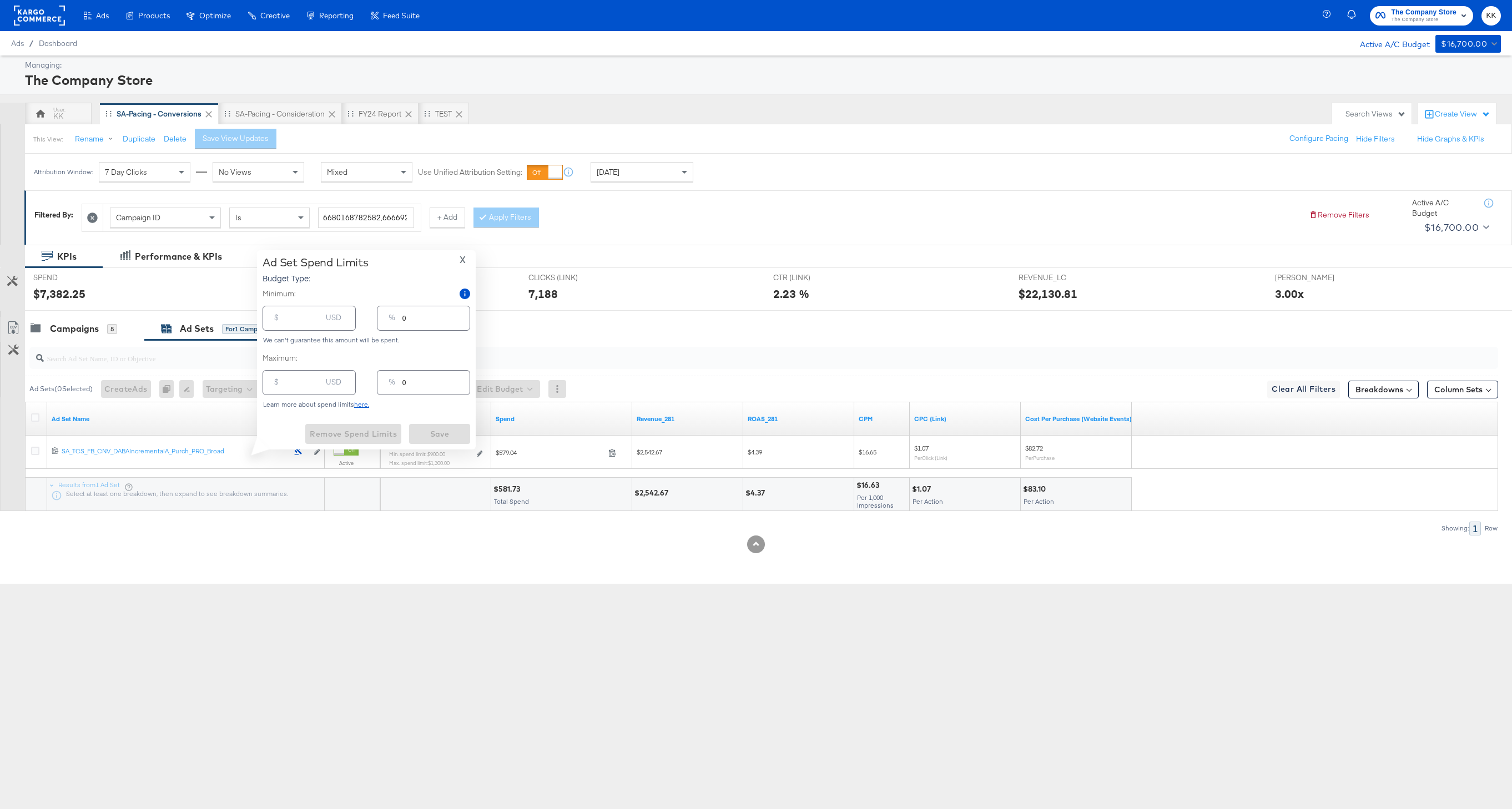
click at [476, 489] on div at bounding box center [437, 493] width 103 height 10
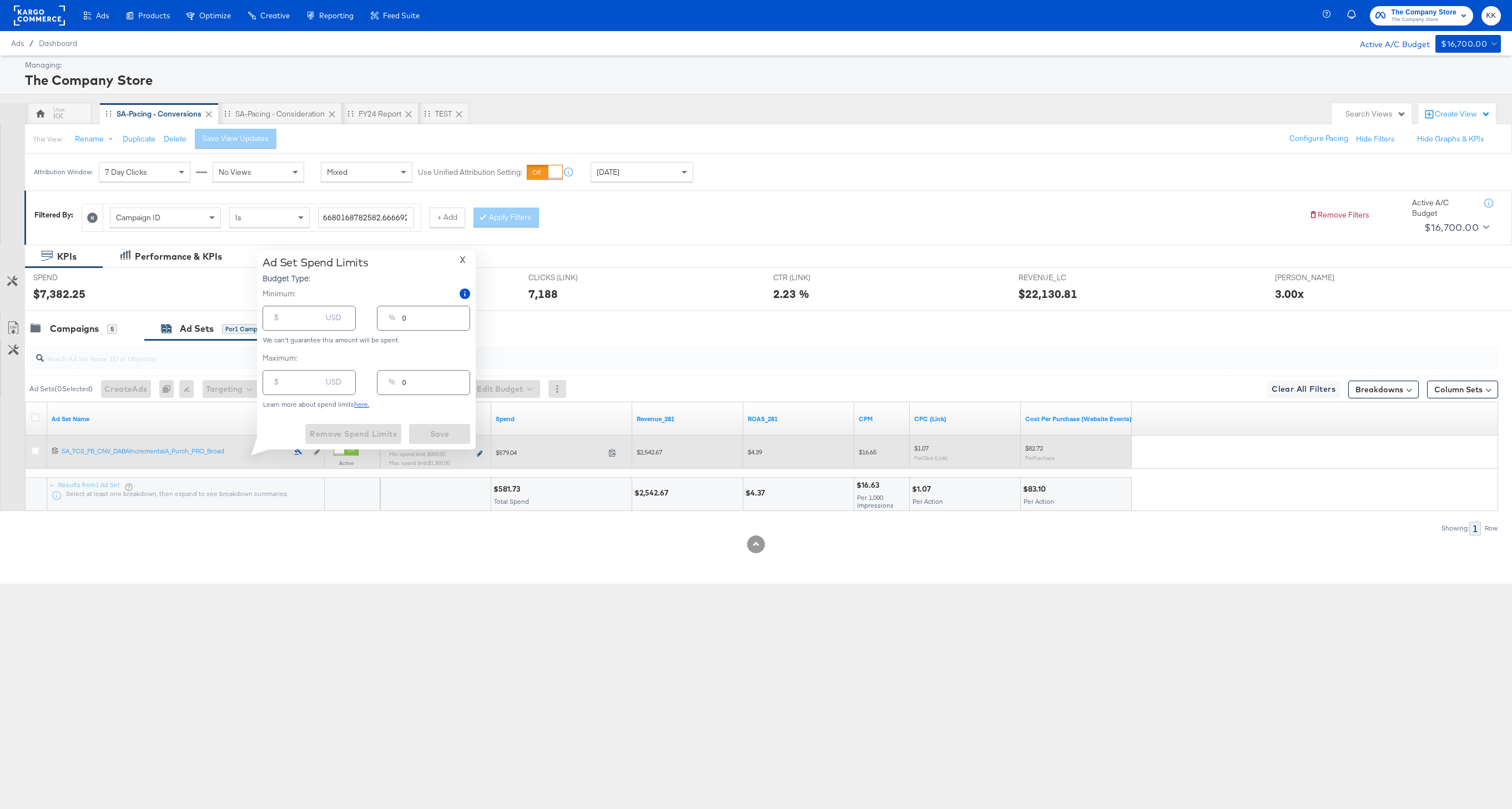
type input "900.00"
type input "64"
type input "1300.00"
type input "93"
click at [476, 454] on icon at bounding box center [479, 453] width 5 height 6
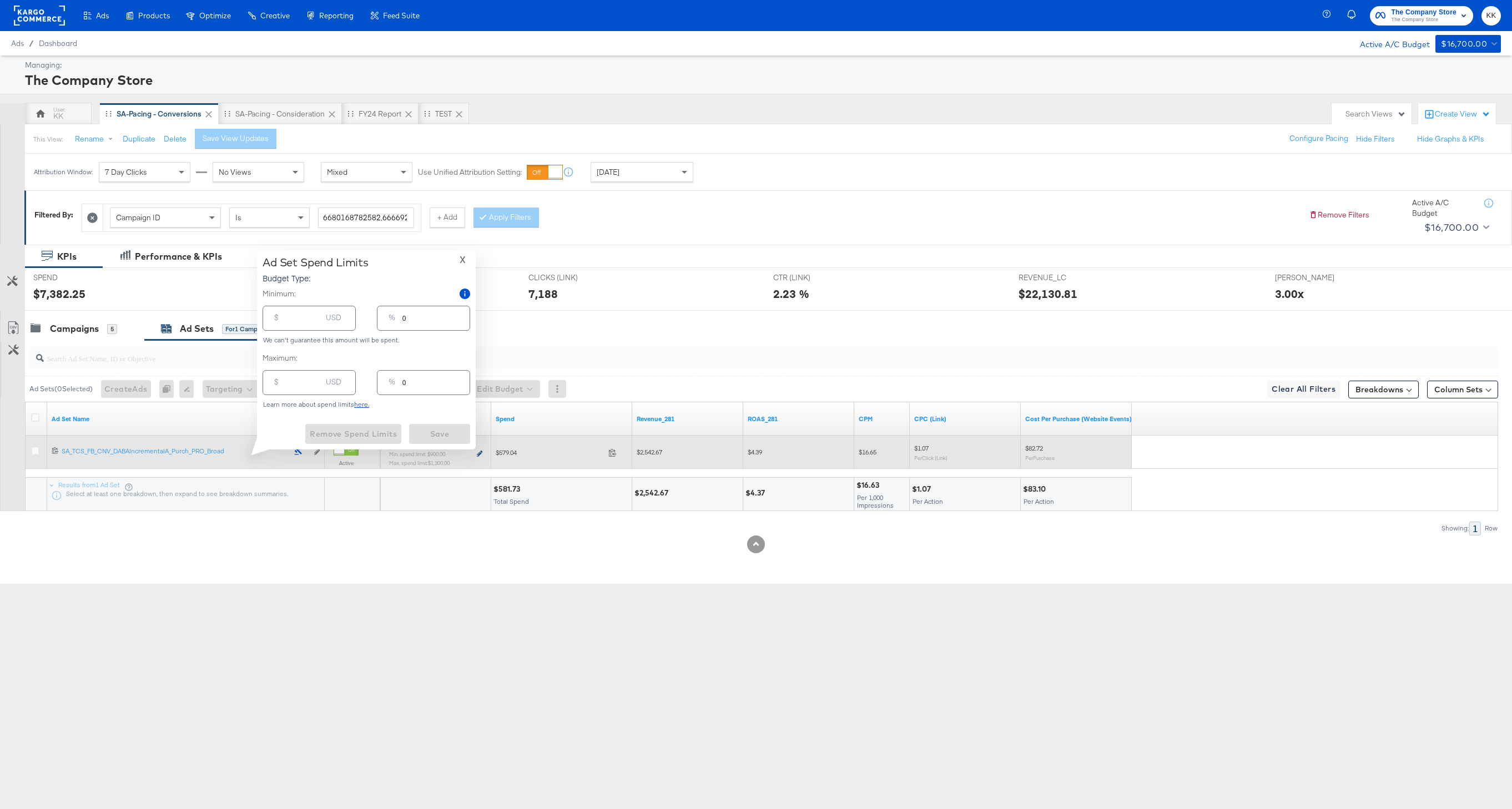
type input "900.00"
type input "64"
type input "1300.00"
type input "93"
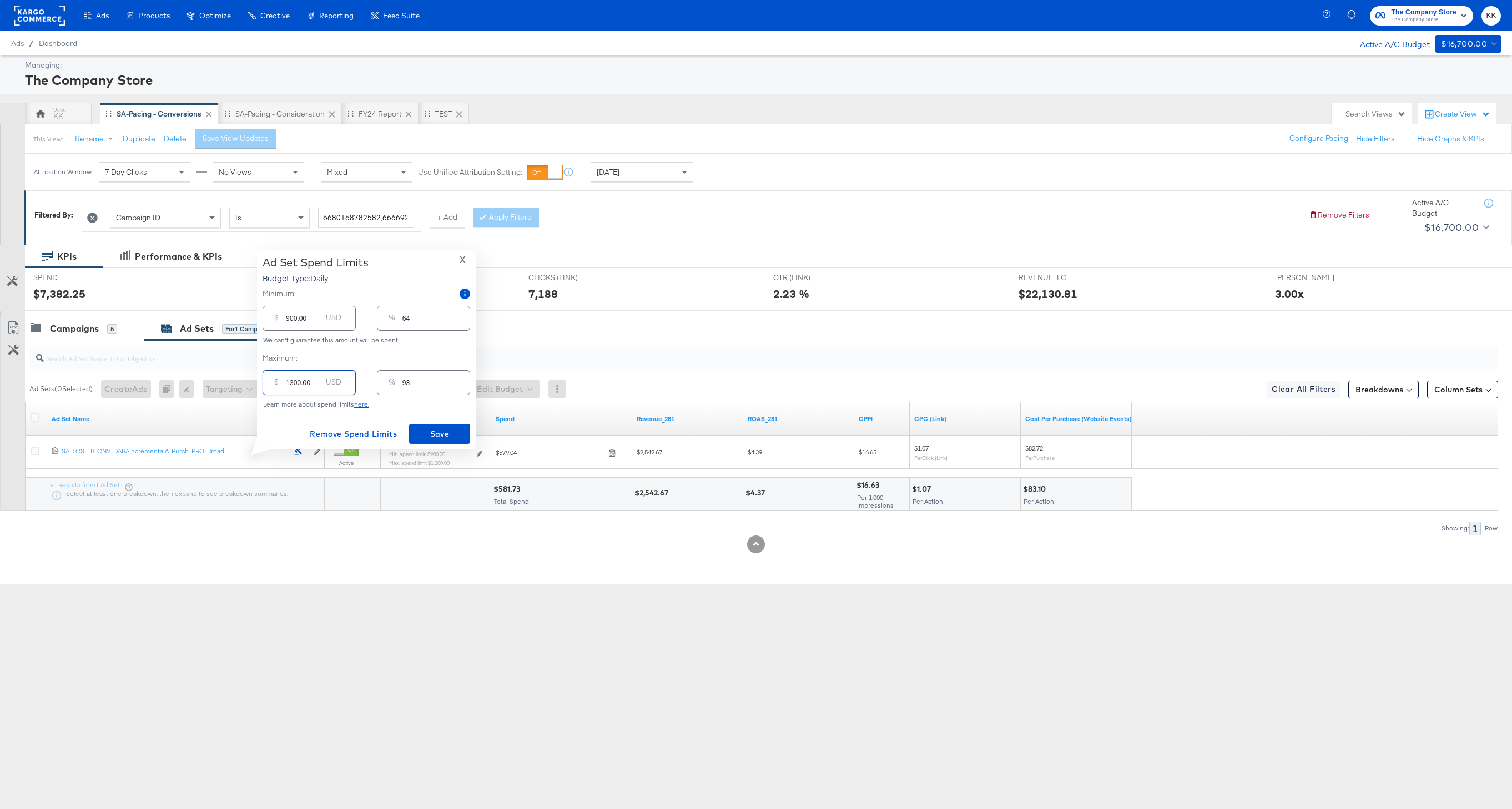
click at [293, 385] on input "1300.00" at bounding box center [303, 378] width 36 height 24
type input "100.00"
type input "7"
type input "1800.00"
type input "129"
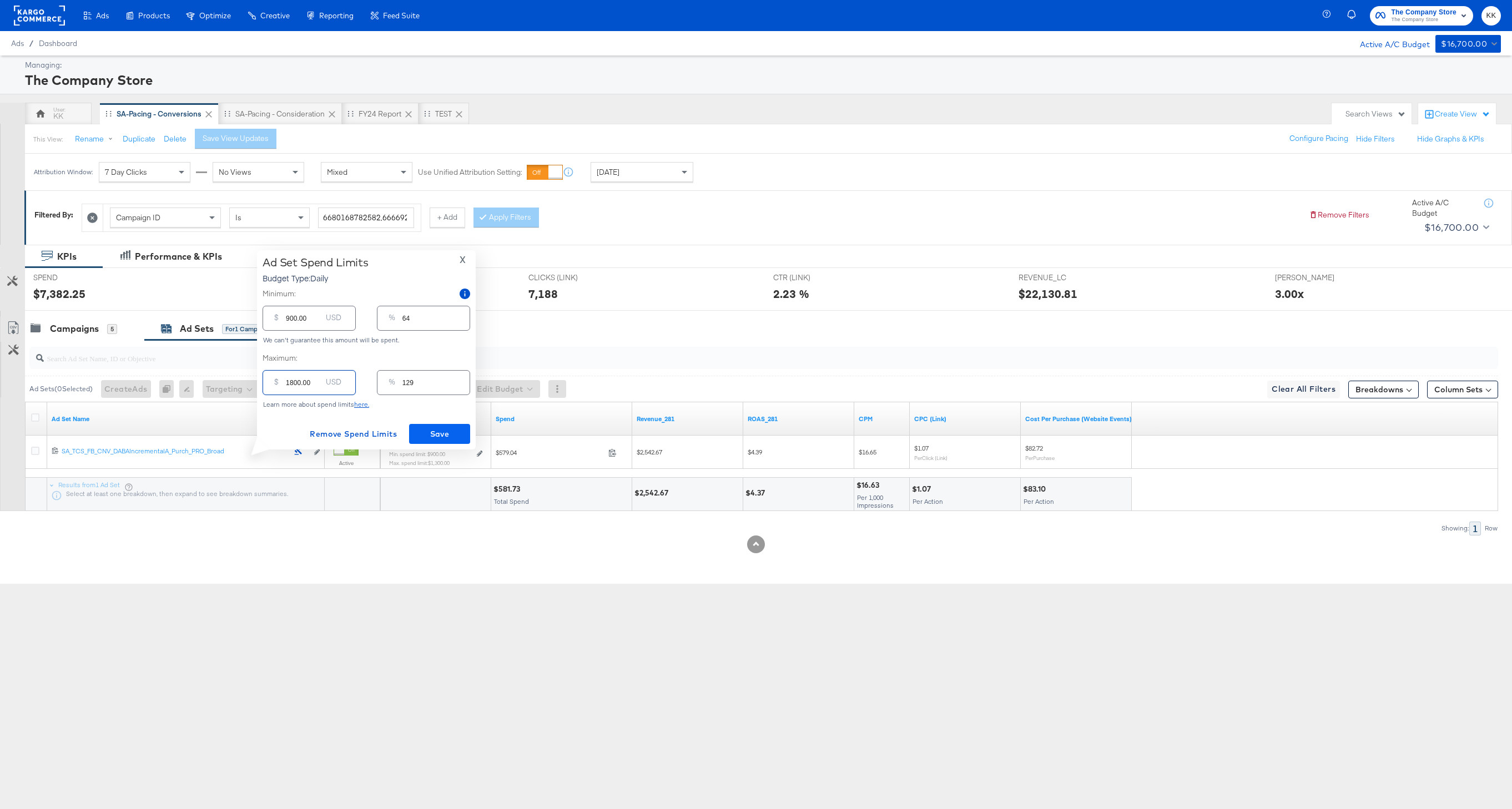
type input "1800.00"
click at [456, 428] on span "Save" at bounding box center [440, 435] width 52 height 14
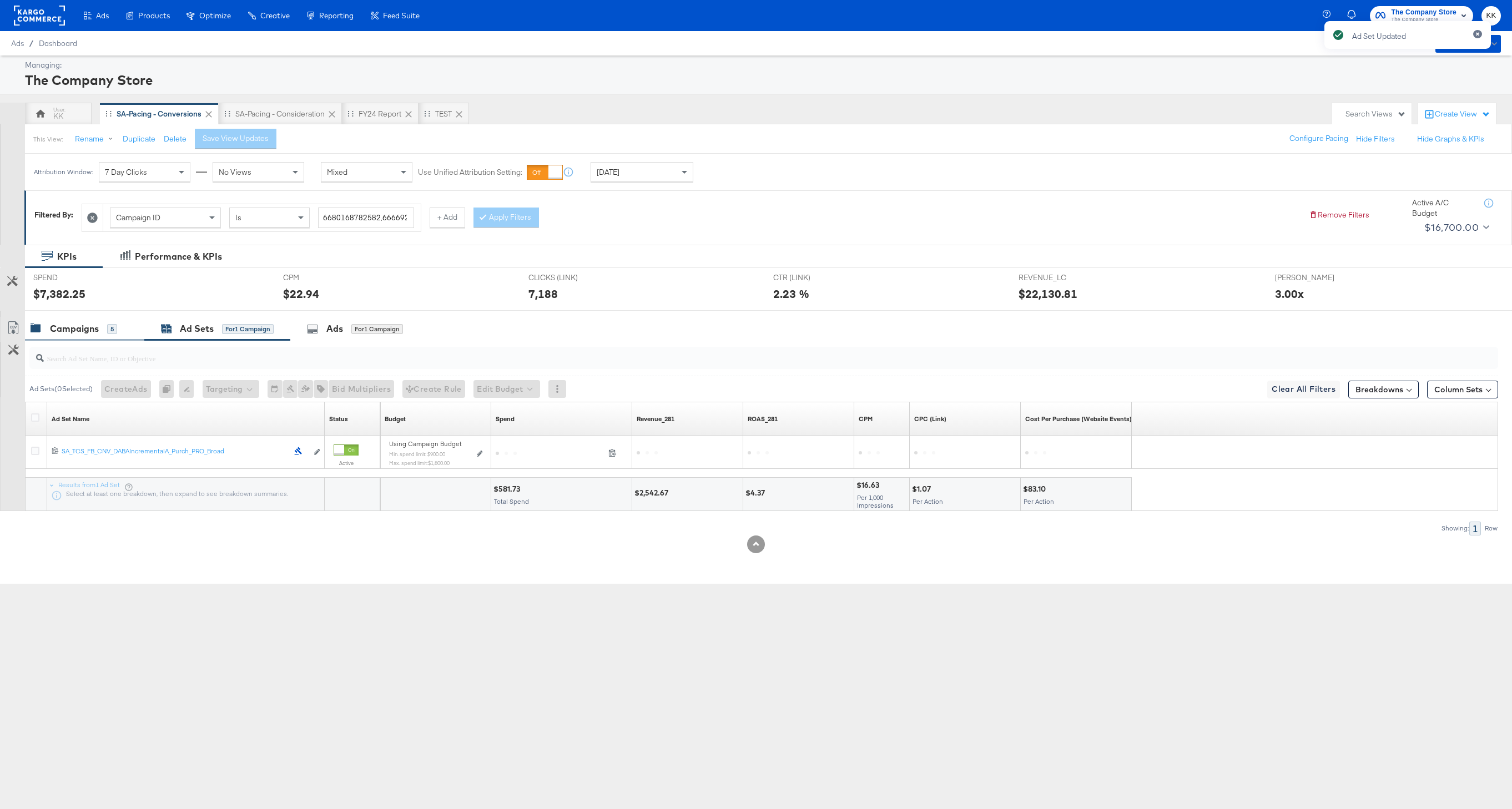
click at [99, 322] on div "Campaigns 5" at bounding box center [84, 328] width 119 height 24
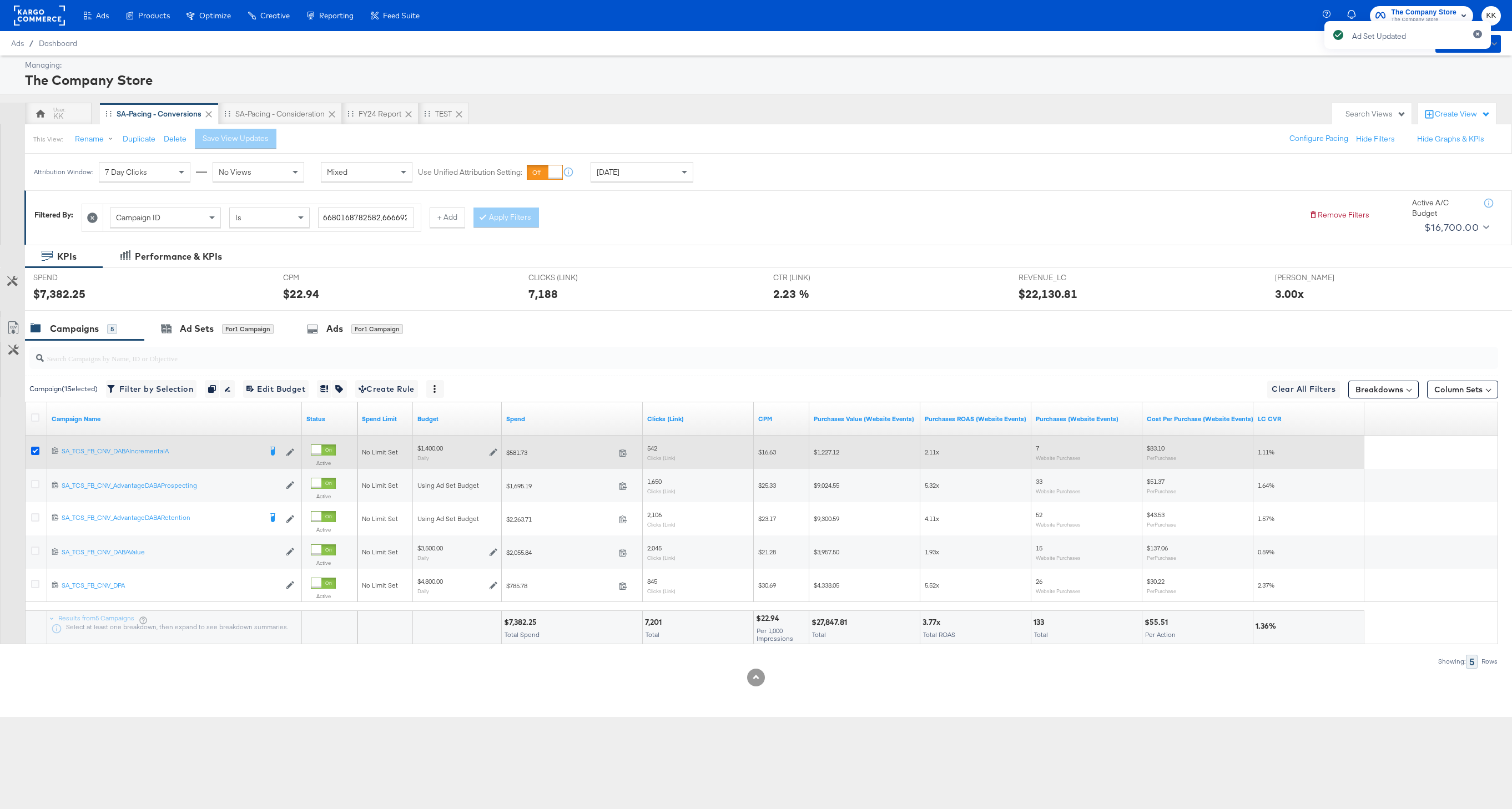
click at [36, 449] on icon at bounding box center [36, 451] width 9 height 9
click at [0, 0] on input "checkbox" at bounding box center [0, 0] width 0 height 0
